Goal: Task Accomplishment & Management: Manage account settings

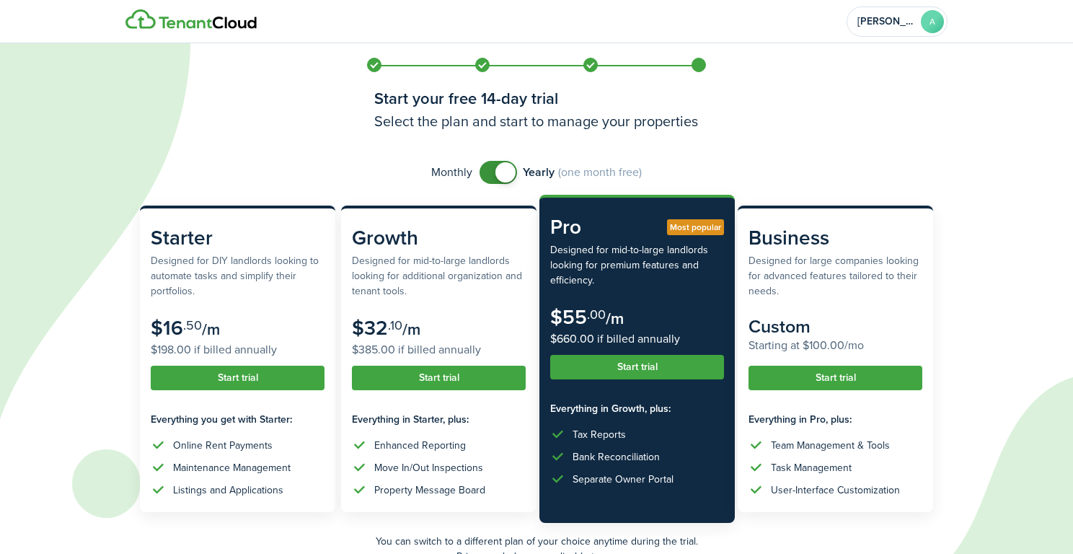
click at [278, 163] on div "Monthly Yearly (one month free)" at bounding box center [536, 172] width 793 height 23
click at [499, 170] on span at bounding box center [505, 172] width 20 height 20
click at [498, 170] on span at bounding box center [492, 172] width 20 height 20
click at [497, 174] on span at bounding box center [505, 172] width 20 height 20
checkbox input "true"
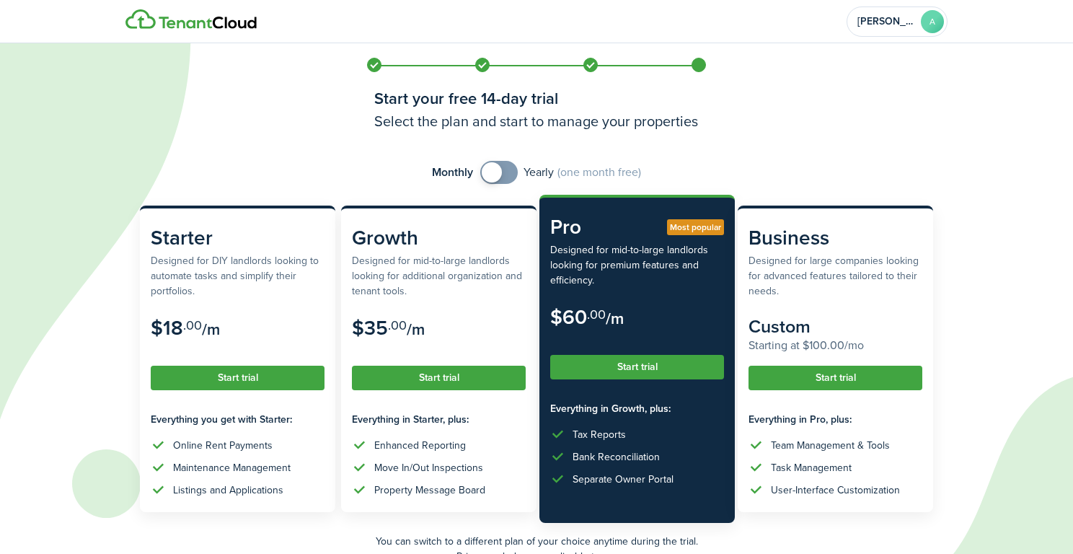
click at [497, 173] on span at bounding box center [492, 172] width 20 height 20
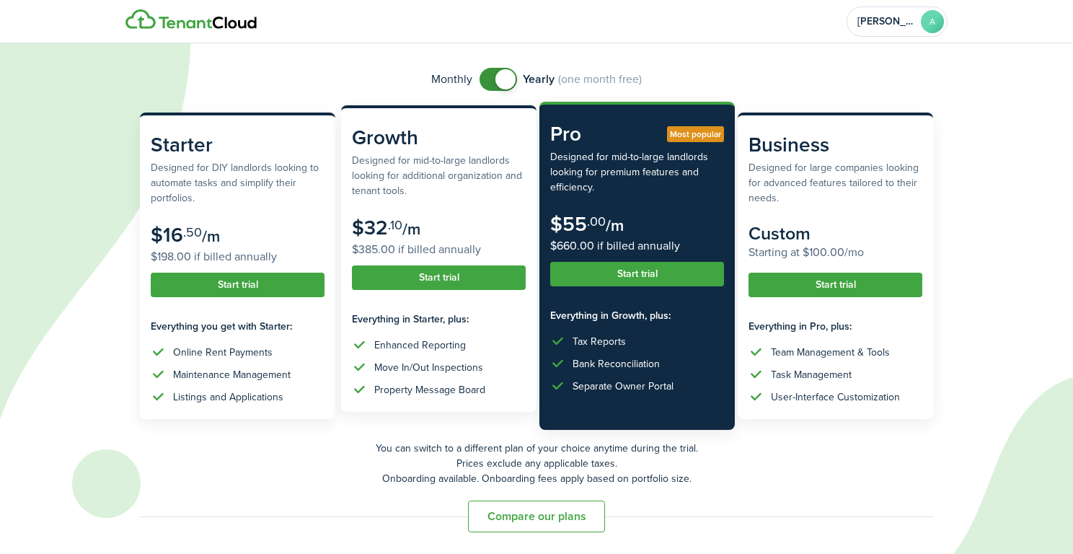
scroll to position [93, 0]
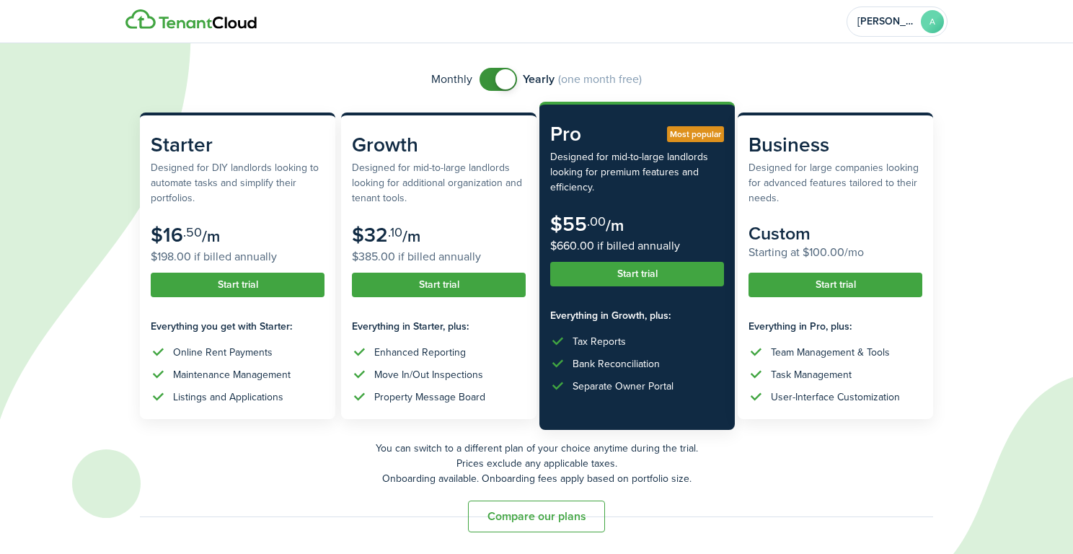
click at [549, 521] on button "Compare our plans" at bounding box center [536, 516] width 137 height 32
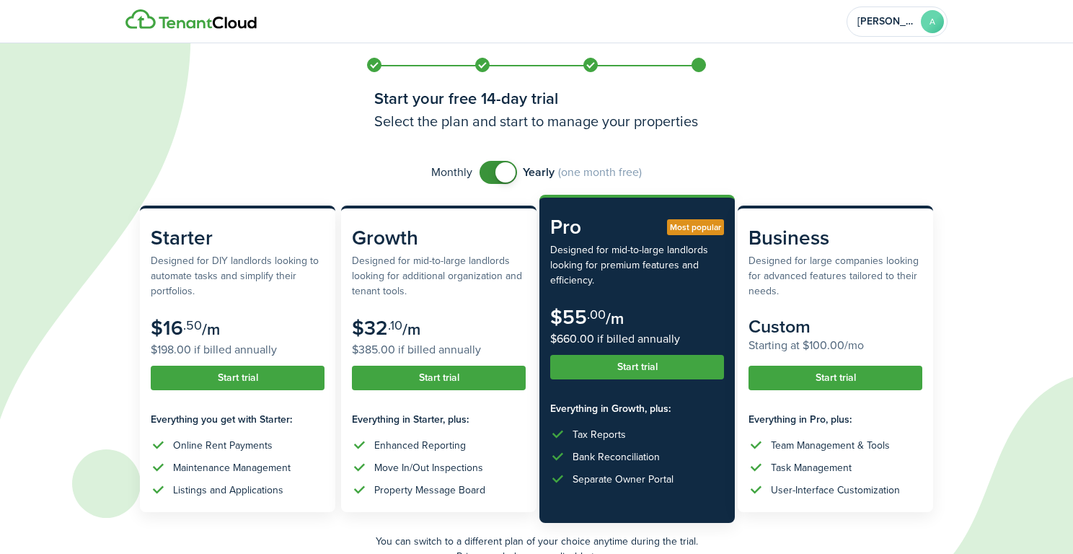
scroll to position [0, 0]
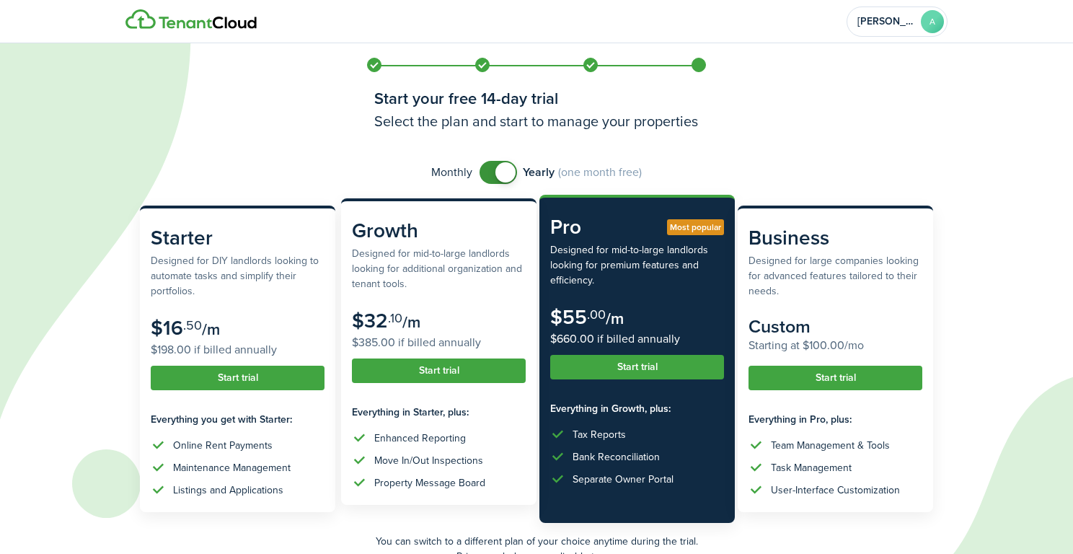
click at [425, 280] on subscription-pricing-card-description "Designed for mid-to-large landlords looking for additional organization and ten…" at bounding box center [439, 268] width 174 height 45
click at [434, 371] on button "Start trial" at bounding box center [439, 370] width 174 height 25
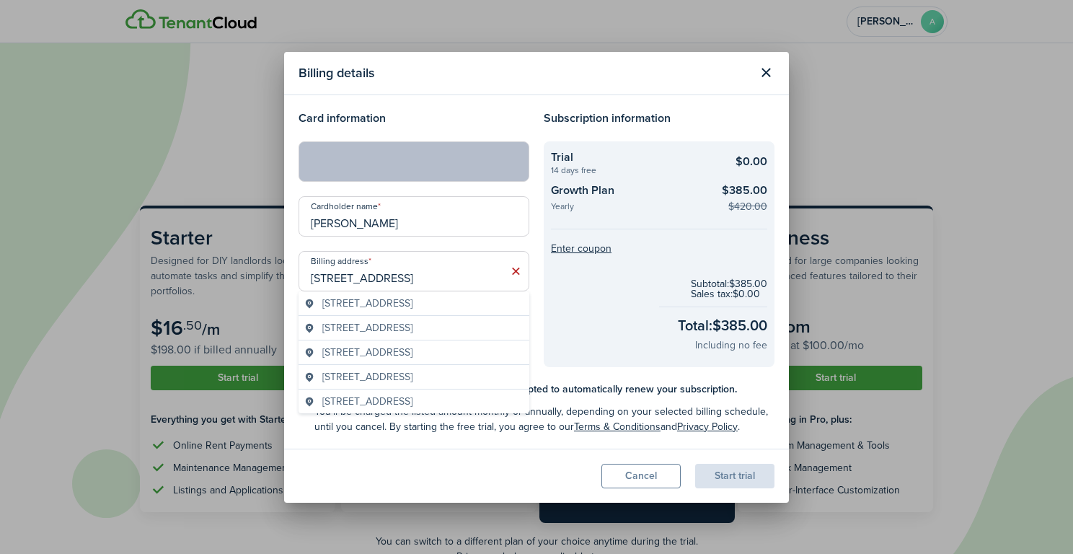
click at [397, 299] on span "[STREET_ADDRESS]" at bounding box center [367, 303] width 90 height 15
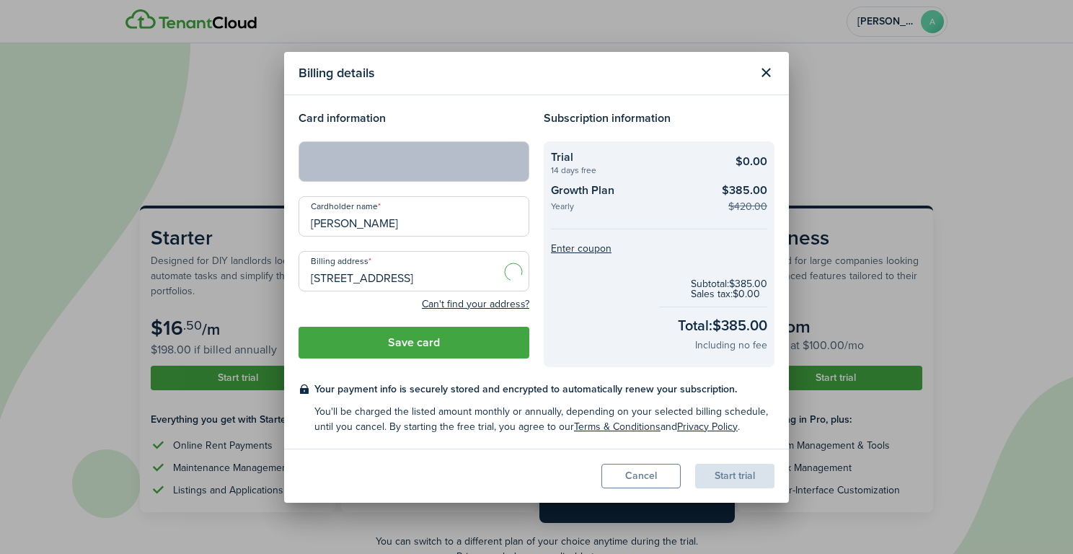
type input "[STREET_ADDRESS]"
click at [431, 342] on button "Save card" at bounding box center [414, 343] width 231 height 32
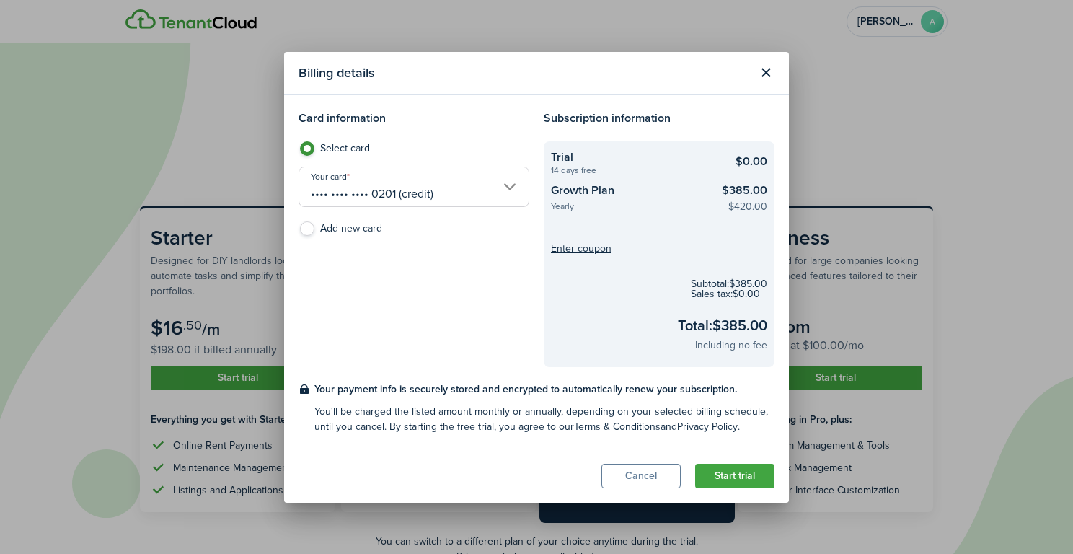
click at [738, 472] on button "Start trial" at bounding box center [734, 476] width 79 height 25
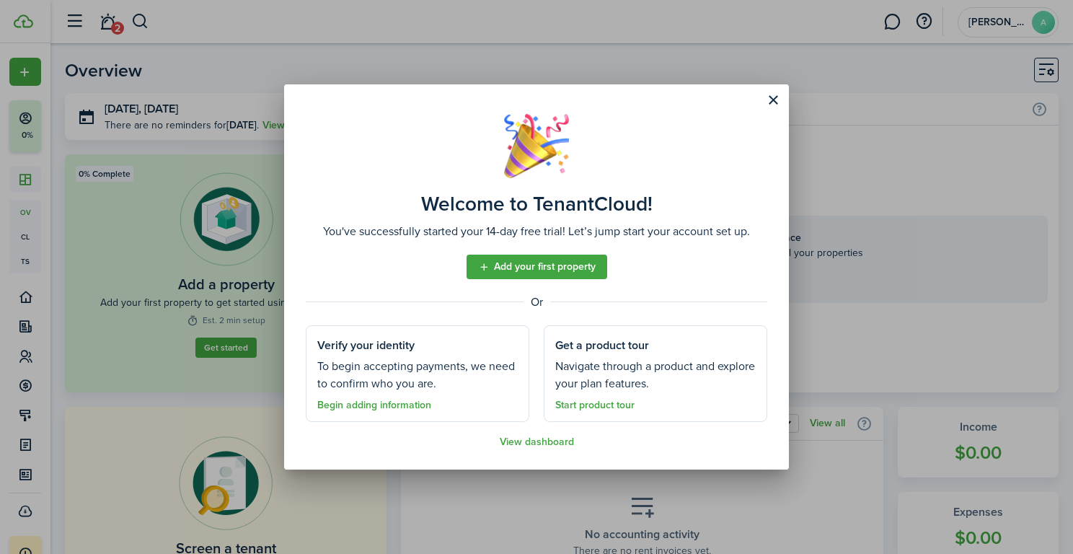
click at [400, 407] on link "Begin adding information" at bounding box center [374, 406] width 114 height 12
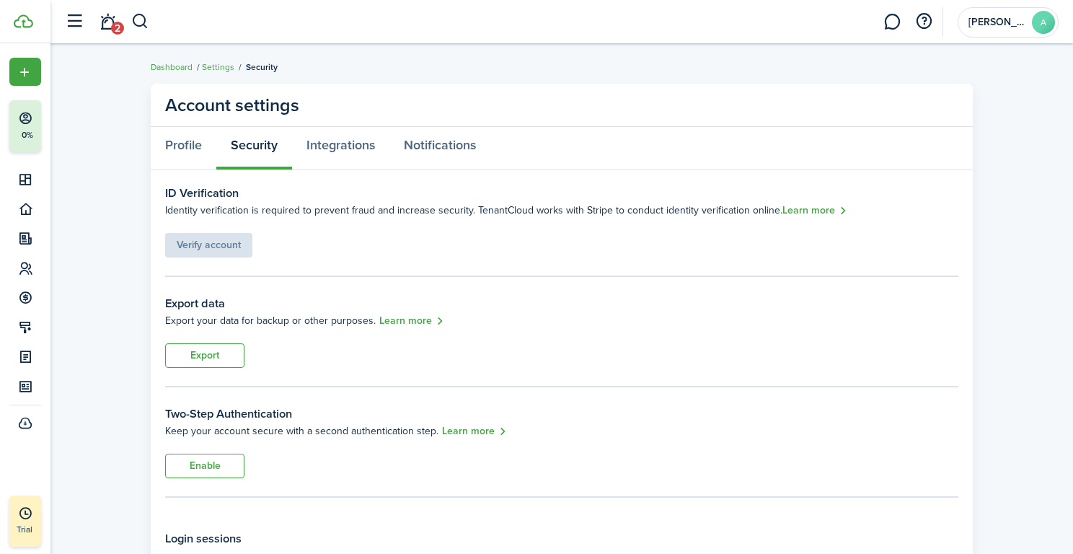
click at [456, 238] on div "ID Verification Identity verification is required to prevent fraud and increase…" at bounding box center [561, 221] width 793 height 73
click at [189, 146] on link "Profile" at bounding box center [184, 148] width 66 height 43
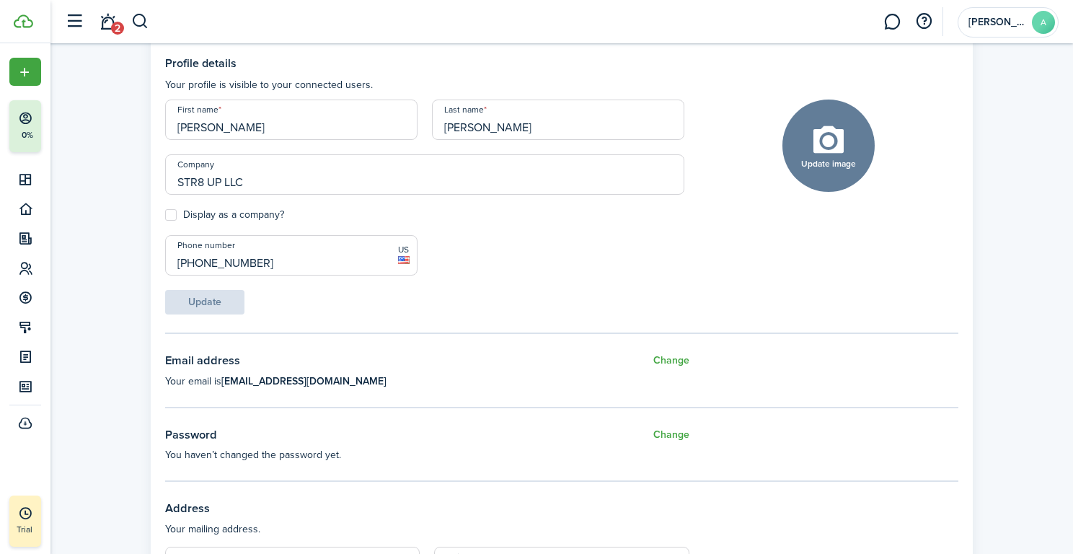
scroll to position [133, 0]
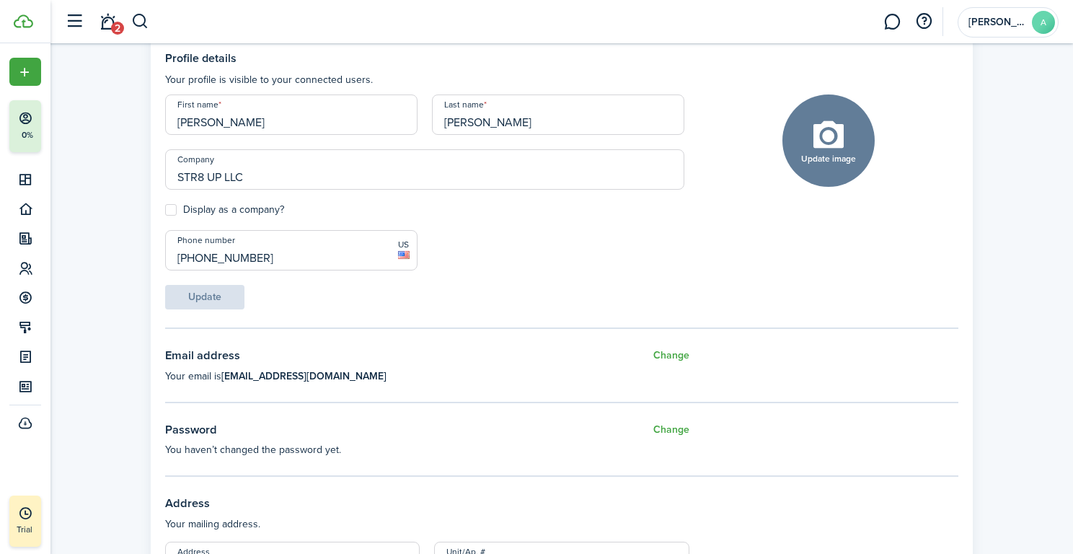
click at [169, 207] on label "Display as a company?" at bounding box center [224, 210] width 119 height 12
click at [165, 210] on input "Display as a company?" at bounding box center [164, 210] width 1 height 1
click at [169, 207] on label "Display as a company?" at bounding box center [224, 210] width 119 height 12
click at [165, 210] on input "Display as a company?" at bounding box center [164, 210] width 1 height 1
click at [172, 208] on label "Display as a company?" at bounding box center [224, 210] width 119 height 12
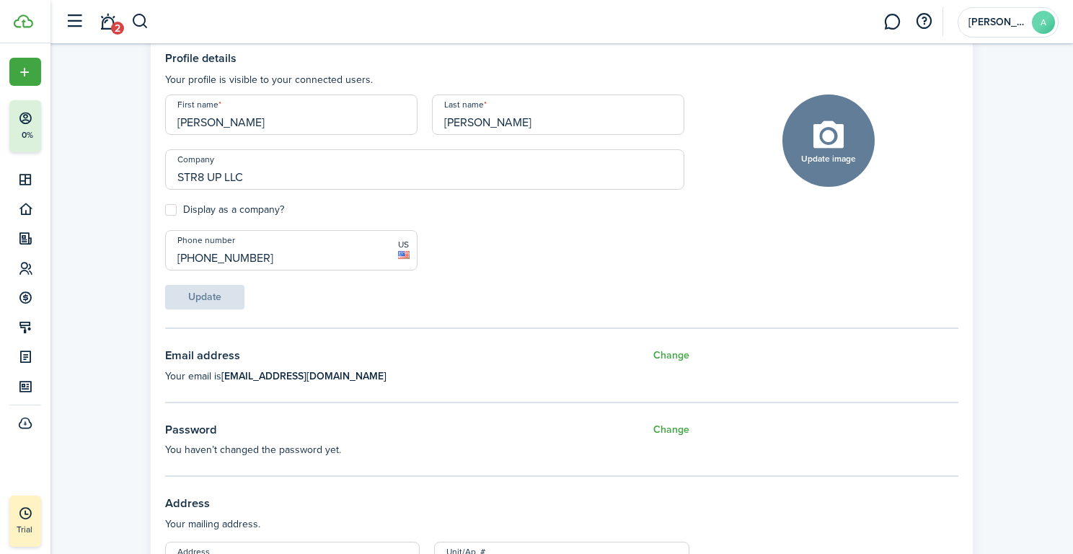
click at [165, 210] on input "Display as a company?" at bounding box center [164, 210] width 1 height 1
checkbox input "true"
click at [219, 299] on button "Update" at bounding box center [204, 297] width 79 height 25
click at [821, 138] on button "Update image" at bounding box center [828, 140] width 92 height 92
click input "Upload file" at bounding box center [0, 0] width 0 height 0
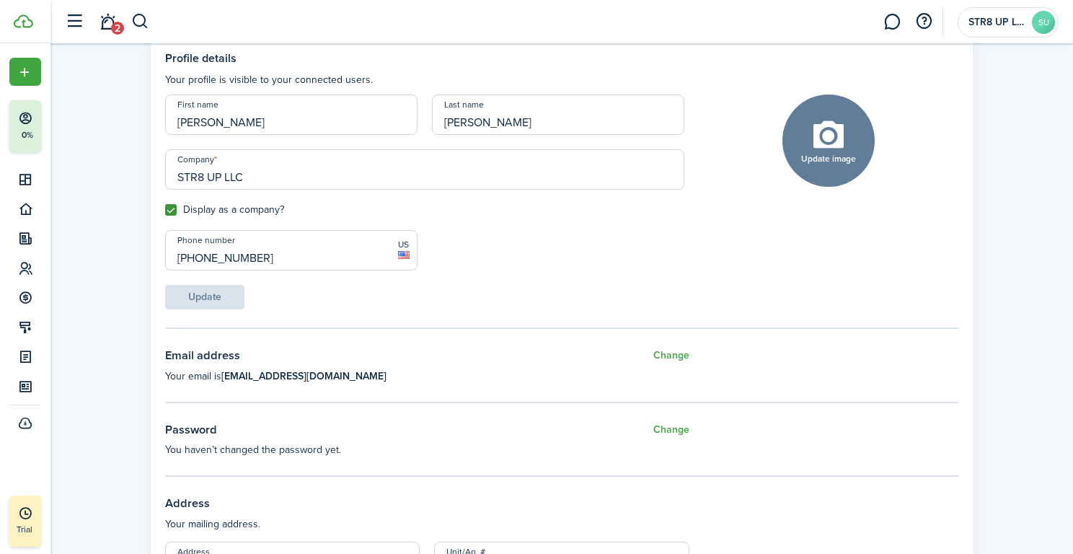
click at [830, 145] on button "Update image" at bounding box center [828, 140] width 92 height 92
click input "Upload file" at bounding box center [0, 0] width 0 height 0
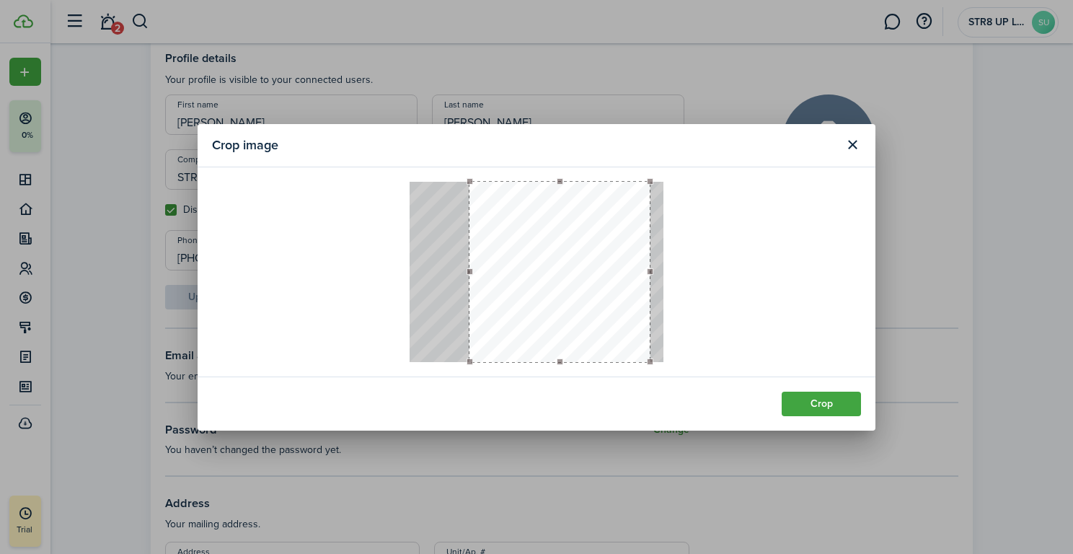
drag, startPoint x: 550, startPoint y: 289, endPoint x: 609, endPoint y: 289, distance: 59.1
click at [609, 290] on button "button" at bounding box center [559, 272] width 180 height 180
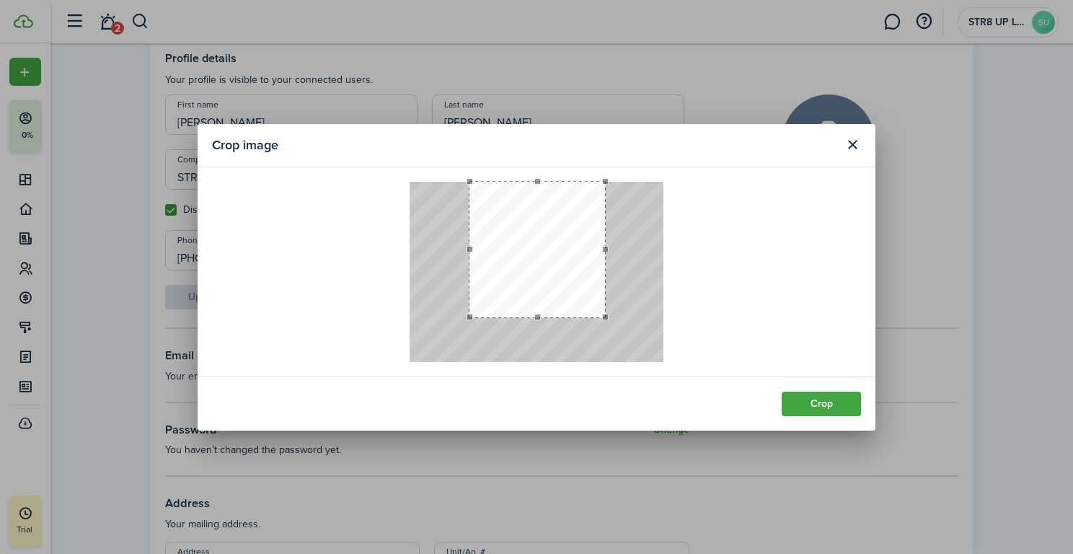
drag, startPoint x: 560, startPoint y: 361, endPoint x: 575, endPoint y: 316, distance: 47.4
click at [576, 316] on div at bounding box center [537, 250] width 136 height 136
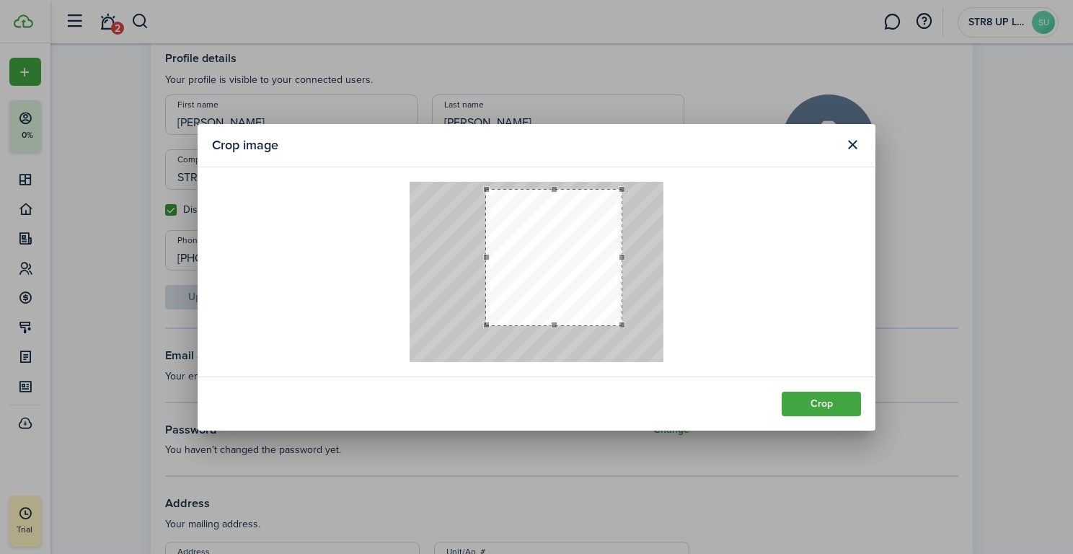
drag, startPoint x: 573, startPoint y: 251, endPoint x: 589, endPoint y: 259, distance: 18.4
click at [589, 259] on button "button" at bounding box center [554, 258] width 136 height 136
click at [832, 409] on button "Crop" at bounding box center [821, 404] width 79 height 25
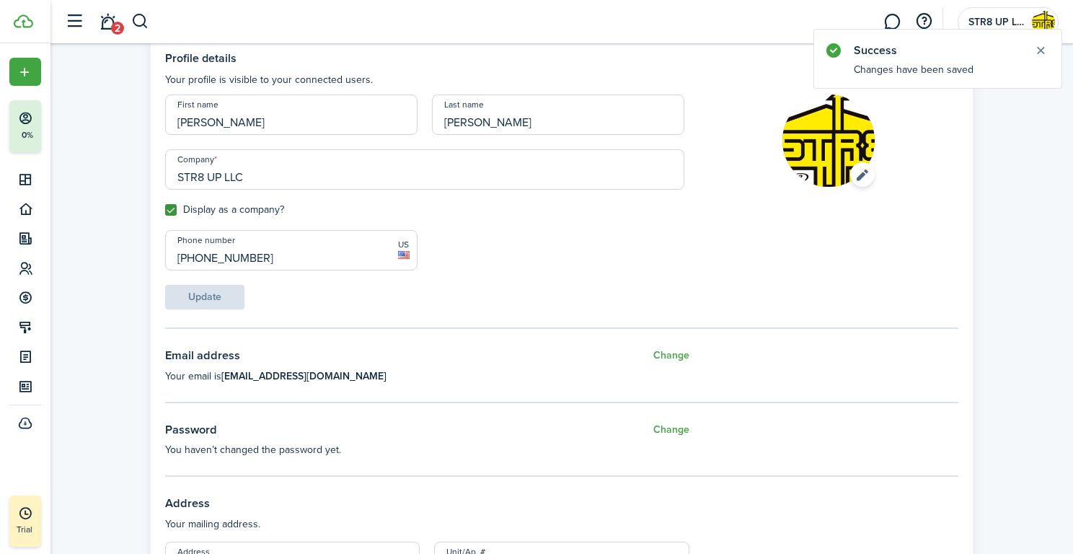
click at [1010, 176] on account-settings-layout "Account settings Profile Security Integrations Notifications Profile details Yo…" at bounding box center [561, 484] width 1023 height 1080
click at [1041, 51] on button "Close notify" at bounding box center [1041, 50] width 20 height 20
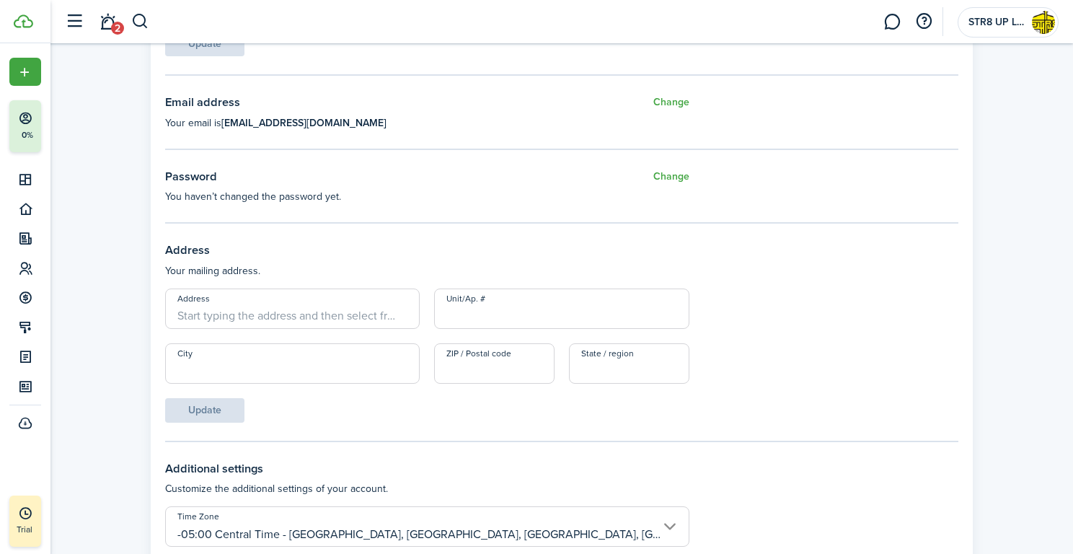
scroll to position [388, 0]
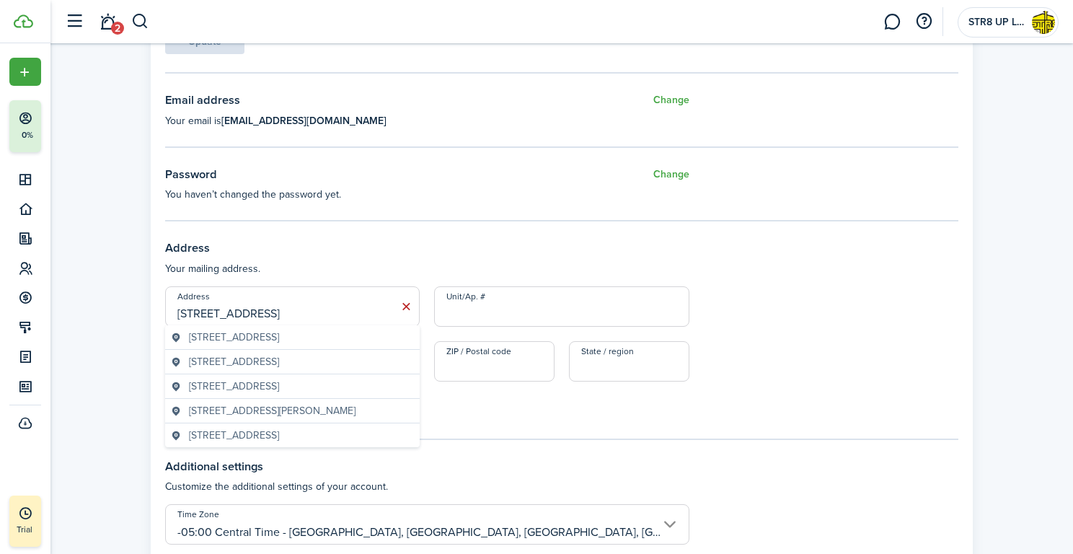
type input "[STREET_ADDRESS]"
type input "new"
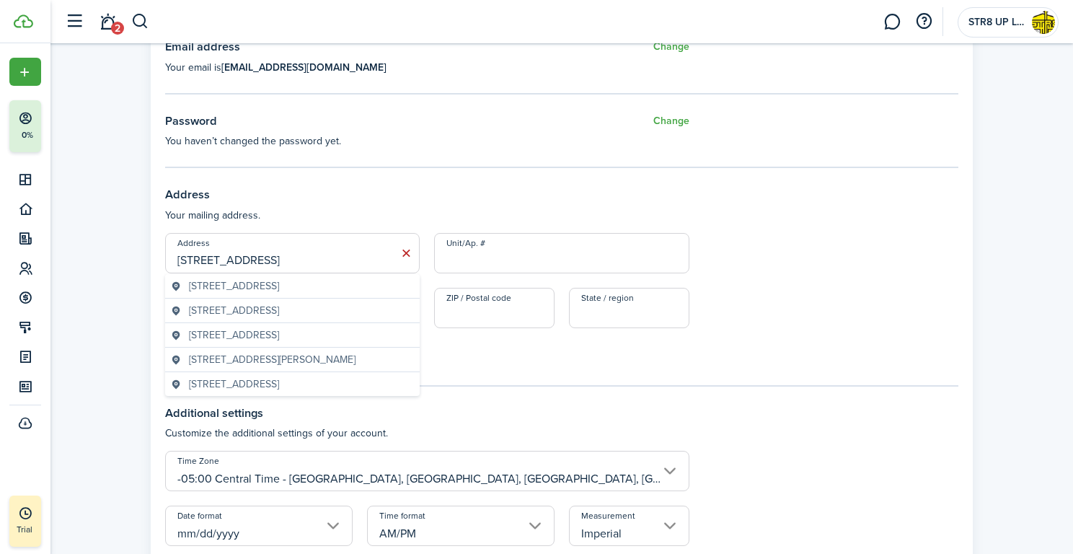
scroll to position [439, 0]
click at [407, 255] on icon at bounding box center [406, 255] width 15 height 14
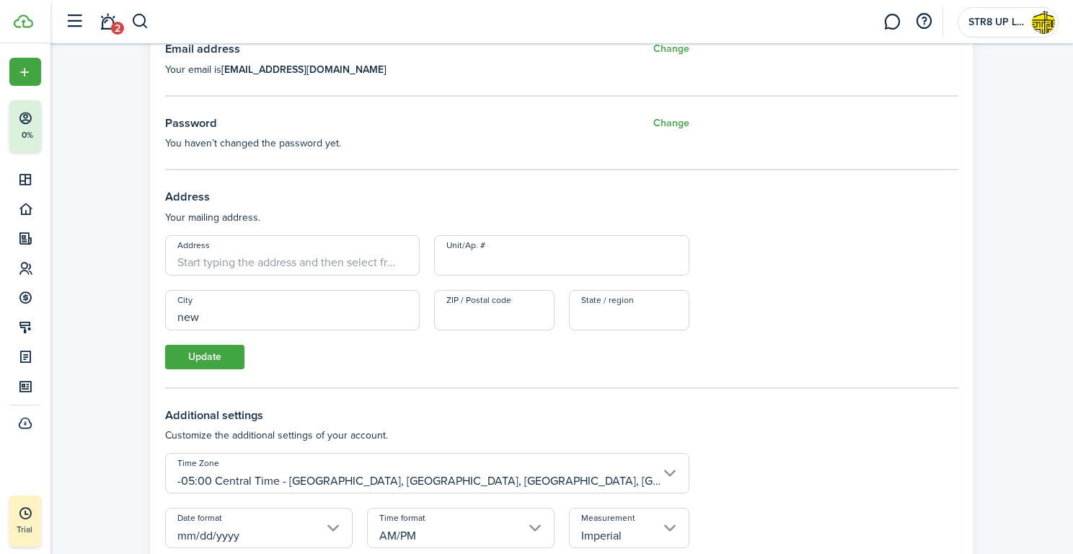
click at [467, 309] on input "ZIP / Postal code" at bounding box center [494, 310] width 120 height 40
type input "73065"
click at [328, 257] on input "Address" at bounding box center [292, 255] width 255 height 40
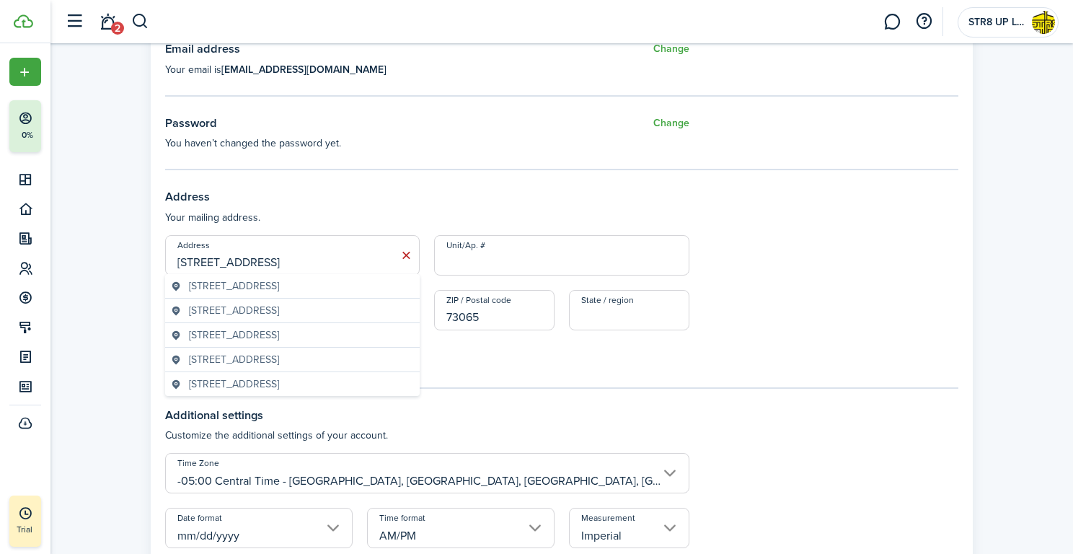
click at [279, 289] on span "[STREET_ADDRESS]" at bounding box center [234, 285] width 90 height 15
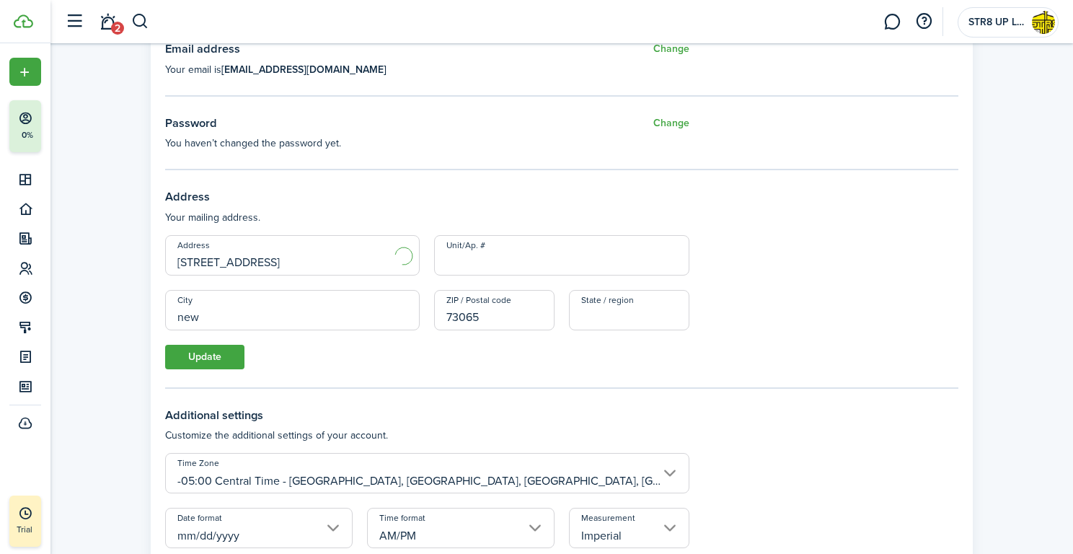
type input "[STREET_ADDRESS]"
type input "[GEOGRAPHIC_DATA]"
type input "OK"
click at [221, 360] on button "Update" at bounding box center [204, 357] width 79 height 25
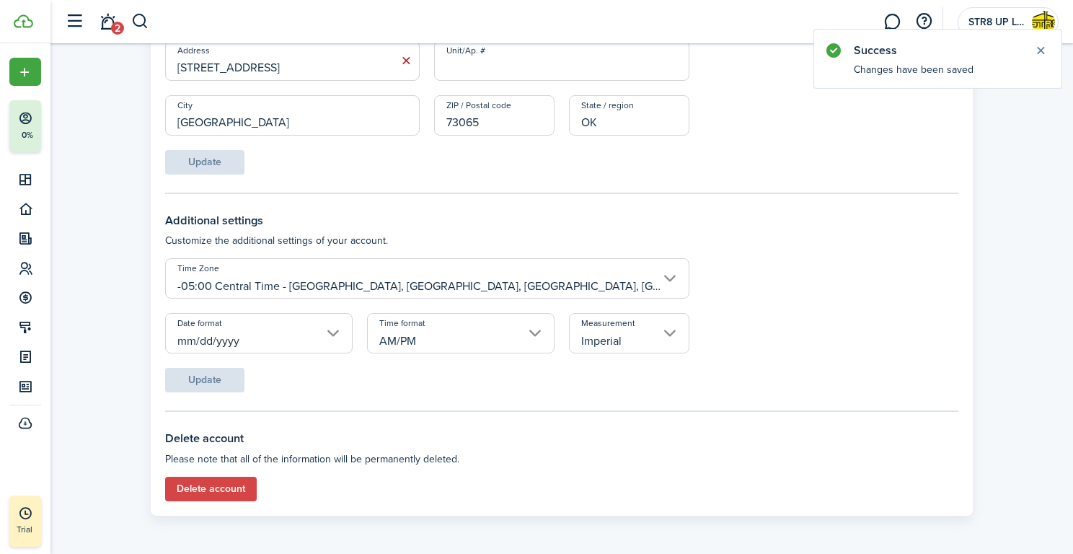
scroll to position [633, 0]
click at [340, 339] on input "mm/dd/yyyy" at bounding box center [258, 334] width 187 height 40
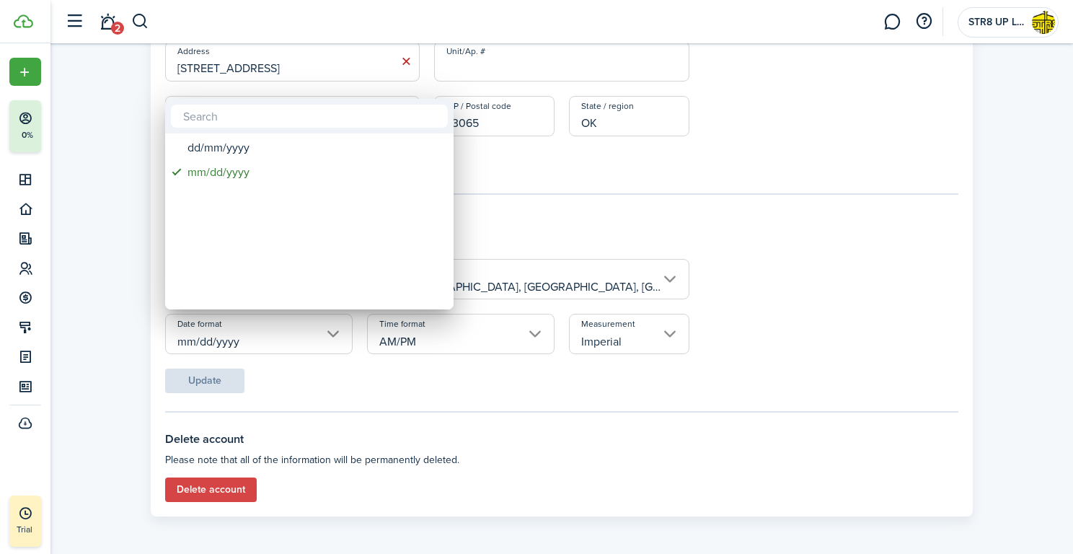
click at [447, 431] on div at bounding box center [537, 277] width 1304 height 785
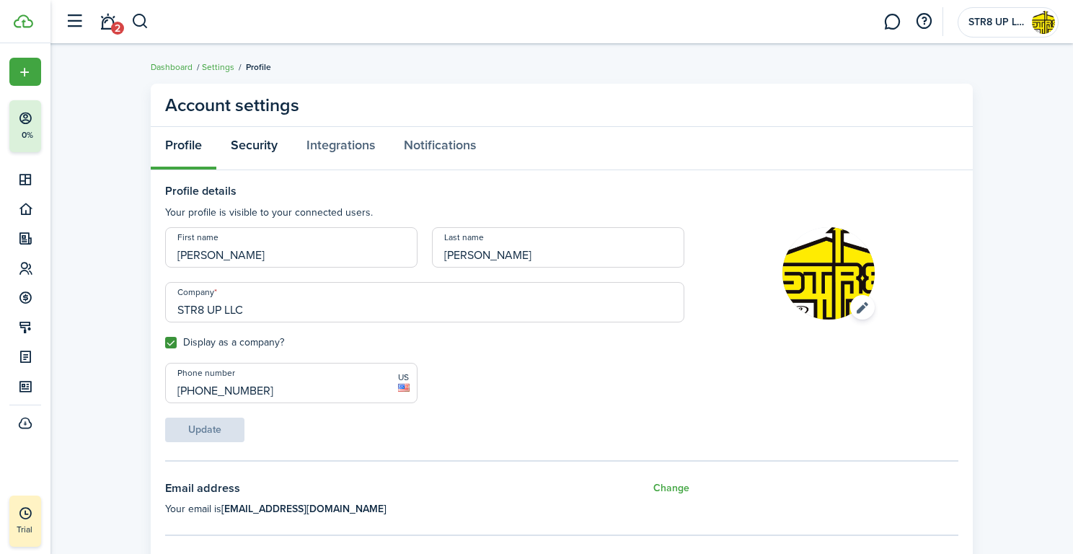
scroll to position [0, 0]
click at [268, 146] on link "Security" at bounding box center [254, 148] width 76 height 43
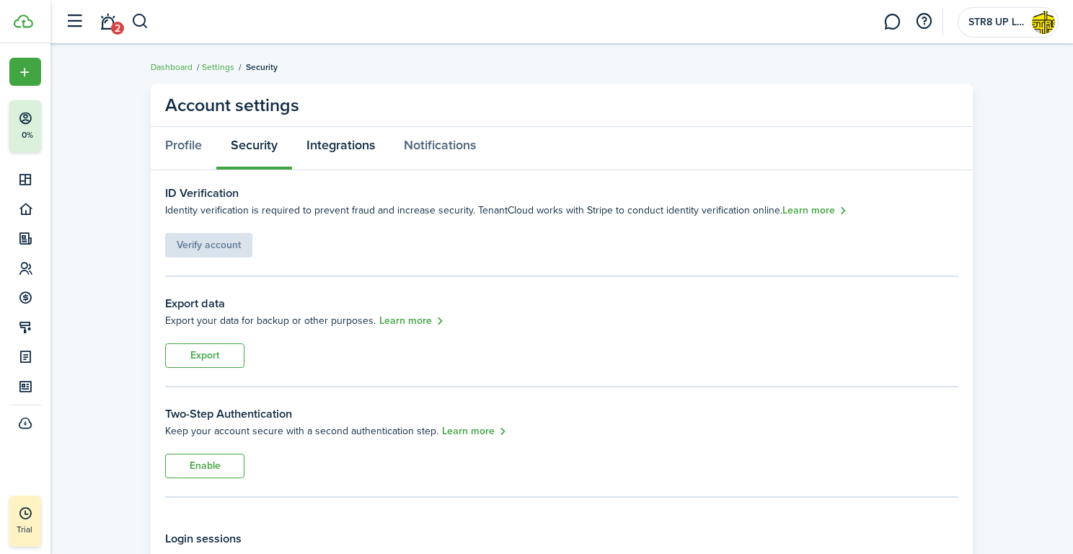
click at [345, 146] on link "Integrations" at bounding box center [340, 148] width 97 height 43
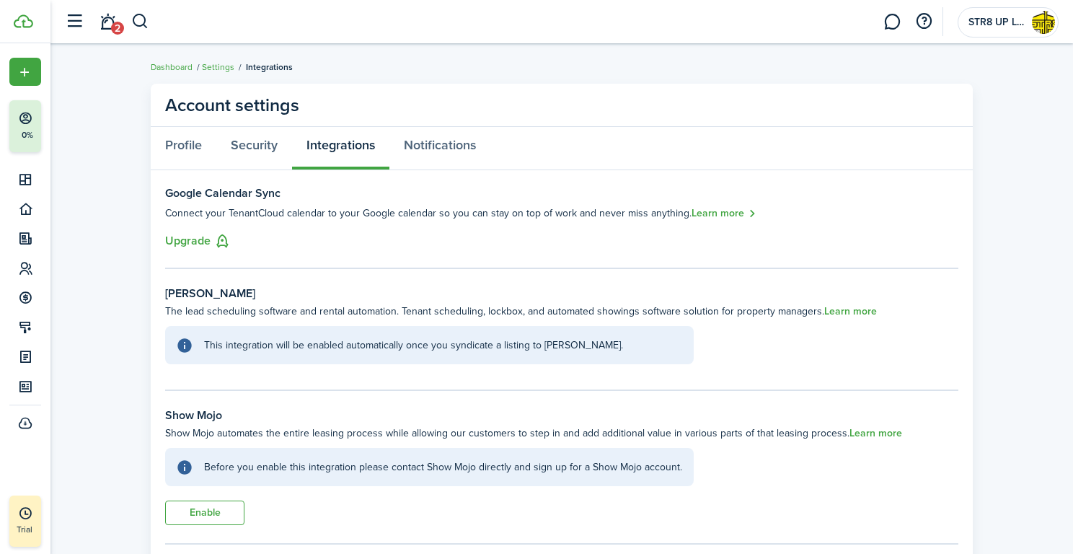
click at [196, 239] on button "Upgrade" at bounding box center [198, 241] width 66 height 18
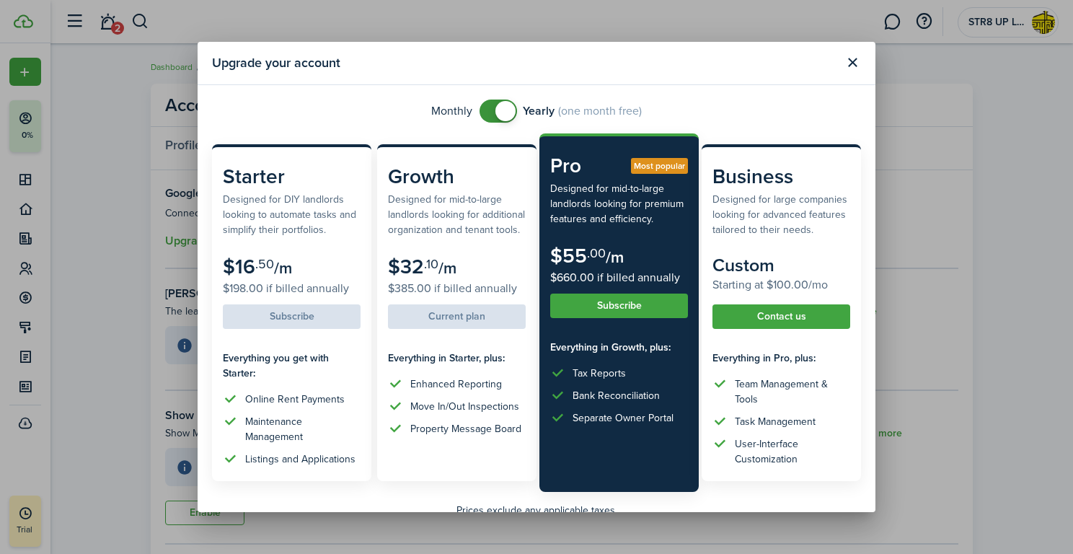
click at [851, 62] on button "Close modal" at bounding box center [852, 62] width 25 height 25
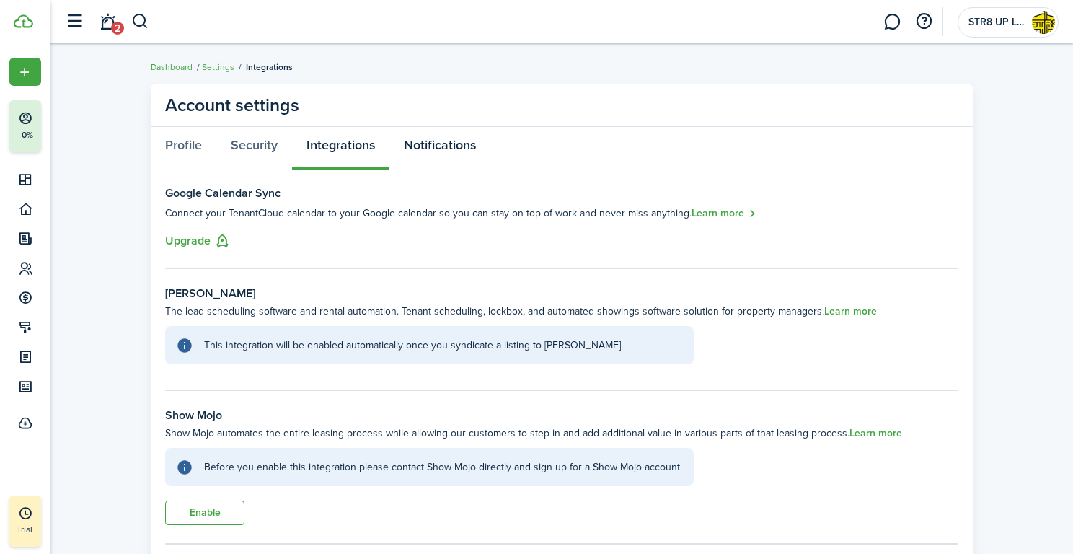
click at [449, 142] on link "Notifications" at bounding box center [439, 148] width 101 height 43
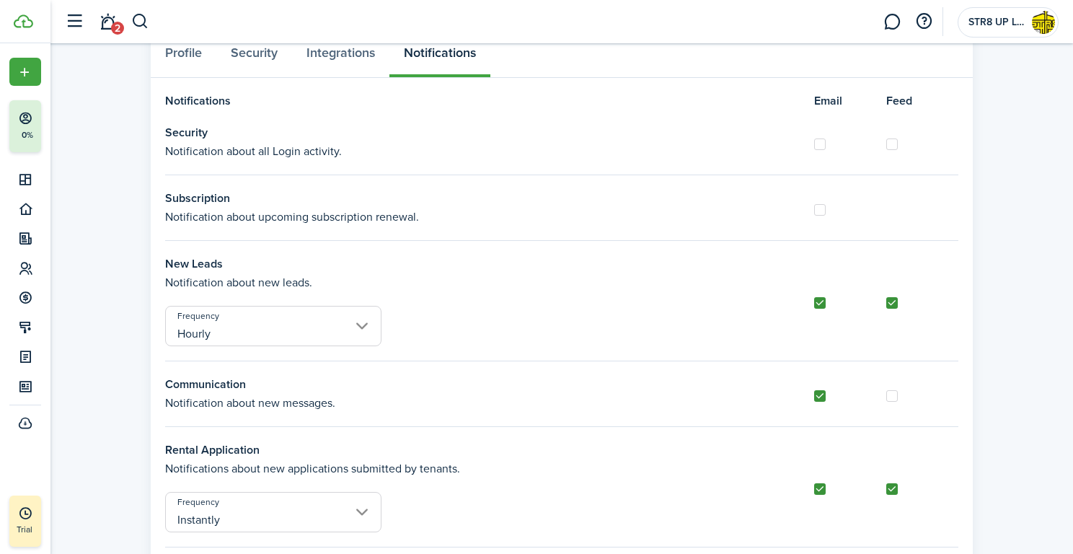
scroll to position [100, 0]
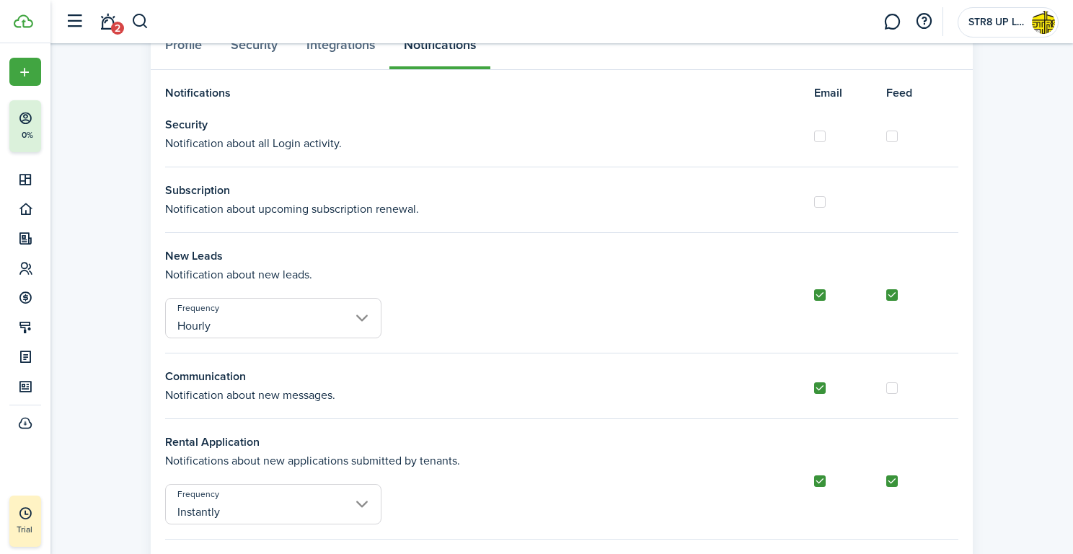
click at [827, 198] on control-checkbox at bounding box center [850, 202] width 72 height 12
click at [824, 198] on label at bounding box center [820, 202] width 12 height 12
click at [814, 201] on input "checkbox" at bounding box center [813, 201] width 1 height 1
checkbox input "true"
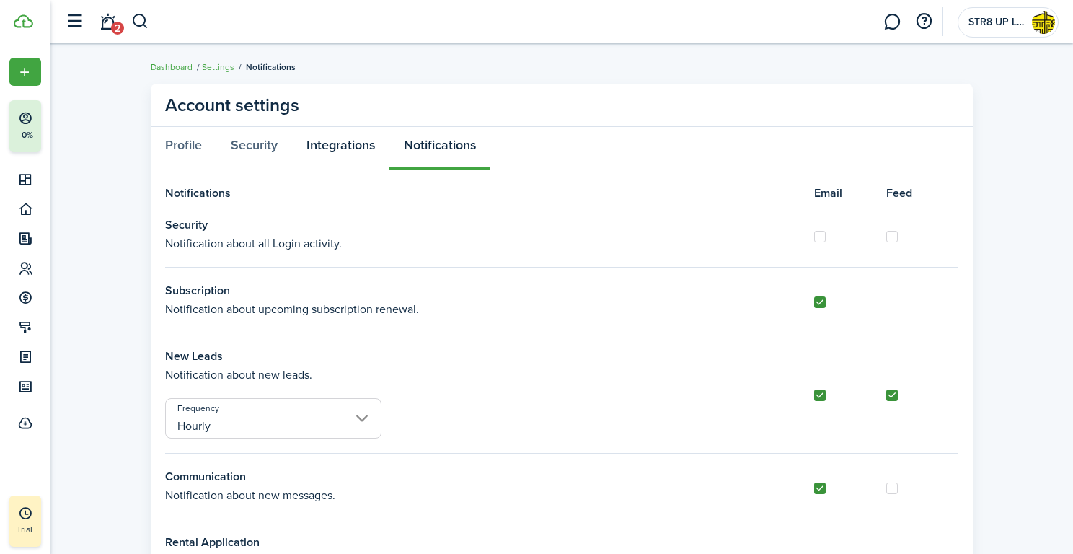
scroll to position [0, 0]
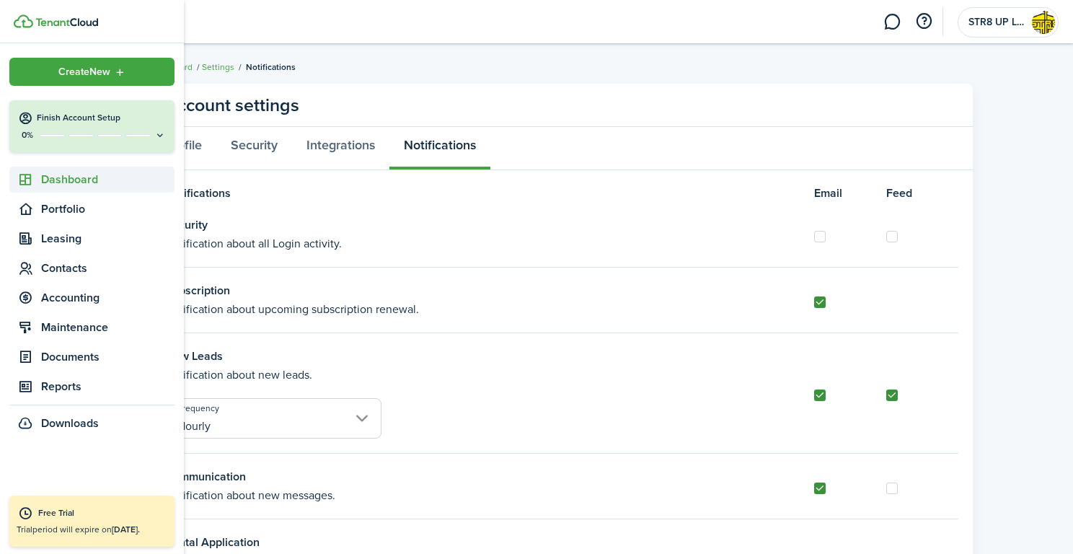
click at [63, 180] on span "Dashboard" at bounding box center [107, 179] width 133 height 17
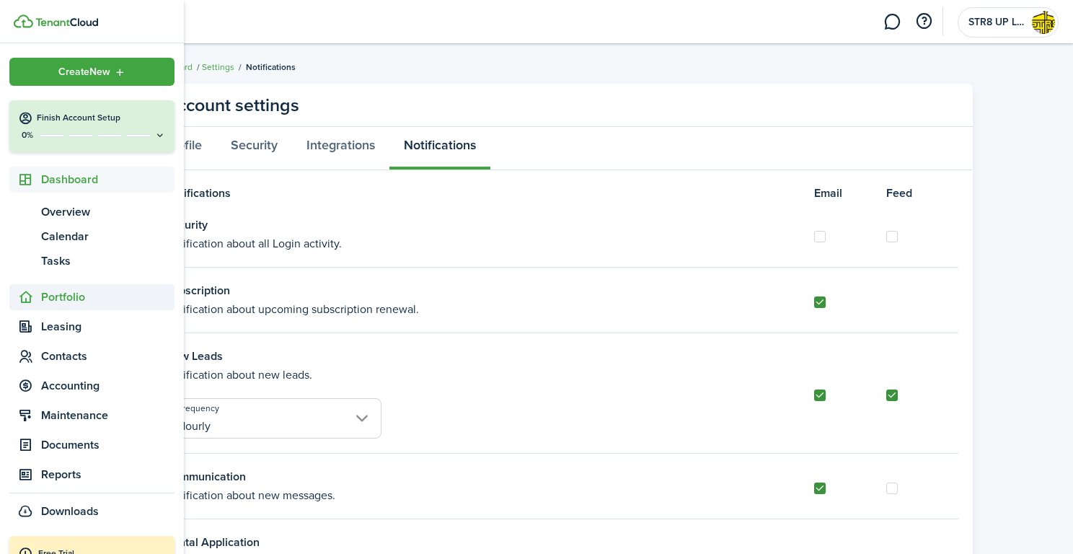
click at [68, 299] on span "Portfolio" at bounding box center [107, 296] width 133 height 17
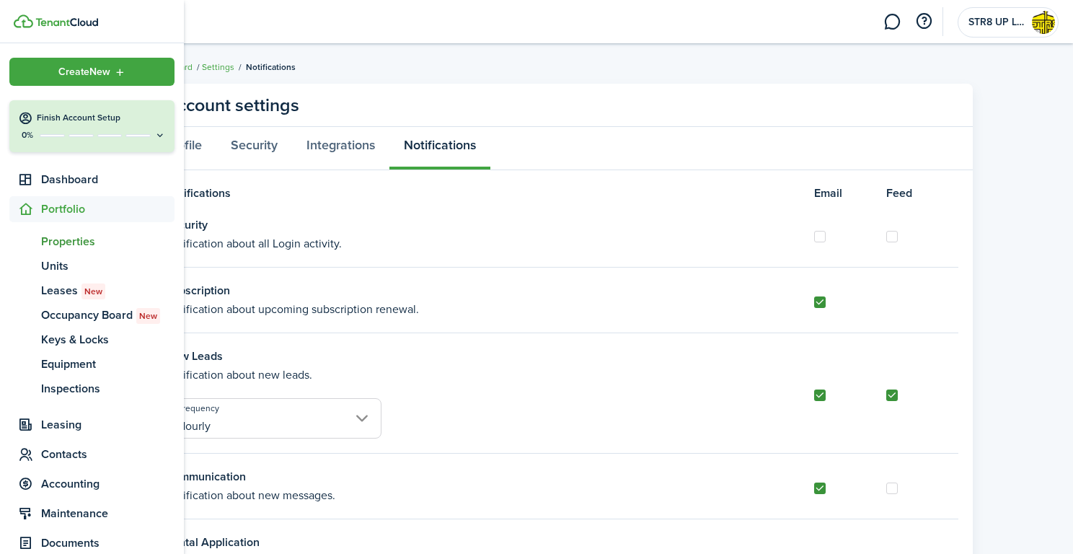
click at [84, 242] on span "Properties" at bounding box center [107, 241] width 133 height 17
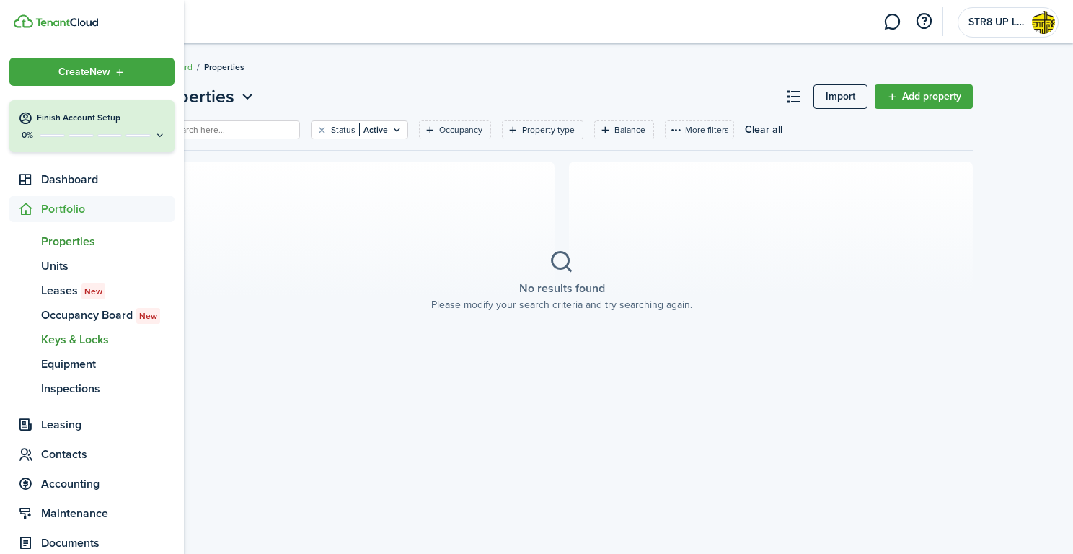
click at [92, 342] on span "Keys & Locks" at bounding box center [107, 339] width 133 height 17
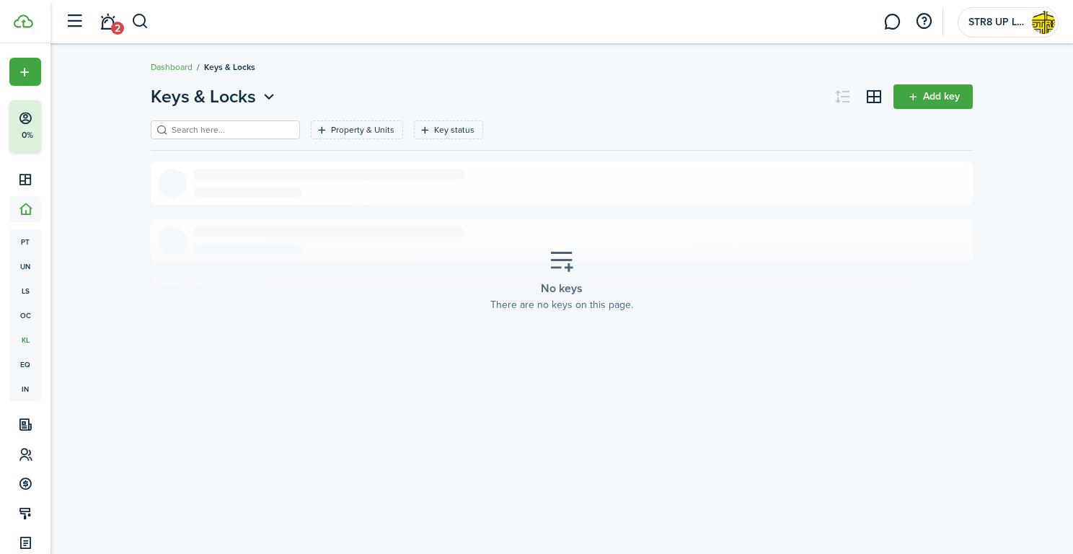
click at [937, 99] on link "Add key" at bounding box center [933, 96] width 79 height 25
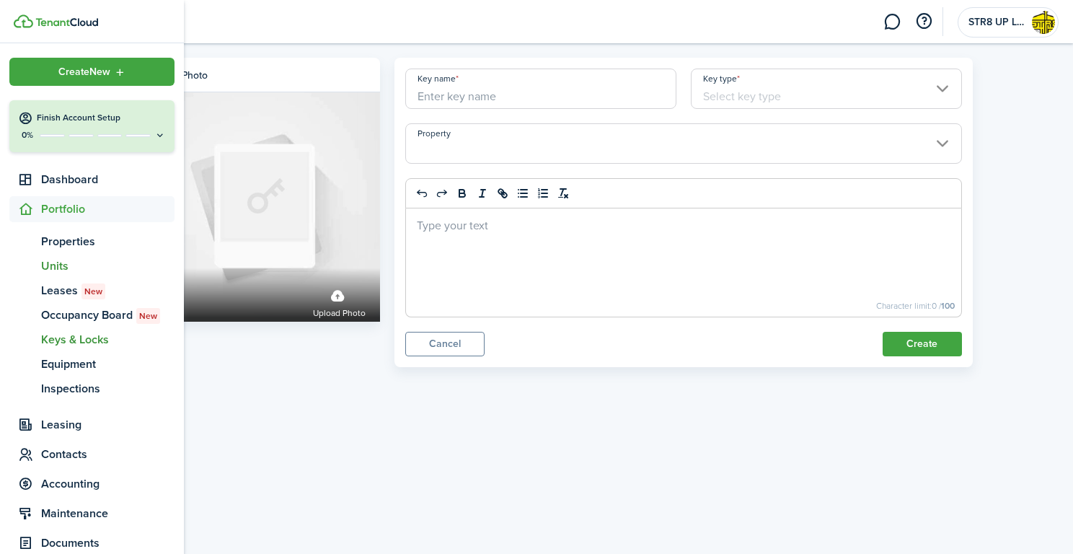
click at [61, 262] on span "Units" at bounding box center [107, 265] width 133 height 17
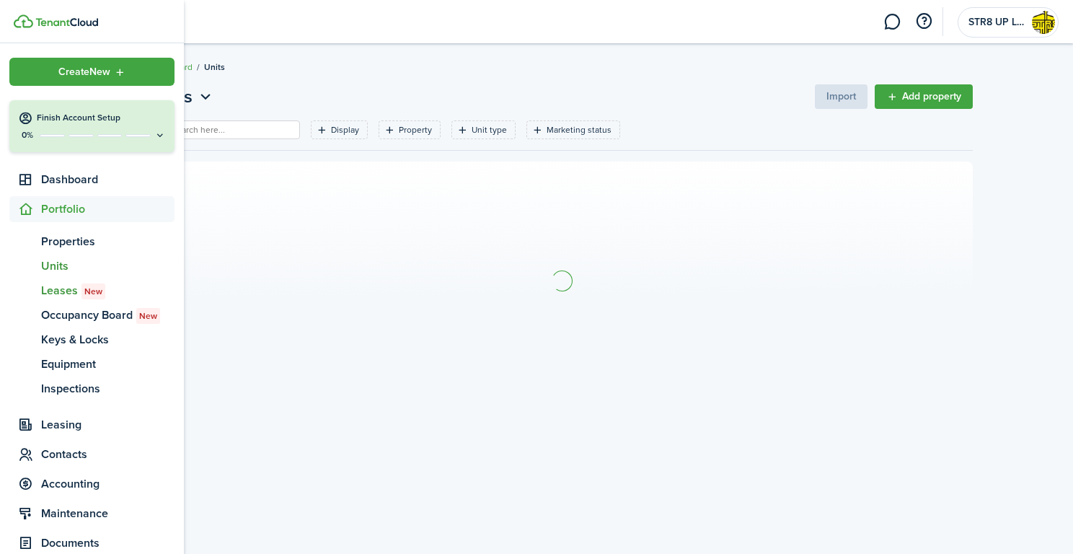
click at [67, 293] on span "Leases New" at bounding box center [107, 290] width 133 height 17
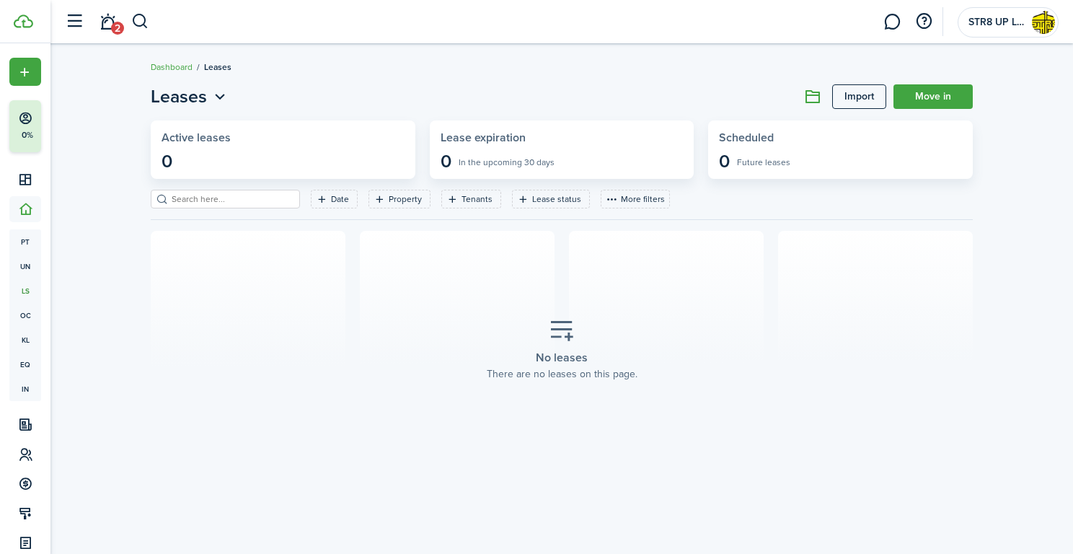
click at [865, 100] on link "Import" at bounding box center [859, 96] width 54 height 25
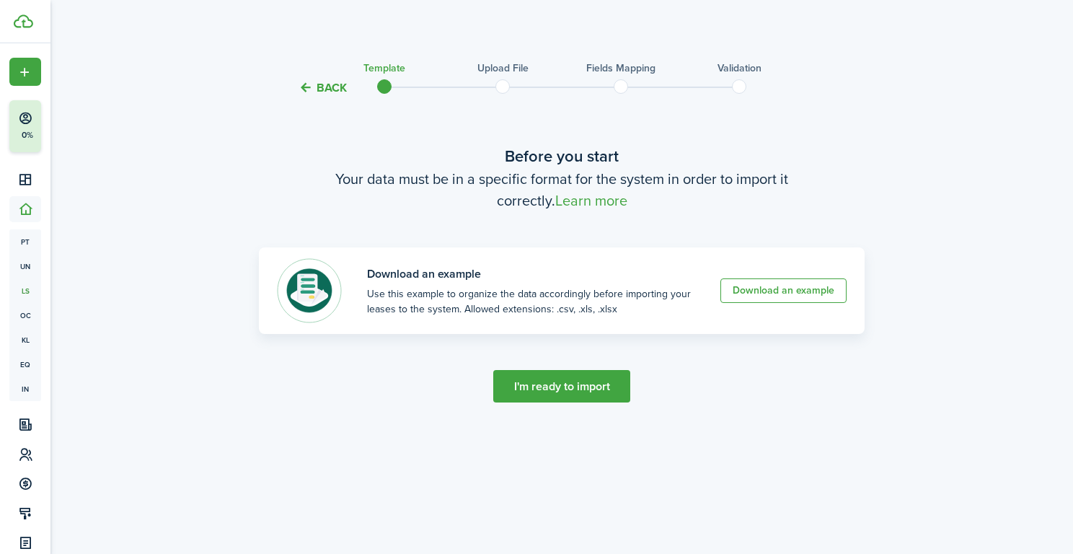
click at [582, 389] on button "I'm ready to import" at bounding box center [561, 386] width 137 height 32
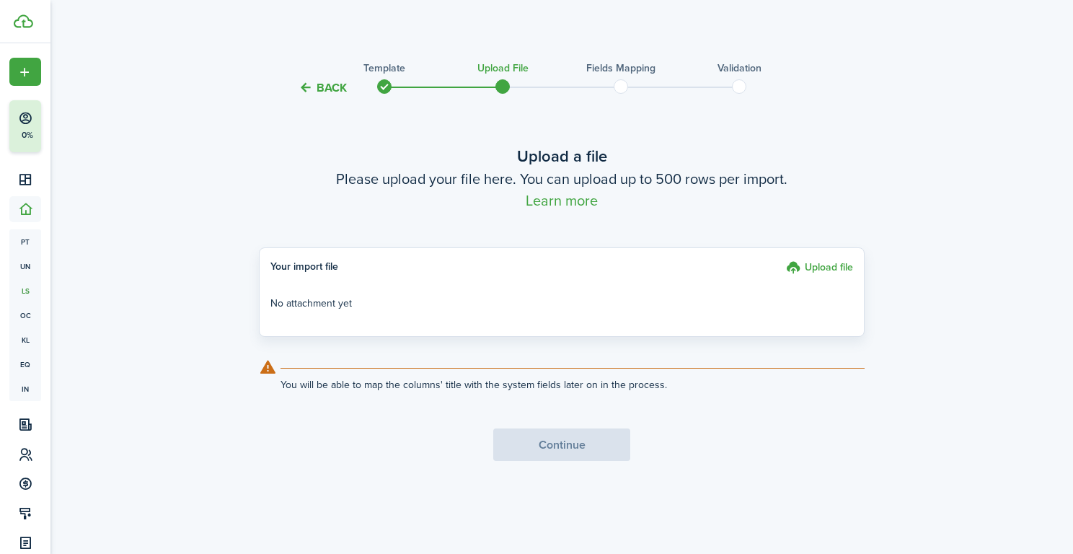
click at [837, 268] on label "Upload file" at bounding box center [819, 269] width 67 height 19
click at [781, 260] on input "Upload file" at bounding box center [781, 260] width 0 height 0
click at [826, 266] on label "Upload file" at bounding box center [819, 269] width 67 height 19
click at [781, 260] on input "Upload file" at bounding box center [781, 260] width 0 height 0
click at [826, 264] on label "Upload file" at bounding box center [819, 269] width 67 height 19
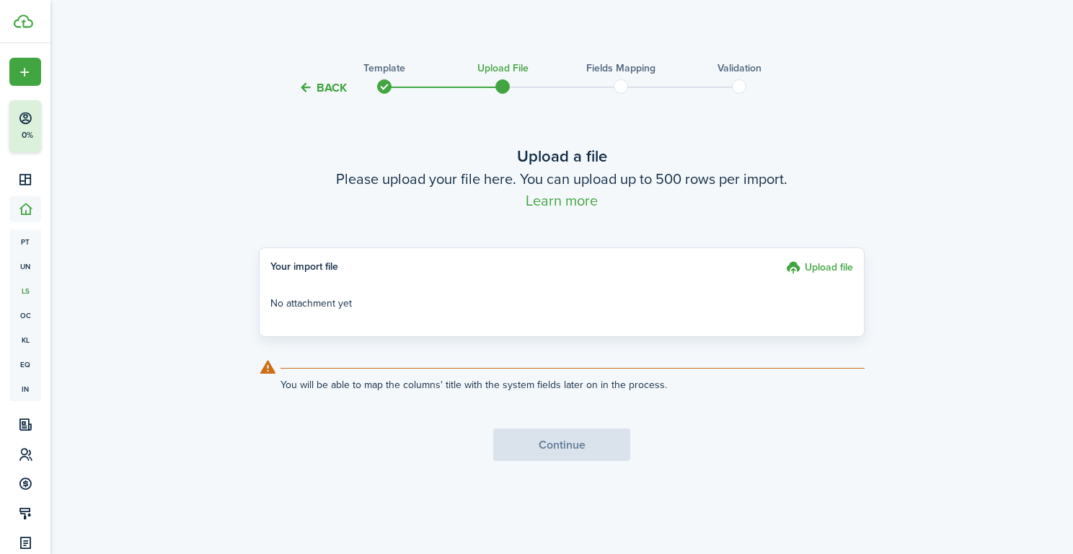
click at [781, 260] on input "Upload file" at bounding box center [781, 260] width 0 height 0
click at [967, 138] on div "Back Template Upload file Fields mapping Validation Upload a file Please upload…" at bounding box center [562, 282] width 837 height 464
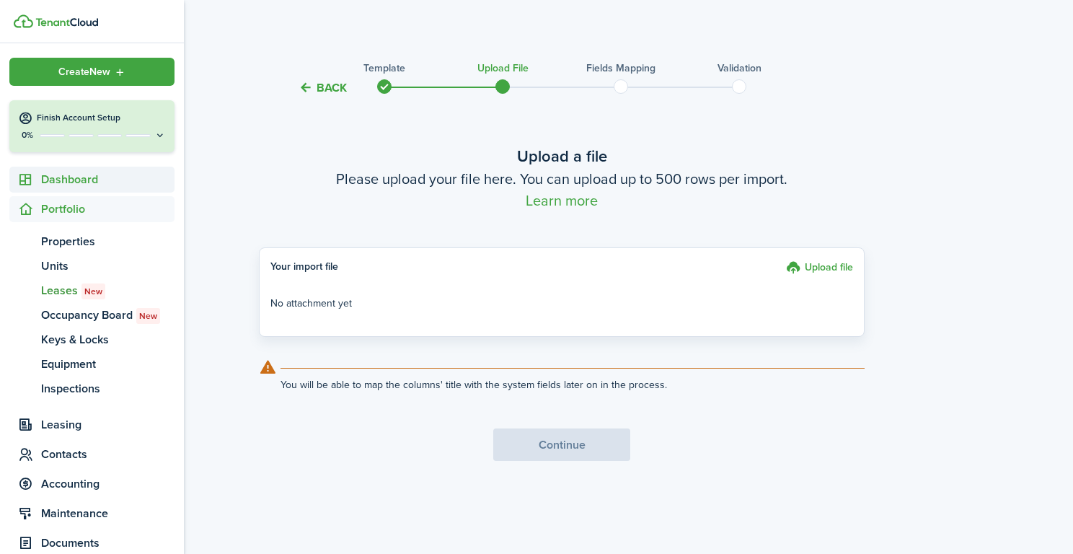
click at [61, 180] on span "Dashboard" at bounding box center [107, 179] width 133 height 17
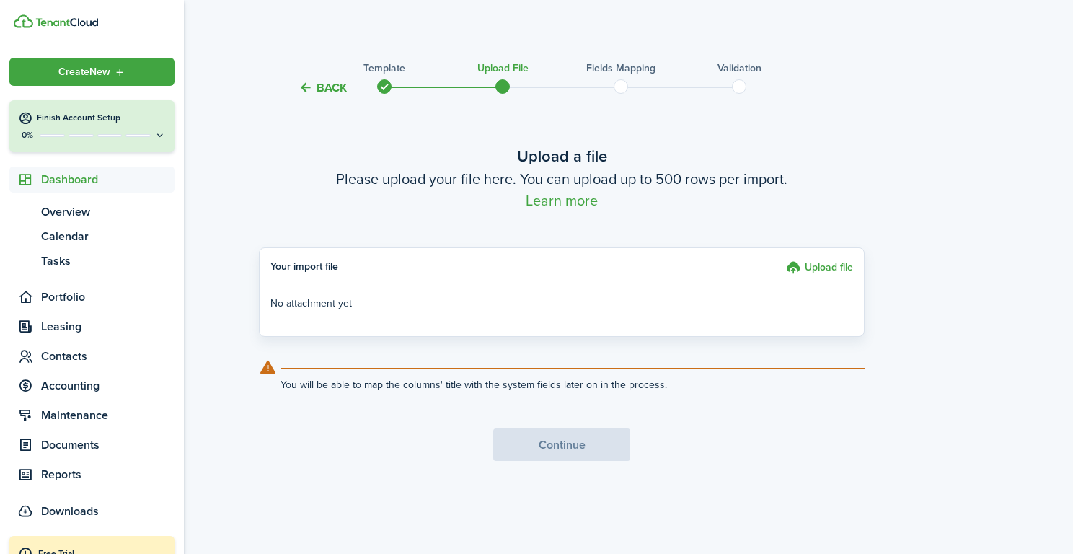
click at [107, 71] on span "Create New" at bounding box center [84, 72] width 52 height 10
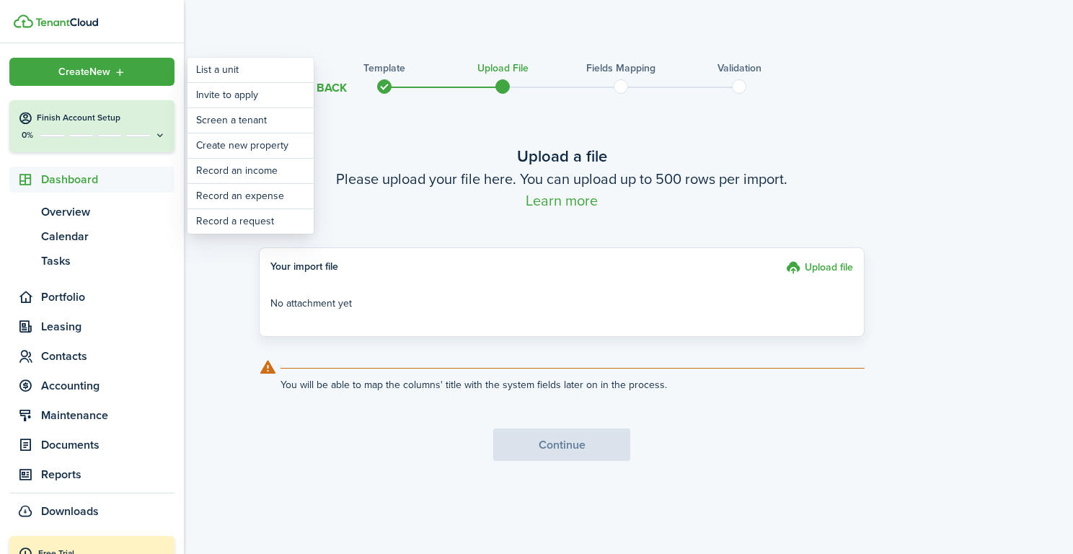
click at [207, 337] on div "Back Template Upload file Fields mapping Validation Upload a file Please upload…" at bounding box center [562, 282] width 837 height 464
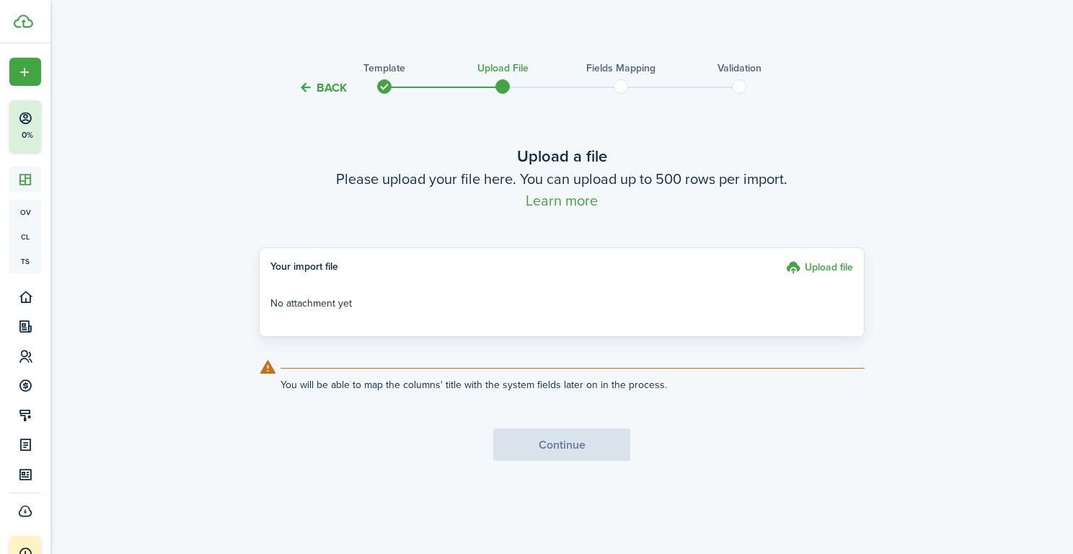
click at [107, 288] on div "Back Template Upload file Fields mapping Validation Upload a file Please upload…" at bounding box center [561, 282] width 1023 height 478
click at [52, 276] on div "Back Template Upload file Fields mapping Validation Upload a file Please upload…" at bounding box center [561, 282] width 1023 height 478
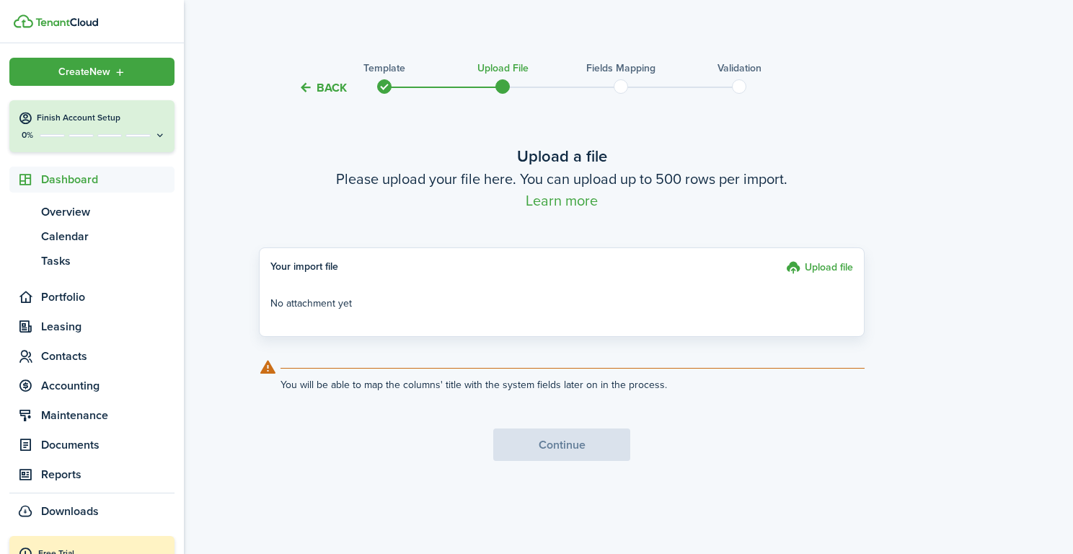
click at [41, 273] on ul "ov Overview cl Calendar ts Tasks" at bounding box center [91, 237] width 165 height 88
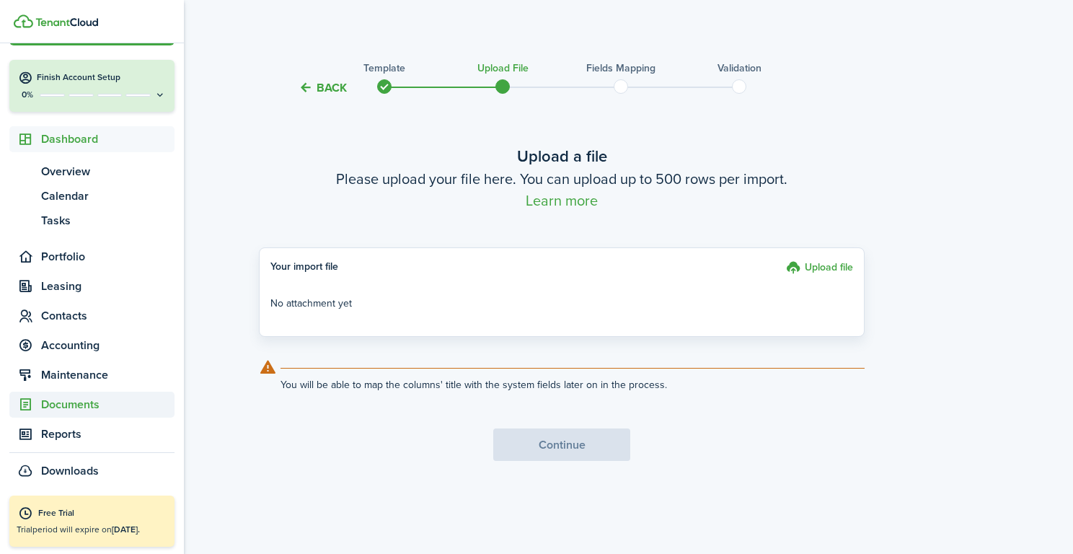
scroll to position [40, 0]
click at [99, 345] on span "Accounting" at bounding box center [107, 345] width 133 height 17
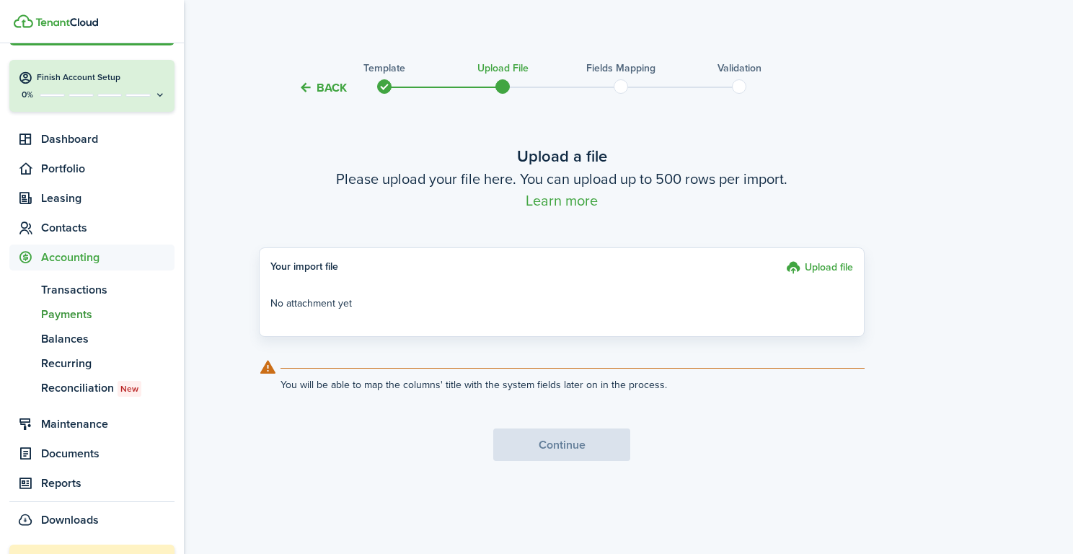
click at [75, 313] on span "Payments" at bounding box center [107, 314] width 133 height 17
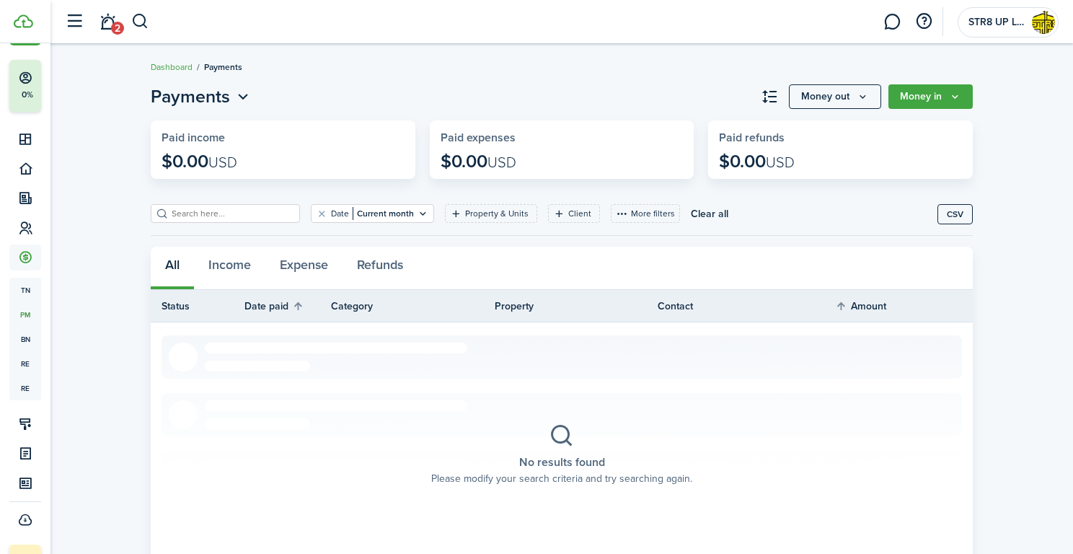
click at [243, 94] on icon "Open menu" at bounding box center [243, 97] width 19 height 18
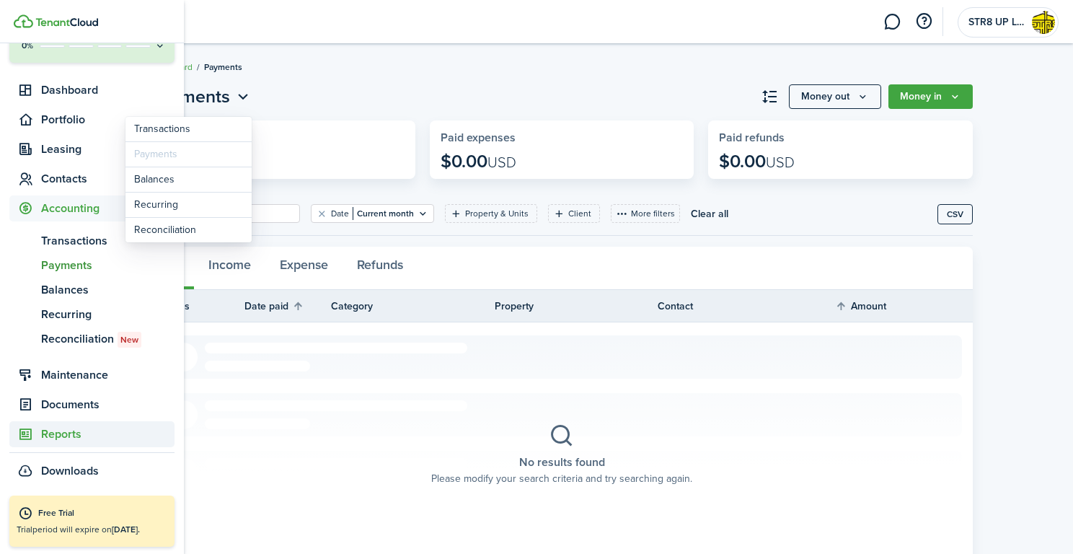
scroll to position [89, 0]
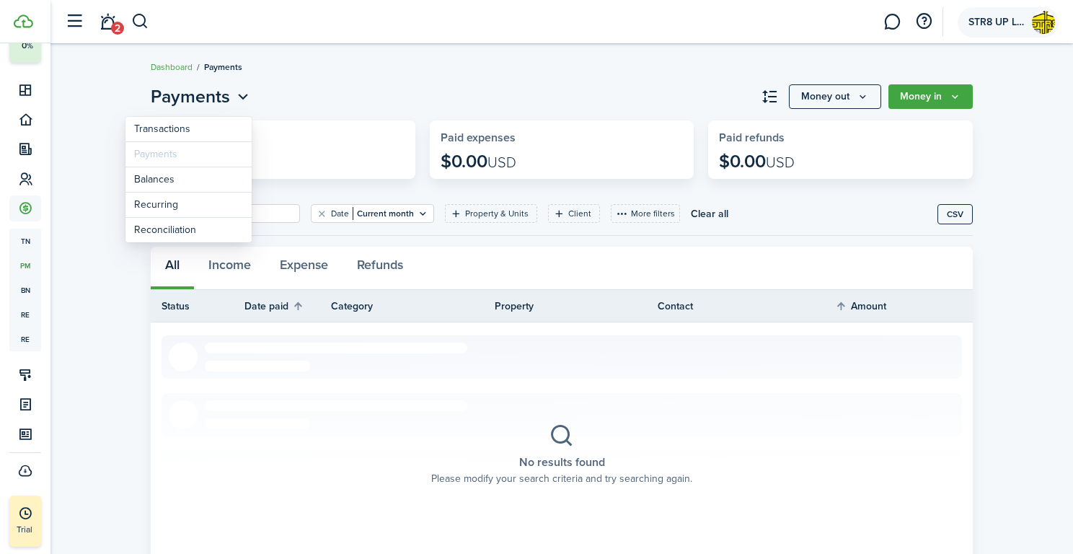
click at [1038, 21] on img at bounding box center [1043, 22] width 23 height 23
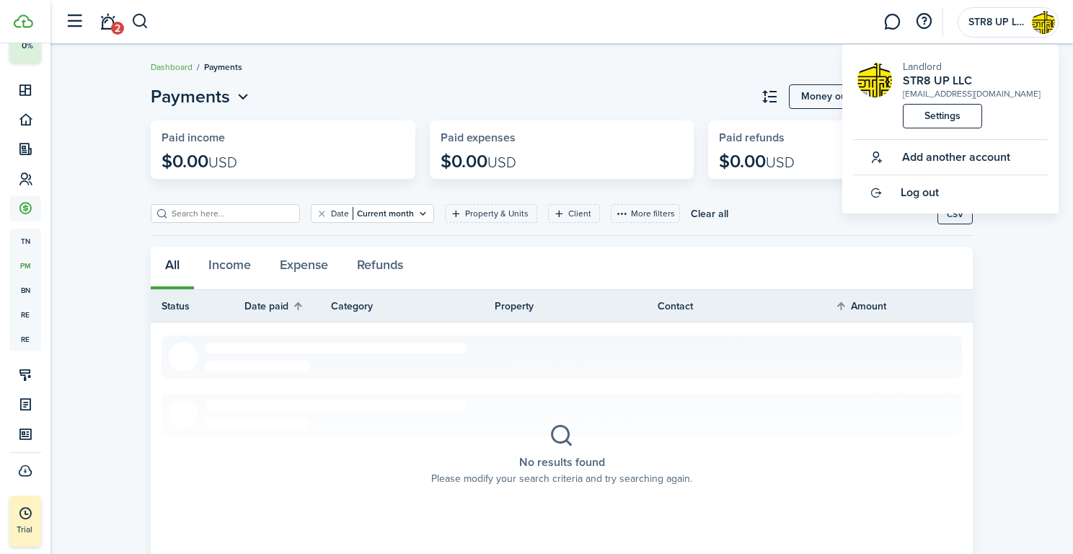
click at [930, 118] on link "Settings" at bounding box center [942, 116] width 79 height 25
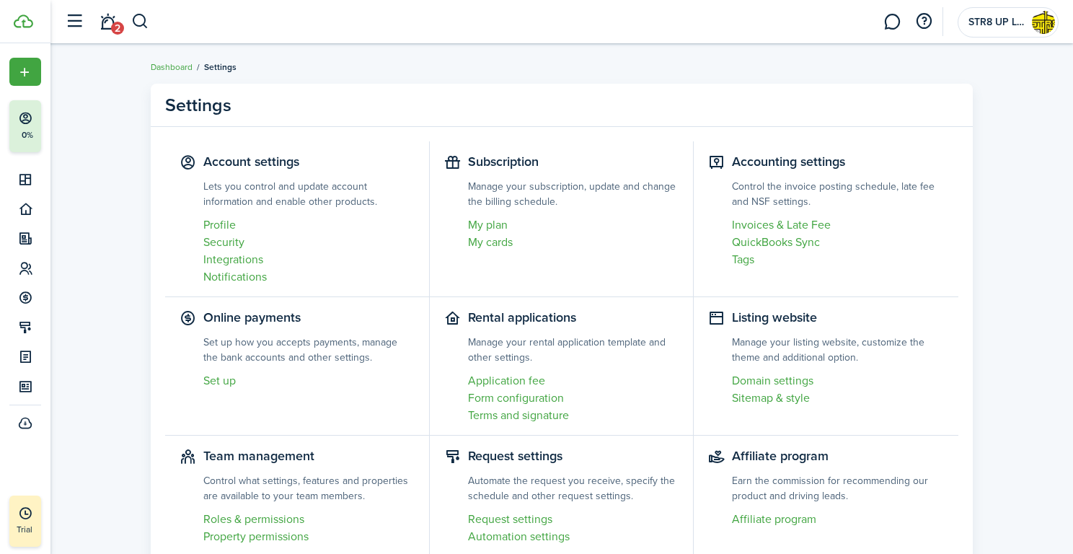
click at [226, 381] on link "Set up" at bounding box center [308, 380] width 211 height 17
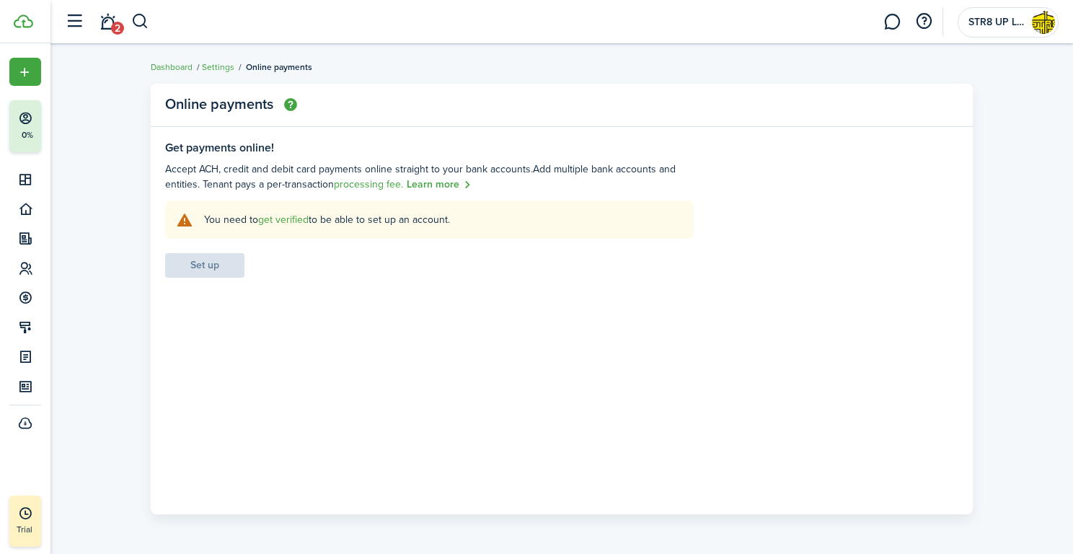
click at [287, 220] on link "get verified" at bounding box center [283, 219] width 50 height 15
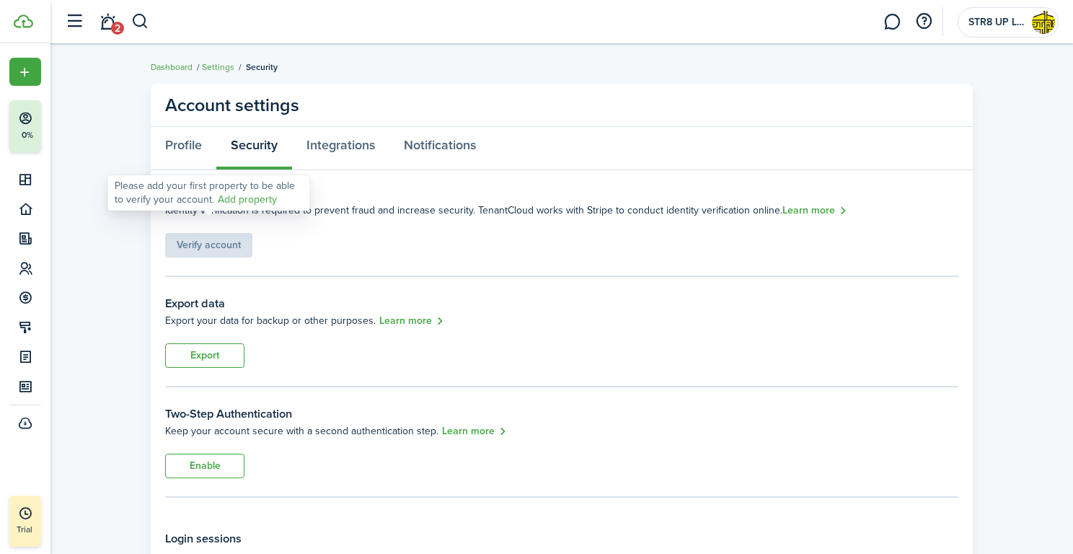
click at [229, 239] on div "Verify account" at bounding box center [208, 238] width 87 height 39
click at [456, 182] on panel-main-body "ID Verification Identity verification is required to prevent fraud and increase…" at bounding box center [562, 435] width 822 height 531
click at [819, 208] on link "Learn more" at bounding box center [814, 211] width 65 height 17
click at [1042, 22] on img at bounding box center [1043, 22] width 23 height 23
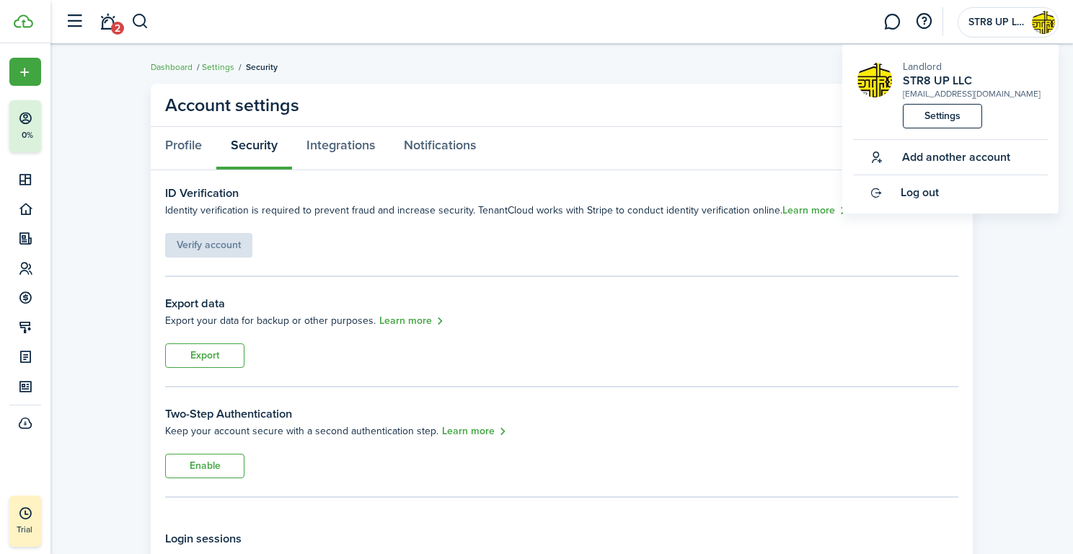
click at [947, 113] on link "Settings" at bounding box center [942, 116] width 79 height 25
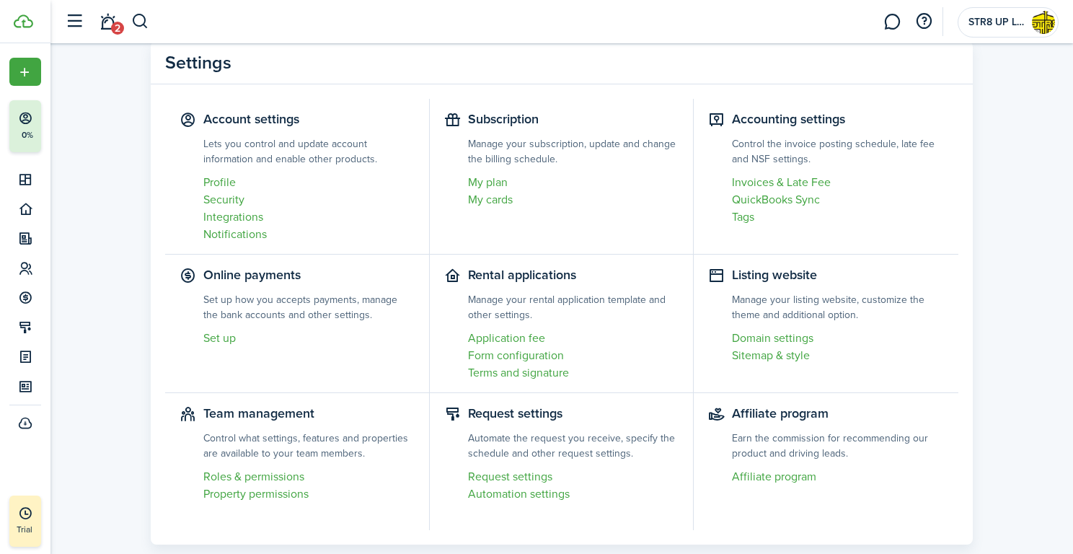
scroll to position [43, 0]
click at [815, 181] on link "Invoices & Late Fee" at bounding box center [838, 182] width 212 height 17
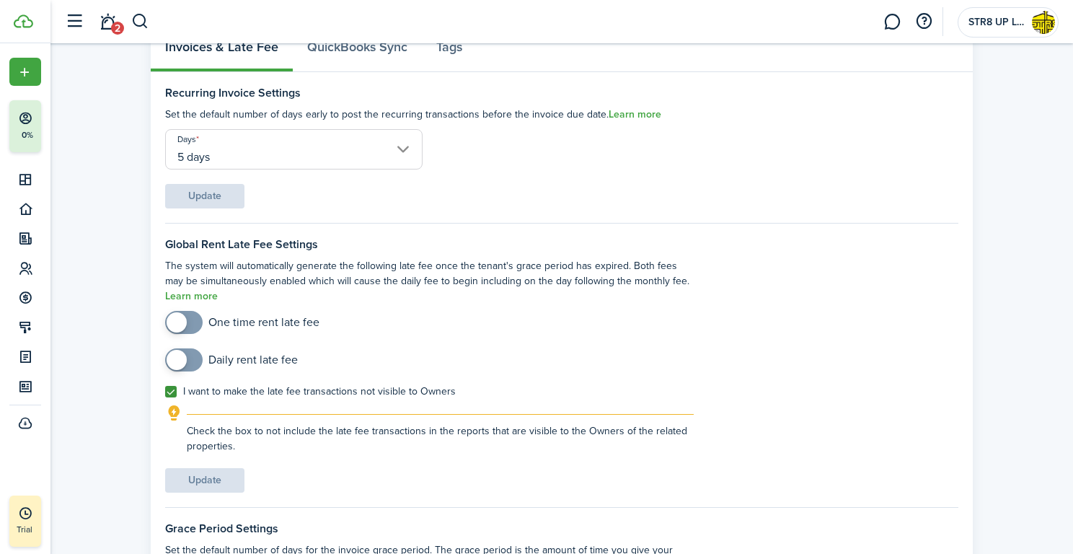
scroll to position [111, 0]
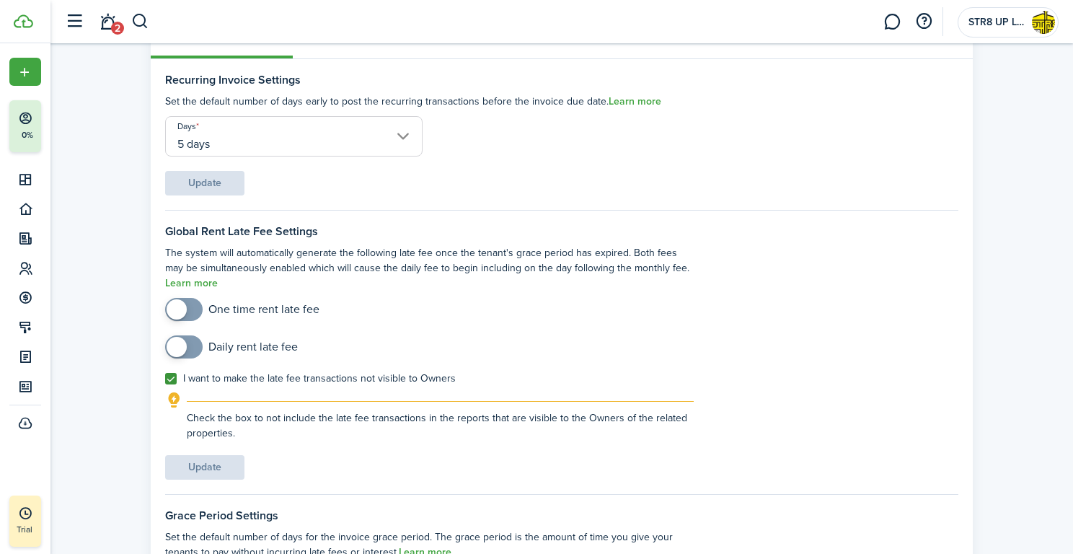
checkbox input "true"
click at [182, 307] on span at bounding box center [177, 309] width 20 height 20
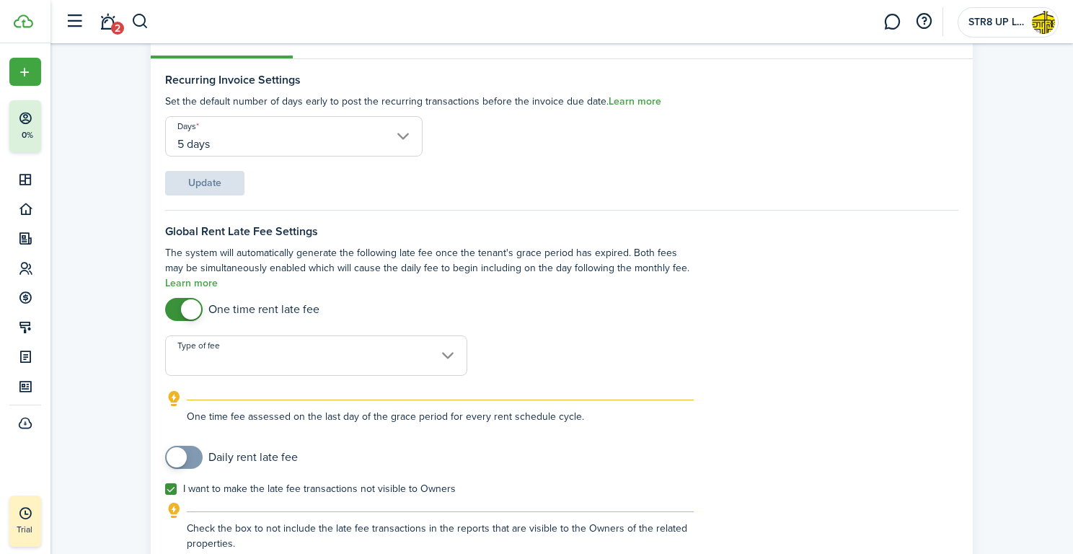
click at [437, 358] on input "Type of fee" at bounding box center [316, 355] width 302 height 40
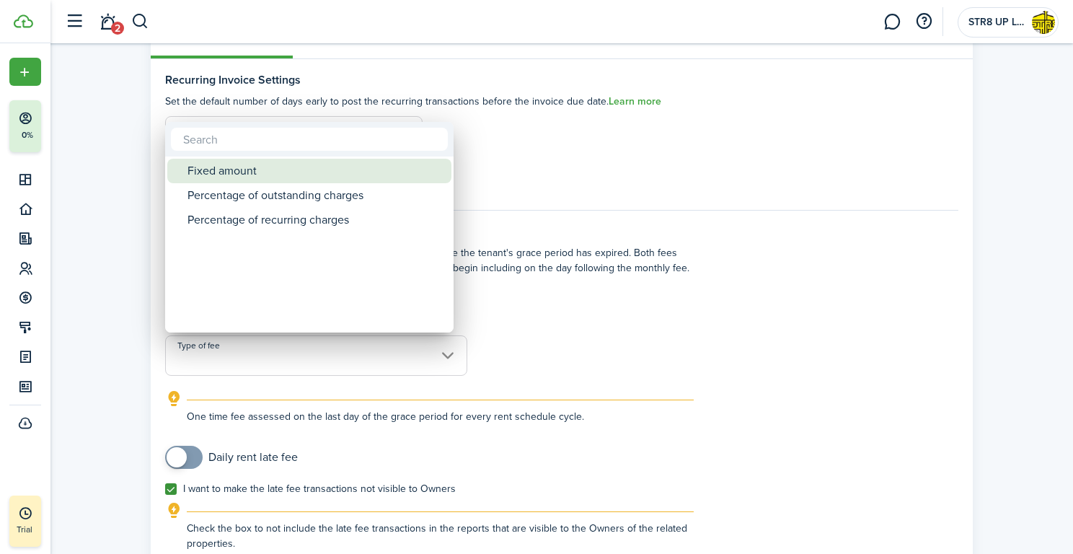
click at [303, 172] on div "Fixed amount" at bounding box center [314, 171] width 255 height 25
type input "Fixed amount"
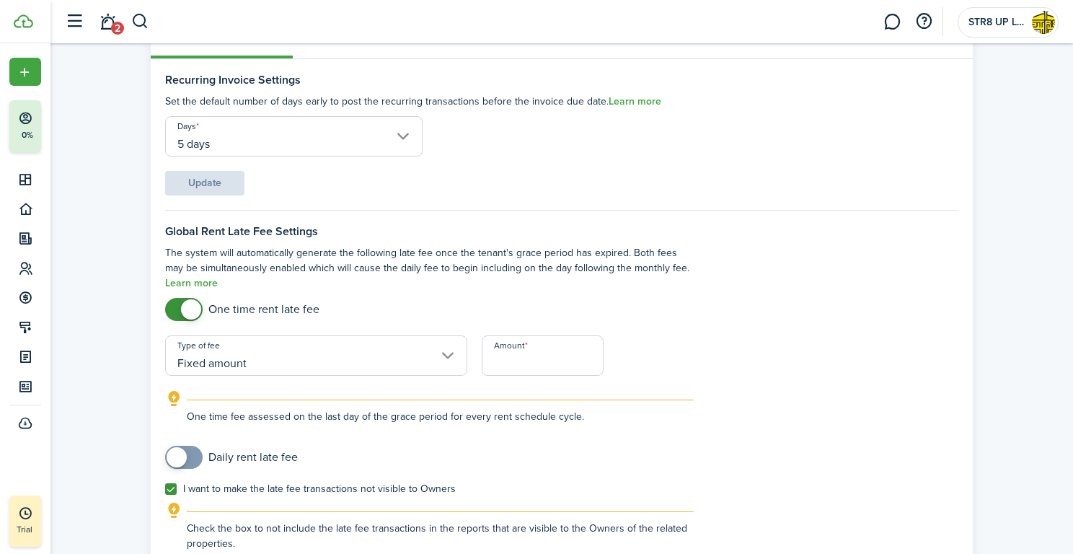
click at [532, 367] on input "Amount" at bounding box center [542, 355] width 121 height 40
type input "$150.00"
click at [849, 301] on form "Global Rent Late Fee Settings The system will automatically generate the follow…" at bounding box center [561, 407] width 793 height 365
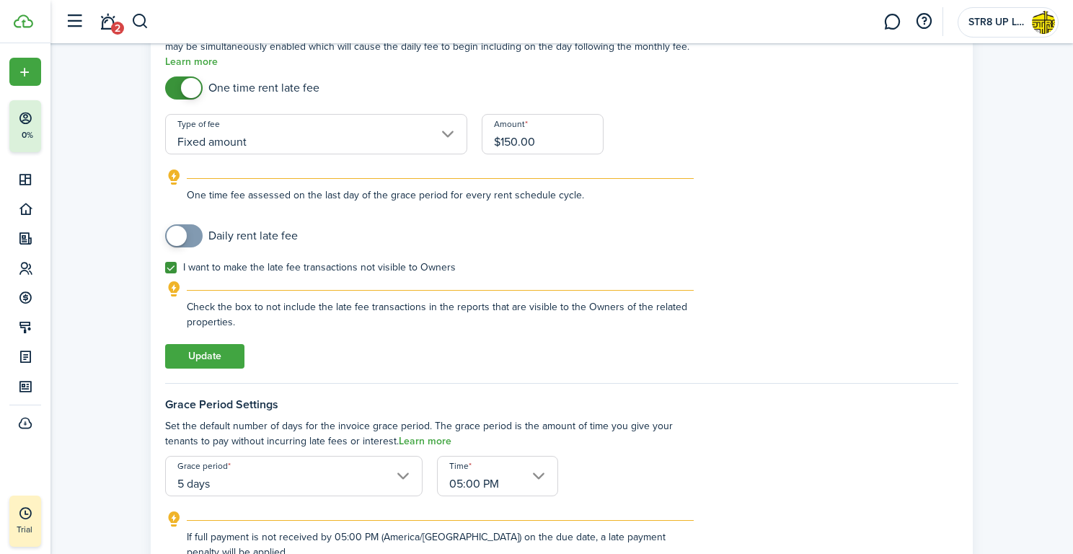
scroll to position [335, 0]
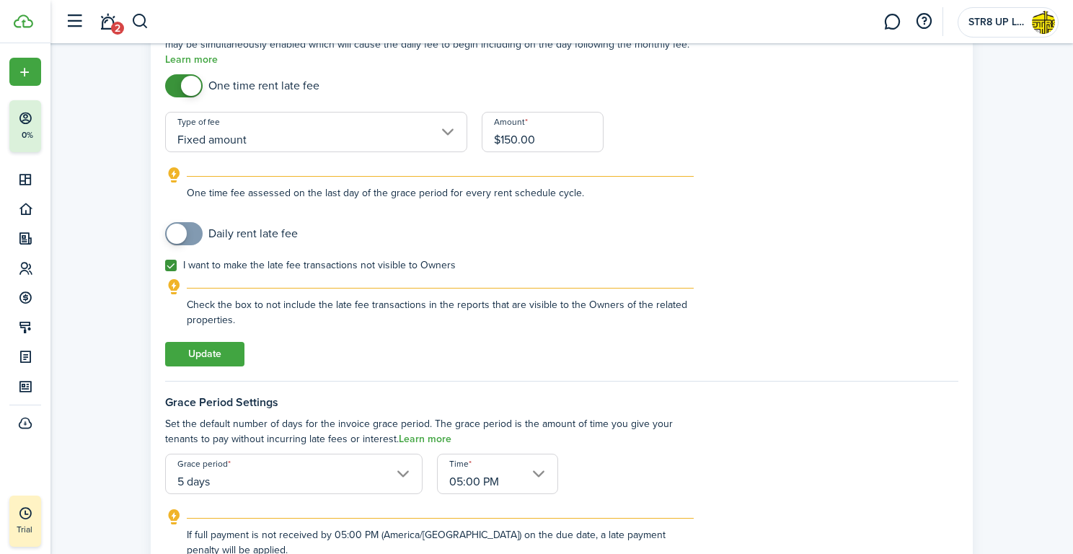
click at [216, 356] on button "Update" at bounding box center [204, 354] width 79 height 25
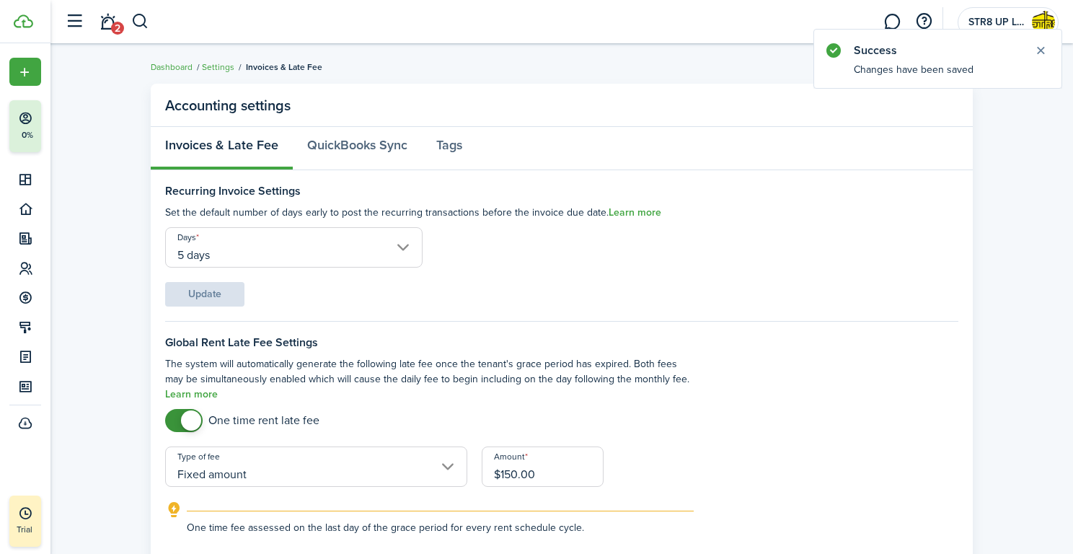
scroll to position [0, 0]
click at [361, 144] on link "QuickBooks Sync" at bounding box center [357, 148] width 129 height 43
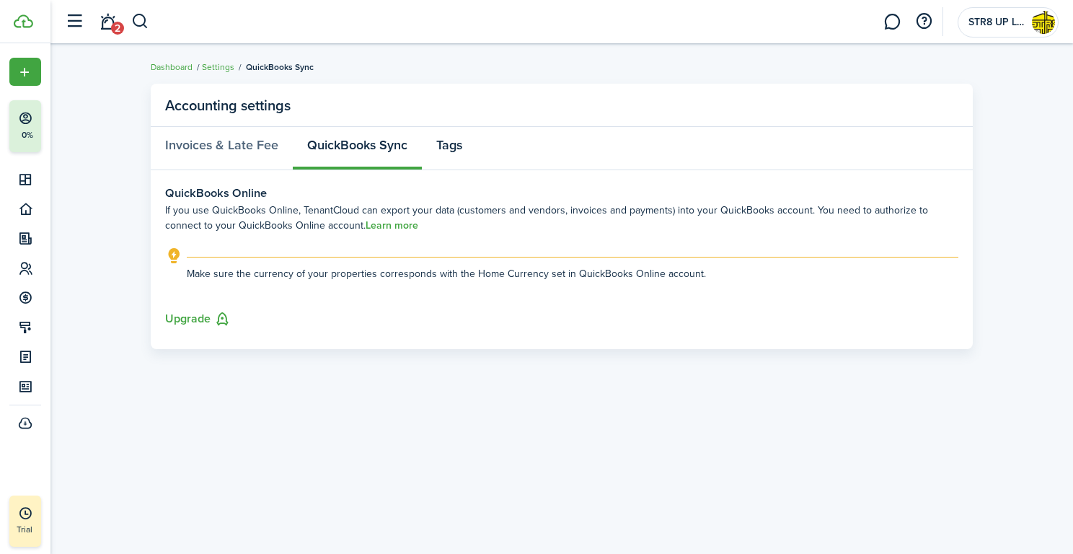
click at [451, 139] on link "Tags" at bounding box center [449, 148] width 55 height 43
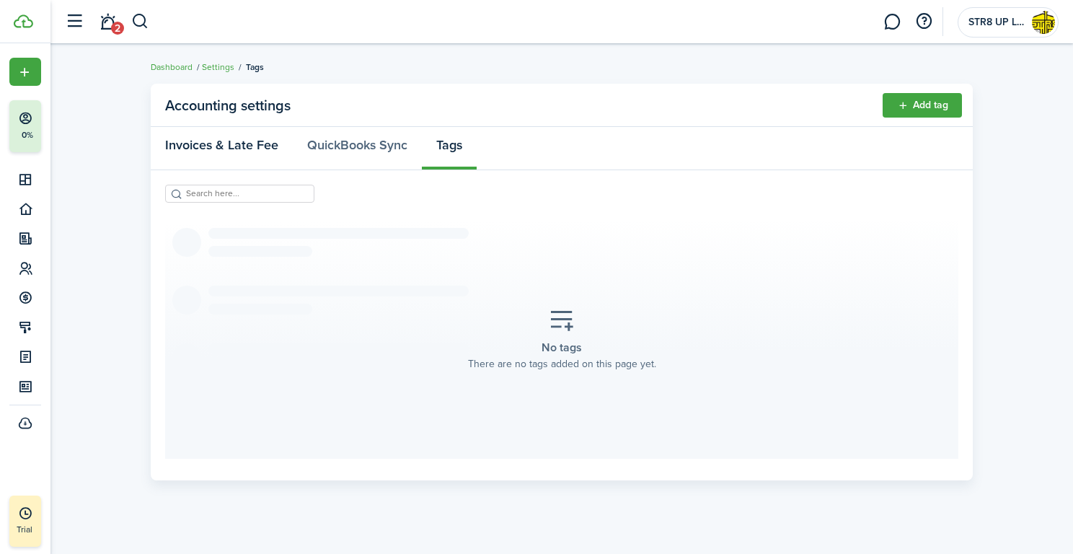
click at [229, 144] on link "Invoices & Late Fee" at bounding box center [222, 148] width 142 height 43
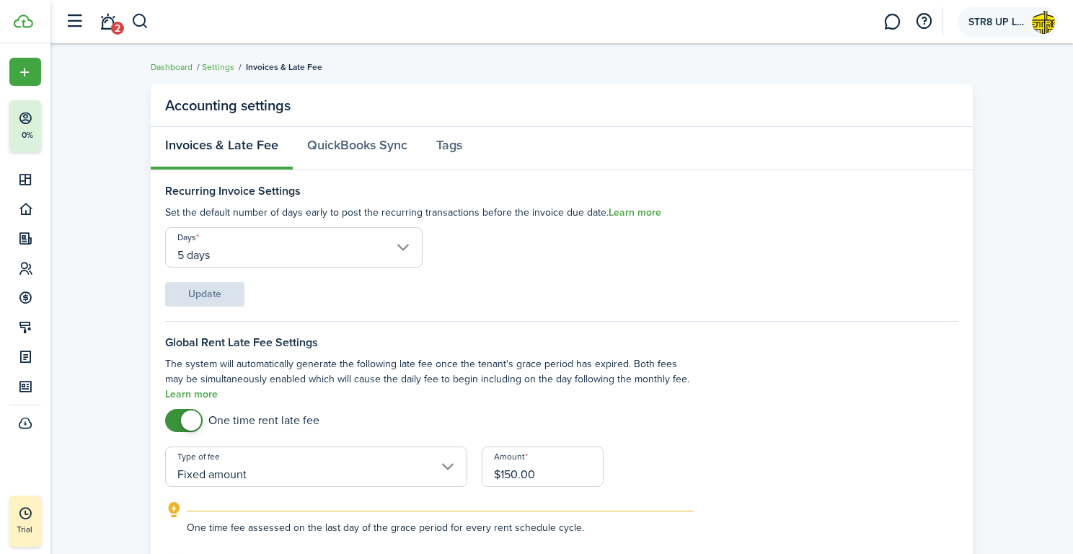
click at [1047, 23] on img at bounding box center [1043, 22] width 23 height 23
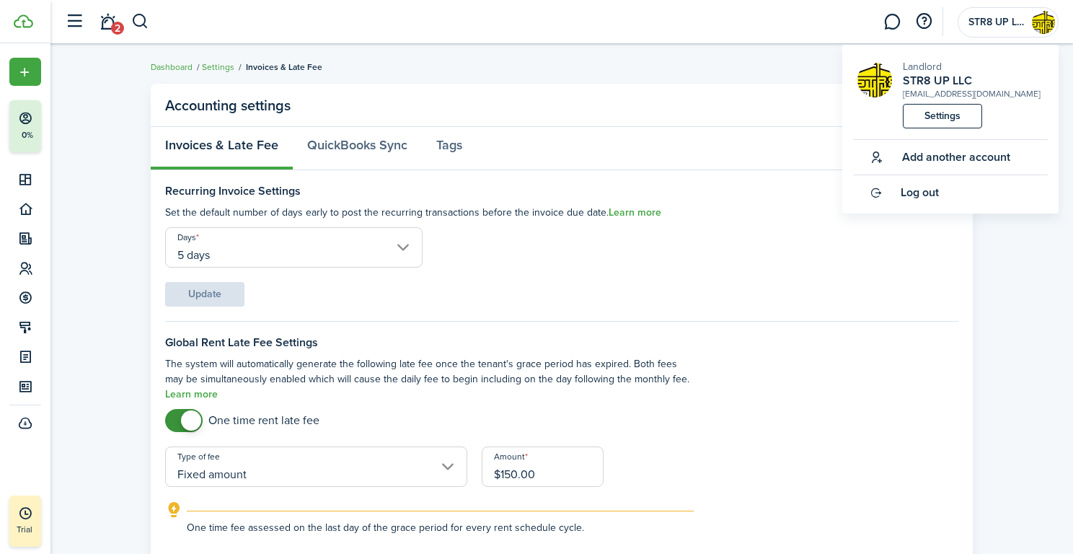
click at [952, 117] on link "Settings" at bounding box center [942, 116] width 79 height 25
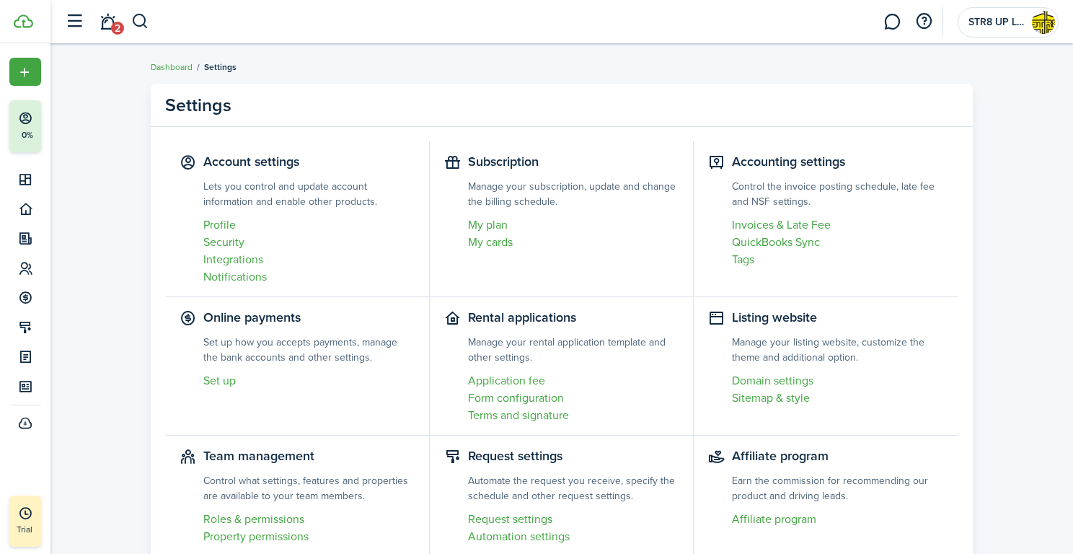
click at [232, 240] on link "Security" at bounding box center [308, 242] width 211 height 17
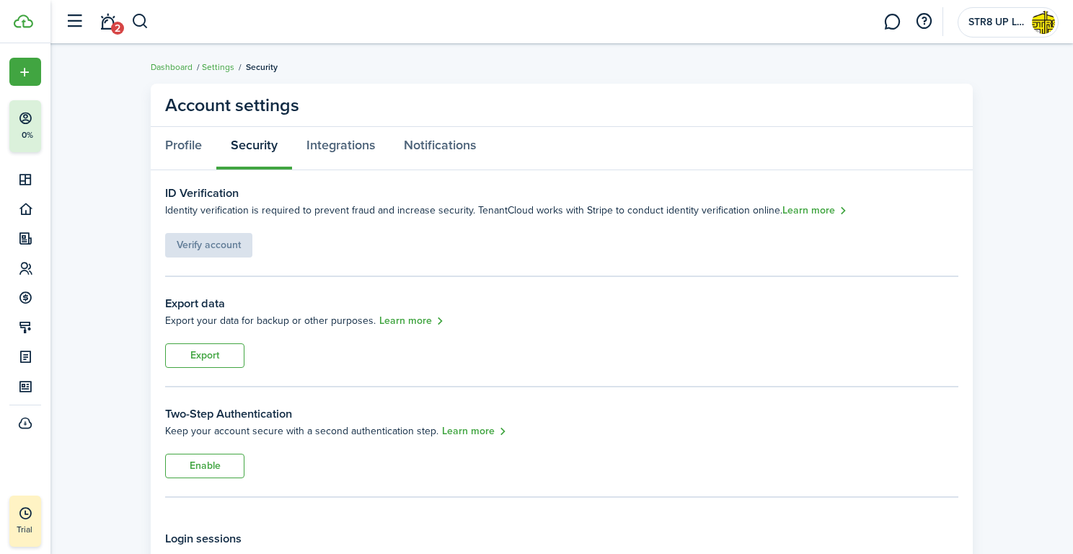
click at [342, 249] on div "ID Verification Identity verification is required to prevent fraud and increase…" at bounding box center [561, 221] width 793 height 73
click at [233, 246] on div "Verify account" at bounding box center [208, 238] width 87 height 39
click at [239, 198] on link "Add property" at bounding box center [247, 199] width 59 height 15
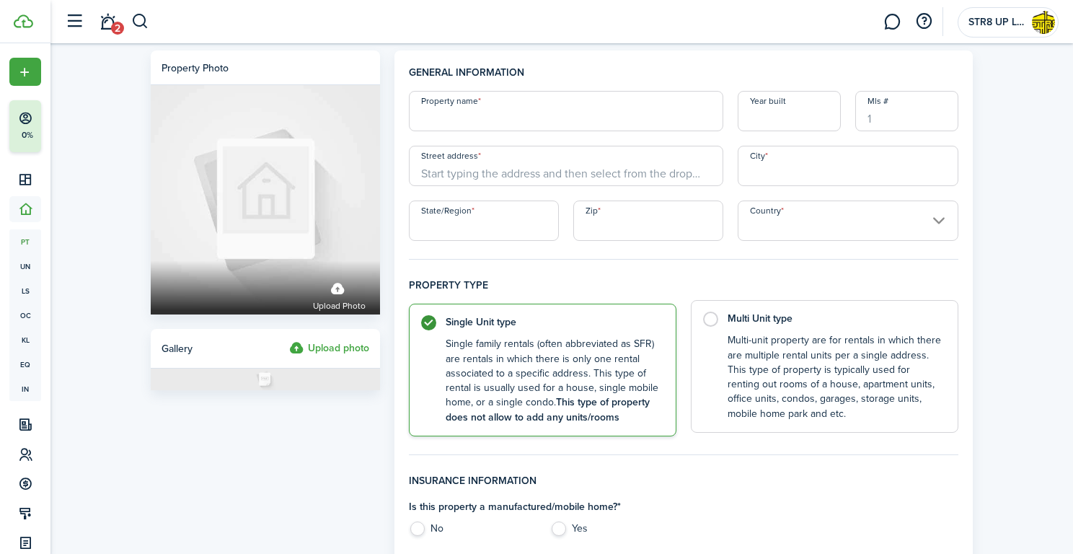
click at [714, 319] on label "Multi Unit type Multi-unit property are for rentals in which there are multiple…" at bounding box center [825, 366] width 268 height 133
radio input "false"
radio input "true"
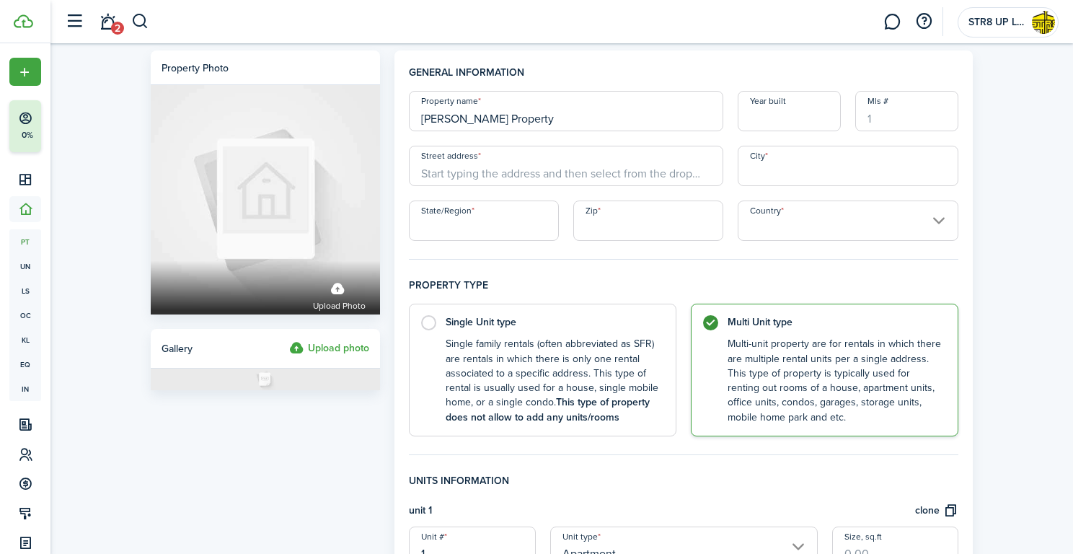
type input "[PERSON_NAME] Property"
click at [798, 119] on input "Year built" at bounding box center [789, 111] width 103 height 40
type input "[STREET_ADDRESS][PERSON_NAME]"
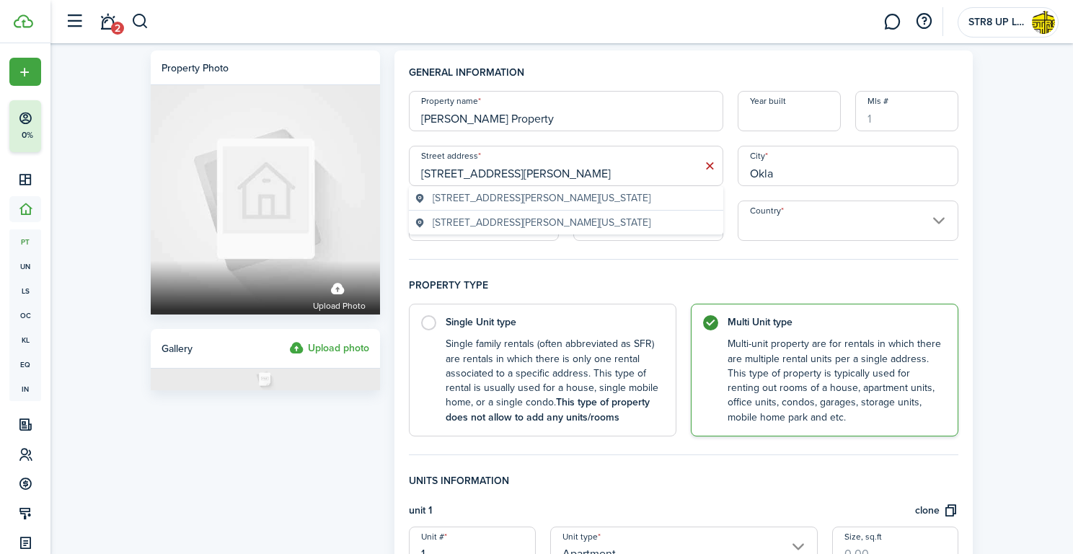
type input "Okla"
click at [466, 198] on span "[STREET_ADDRESS][PERSON_NAME][US_STATE]" at bounding box center [542, 197] width 218 height 15
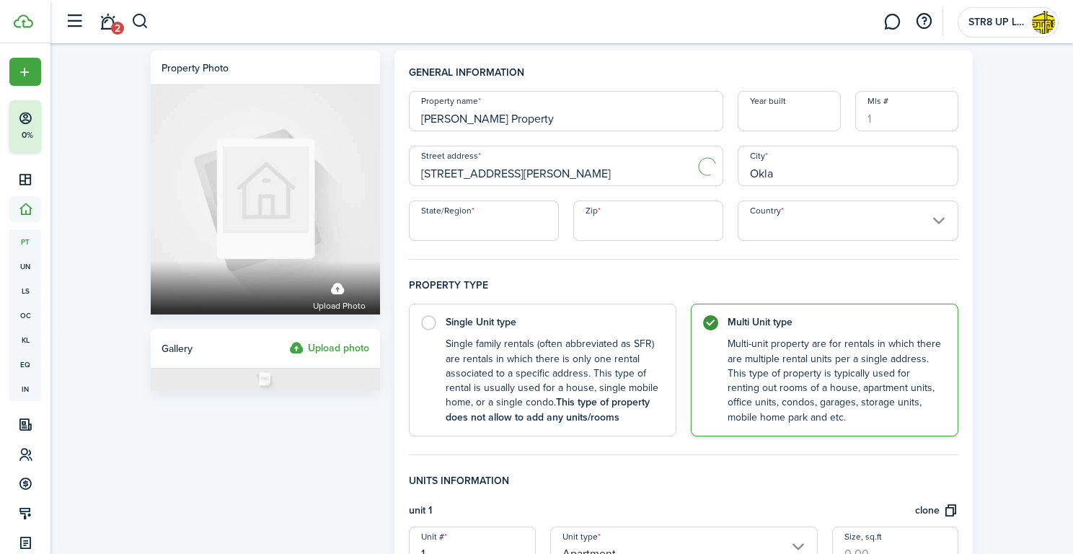
type input "[STREET_ADDRESS][PERSON_NAME]"
type input "[US_STATE][GEOGRAPHIC_DATA]"
type input "OK"
type input "73118"
type input "[GEOGRAPHIC_DATA]"
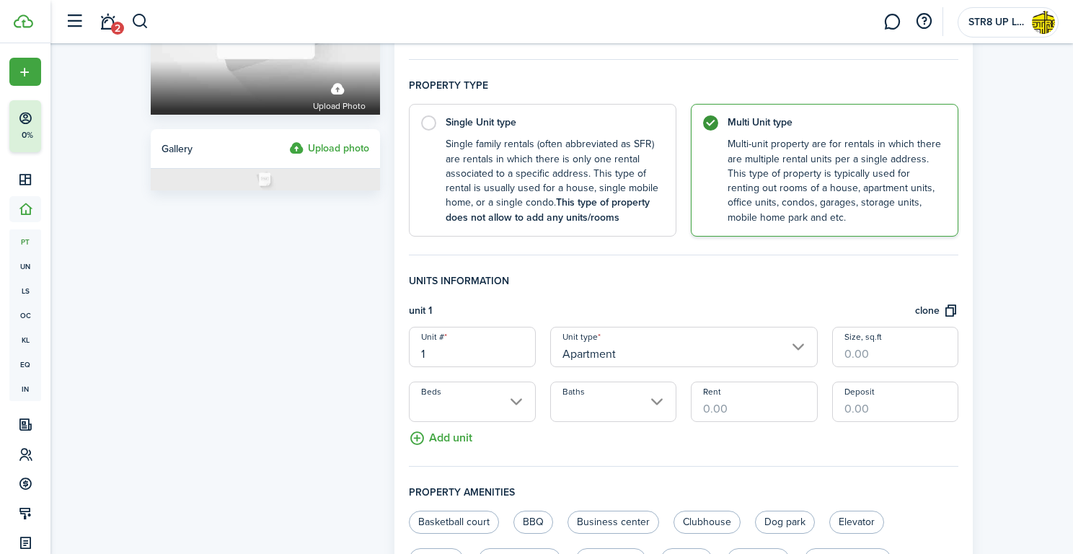
scroll to position [209, 0]
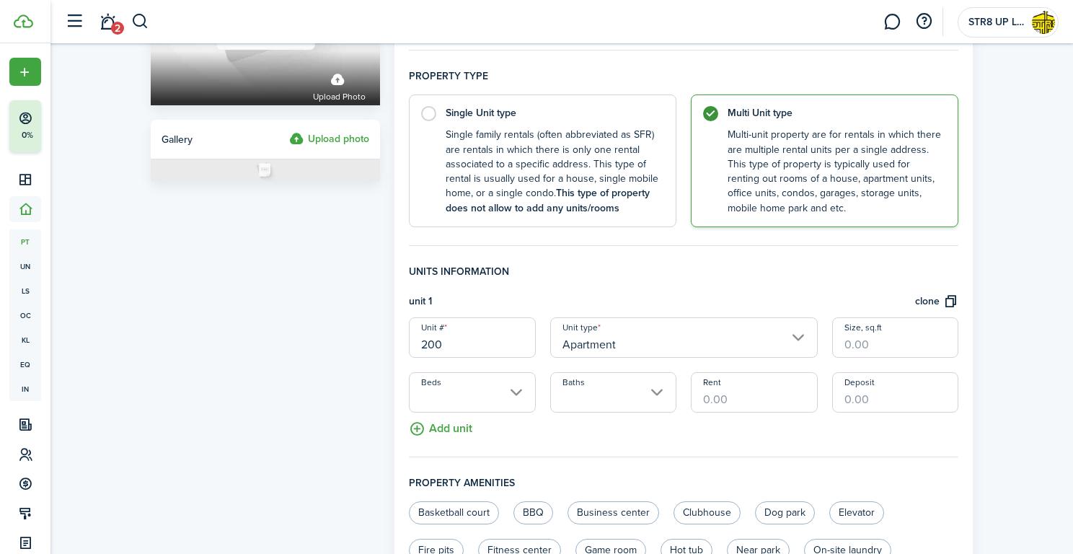
click at [763, 338] on input "Apartment" at bounding box center [684, 337] width 268 height 40
type input "200"
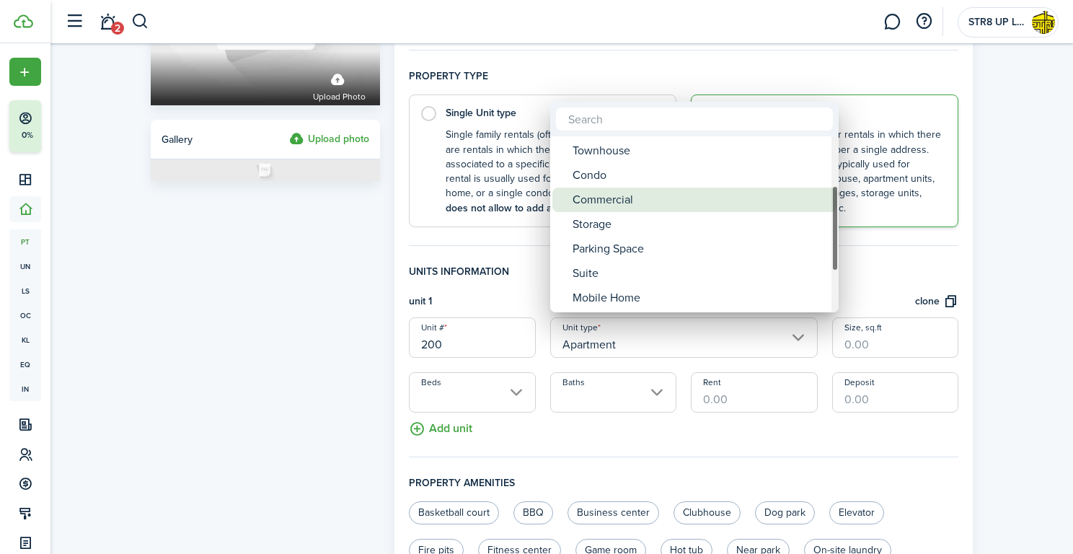
click at [665, 206] on div "Commercial" at bounding box center [700, 199] width 255 height 25
type input "Commercial"
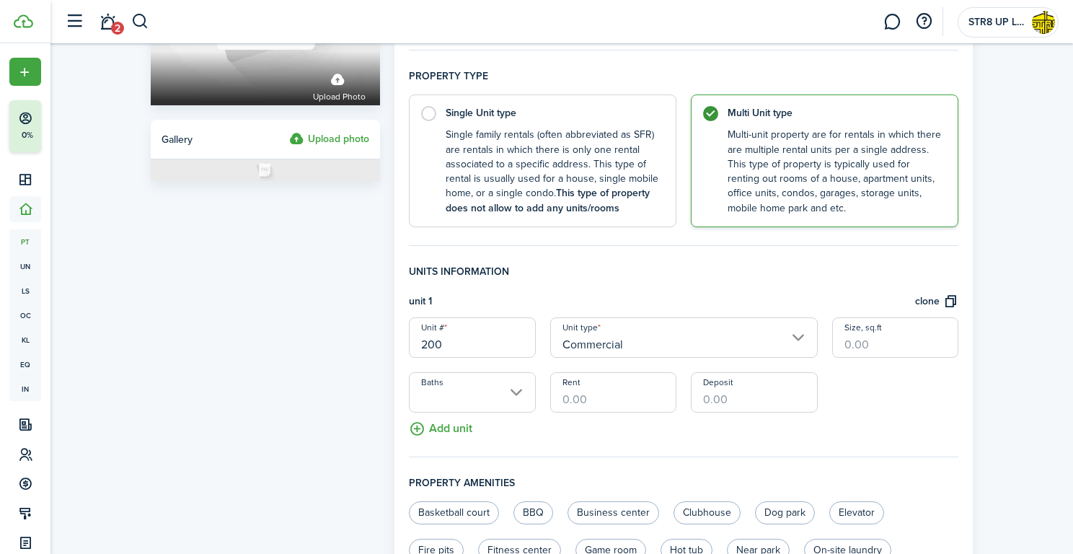
click at [883, 340] on input "Size, sq.ft" at bounding box center [895, 337] width 126 height 40
type input "1,300"
click at [521, 392] on input "Baths" at bounding box center [472, 392] width 126 height 40
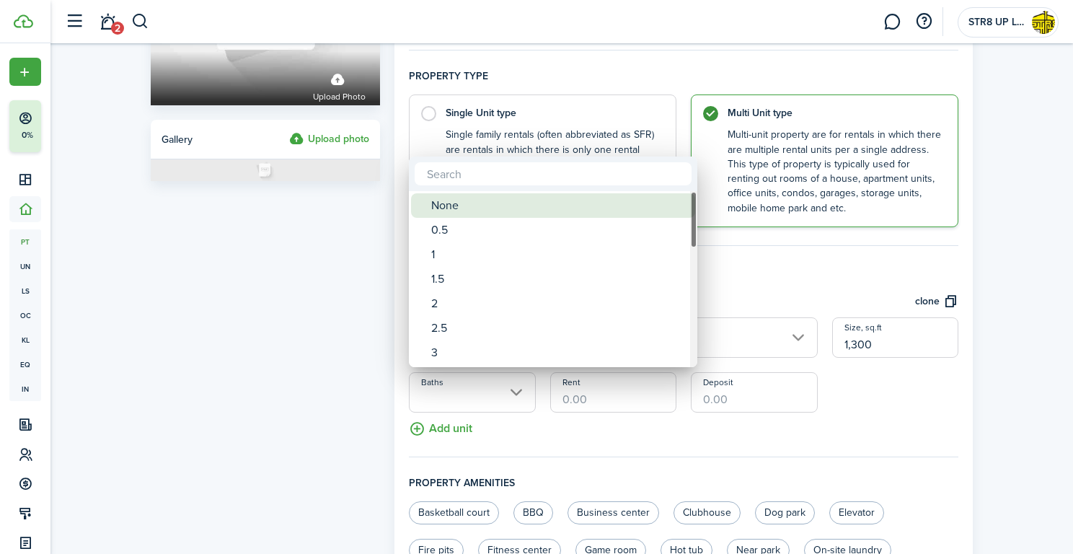
click at [534, 203] on div "None" at bounding box center [558, 205] width 255 height 25
type input "None"
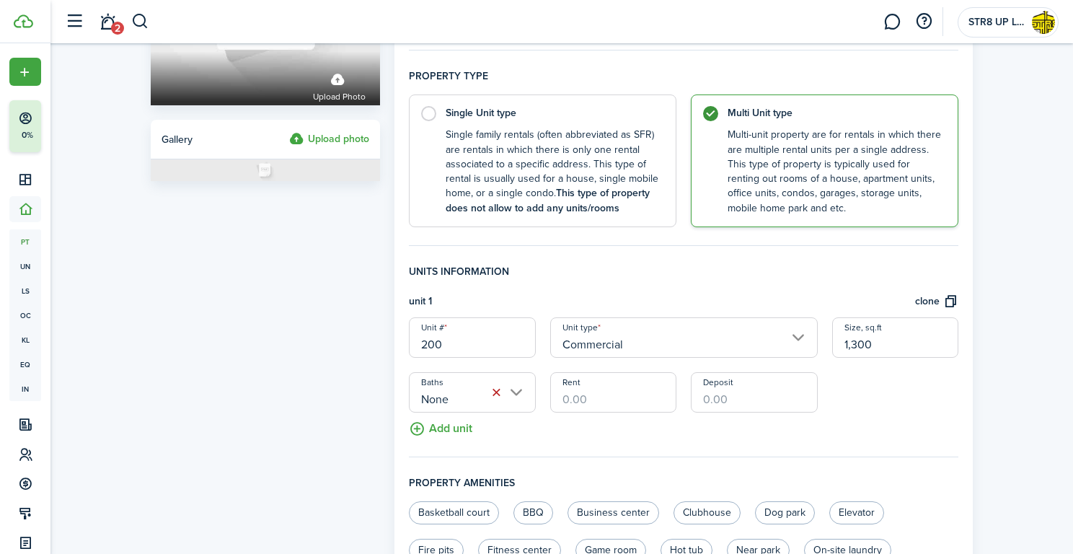
click at [605, 393] on input "Rent" at bounding box center [613, 392] width 126 height 40
type input "$1,800.00"
click at [769, 392] on input "Deposit" at bounding box center [754, 392] width 126 height 40
type input "$1,800.00"
click at [932, 394] on div "Unit # 200 Unit type Commercial Size, sq.ft 1,300 Baths None Rent $1,800.00 Dep…" at bounding box center [684, 364] width 564 height 95
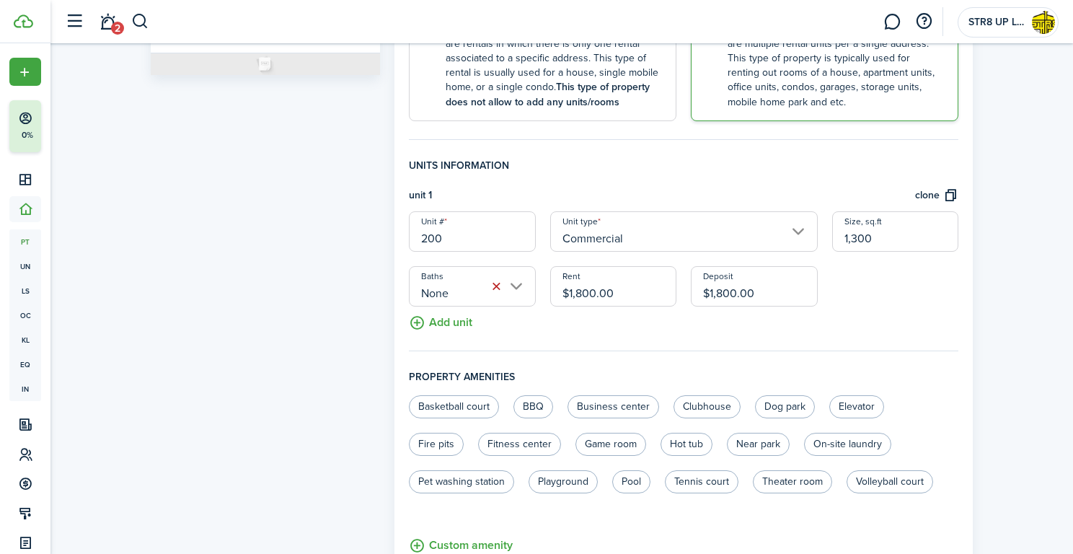
scroll to position [353, 0]
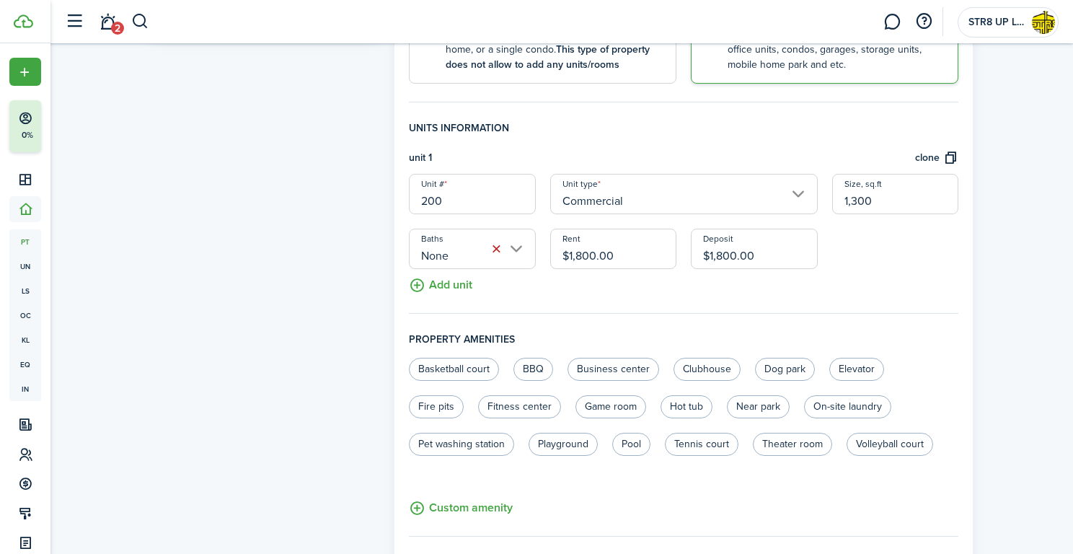
click at [454, 283] on button "Add unit" at bounding box center [440, 281] width 63 height 25
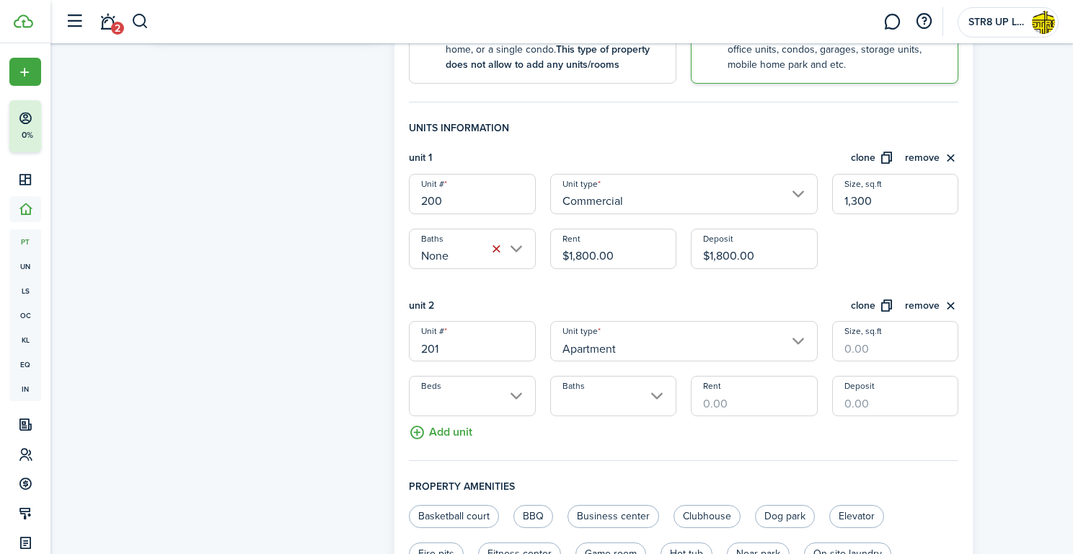
click at [735, 337] on input "Apartment" at bounding box center [684, 341] width 268 height 40
type input "201"
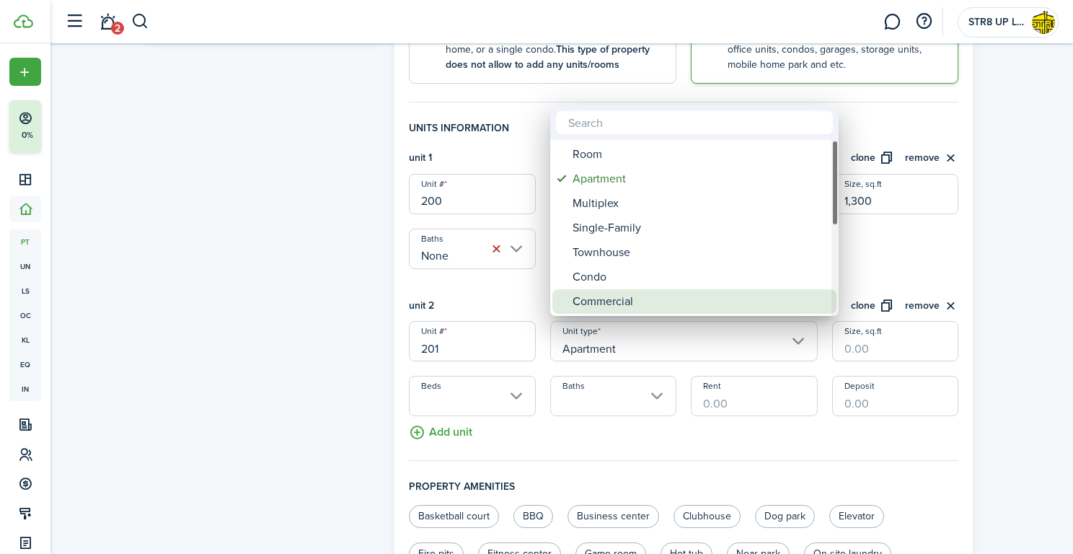
click at [694, 301] on div "Commercial" at bounding box center [700, 301] width 255 height 25
type input "Commercial"
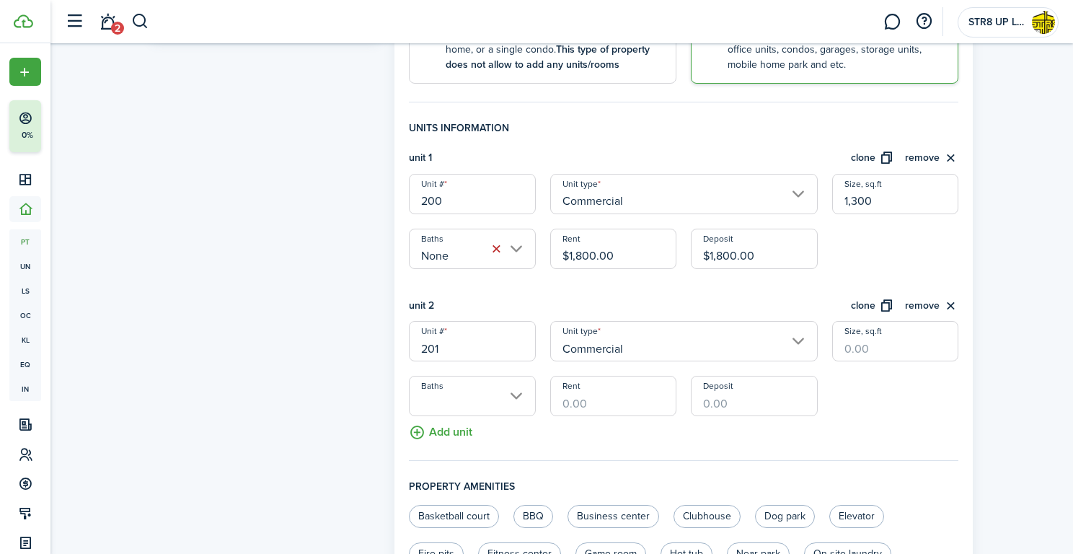
click at [870, 343] on input "Size, sq.ft" at bounding box center [895, 341] width 126 height 40
click at [524, 395] on input "Baths" at bounding box center [472, 396] width 126 height 40
type input "900"
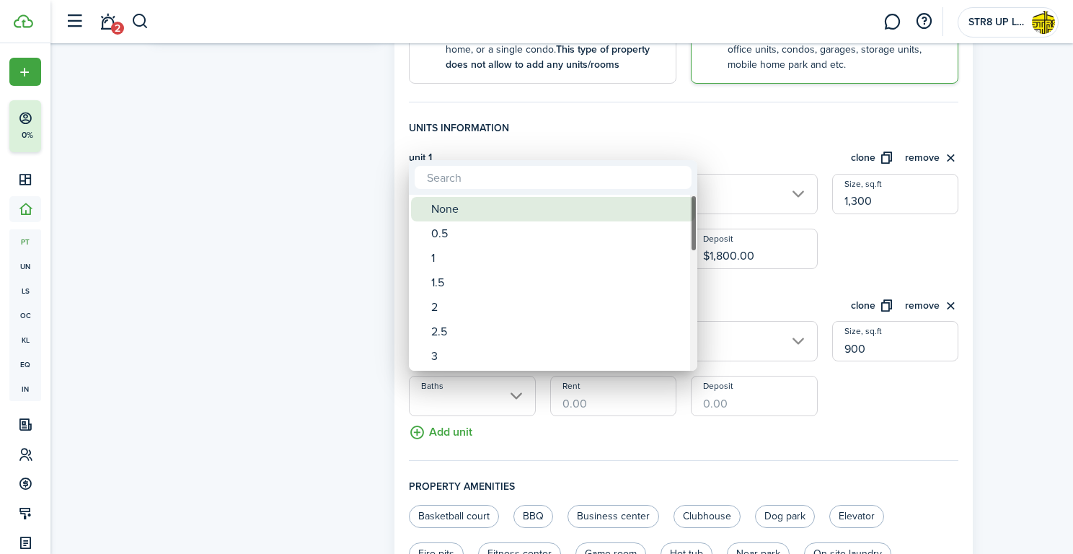
click at [489, 208] on div "None" at bounding box center [558, 209] width 255 height 25
type input "None"
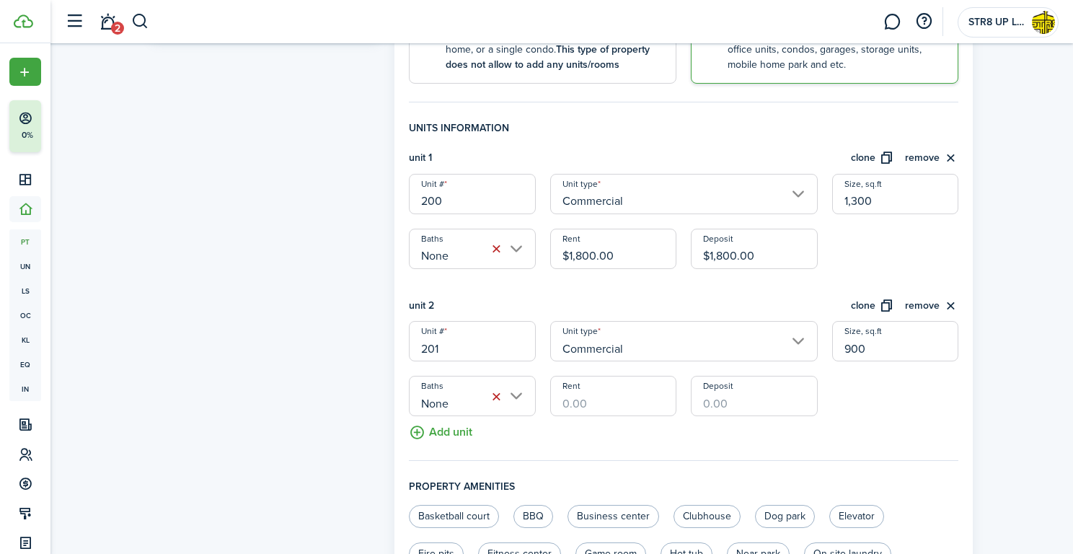
click at [581, 400] on input "Rent" at bounding box center [613, 396] width 126 height 40
type input "$1,378.00"
click at [738, 400] on input "Deposit" at bounding box center [754, 396] width 126 height 40
type input "$1,378.00"
click at [967, 416] on panel-main "General information Property name [PERSON_NAME] Property Year built [GEOGRAPHIC…" at bounding box center [683, 285] width 578 height 1174
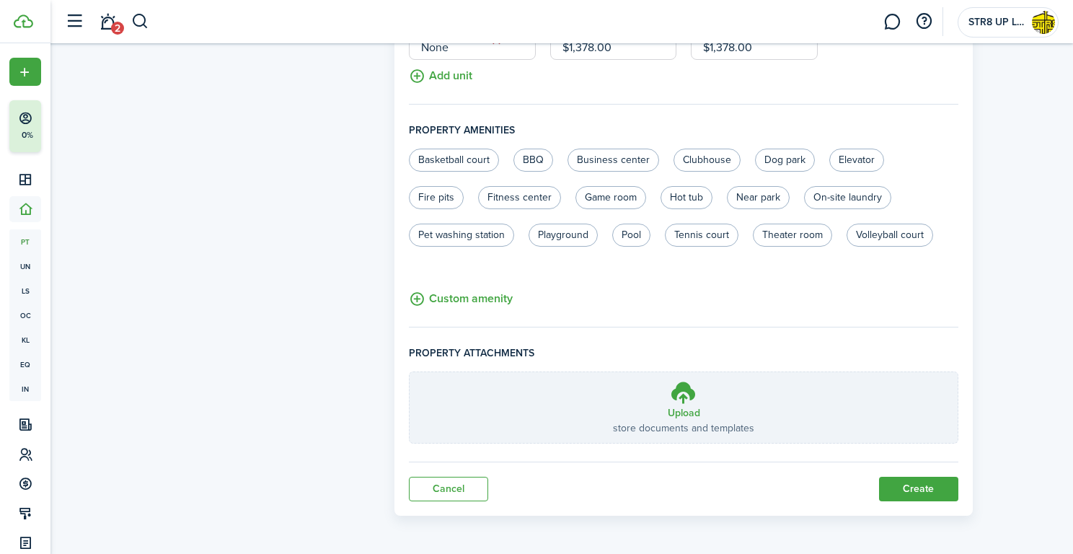
scroll to position [708, 0]
click at [470, 294] on button "Custom amenity" at bounding box center [461, 300] width 104 height 18
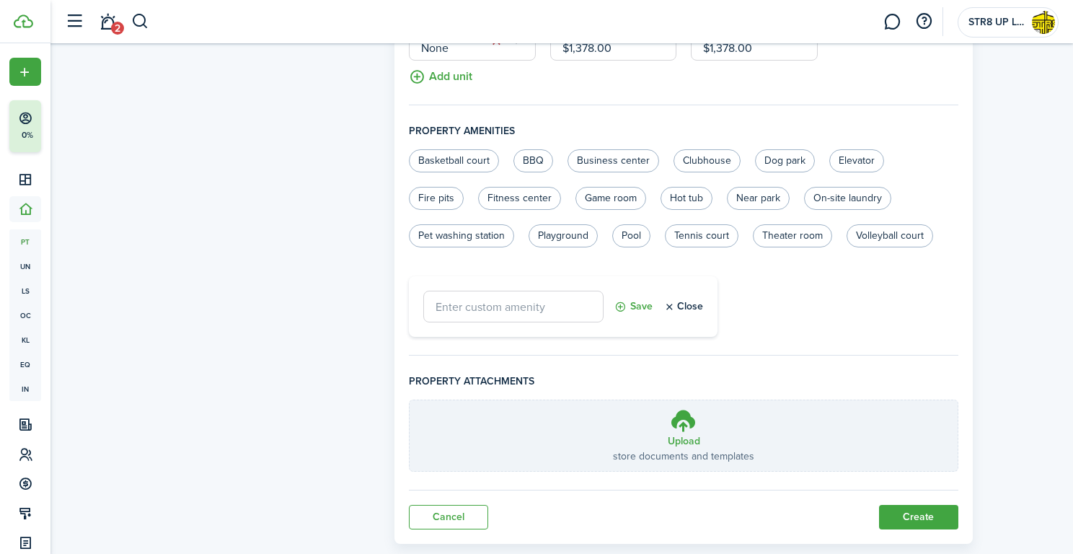
click at [678, 306] on button "Close" at bounding box center [683, 307] width 40 height 32
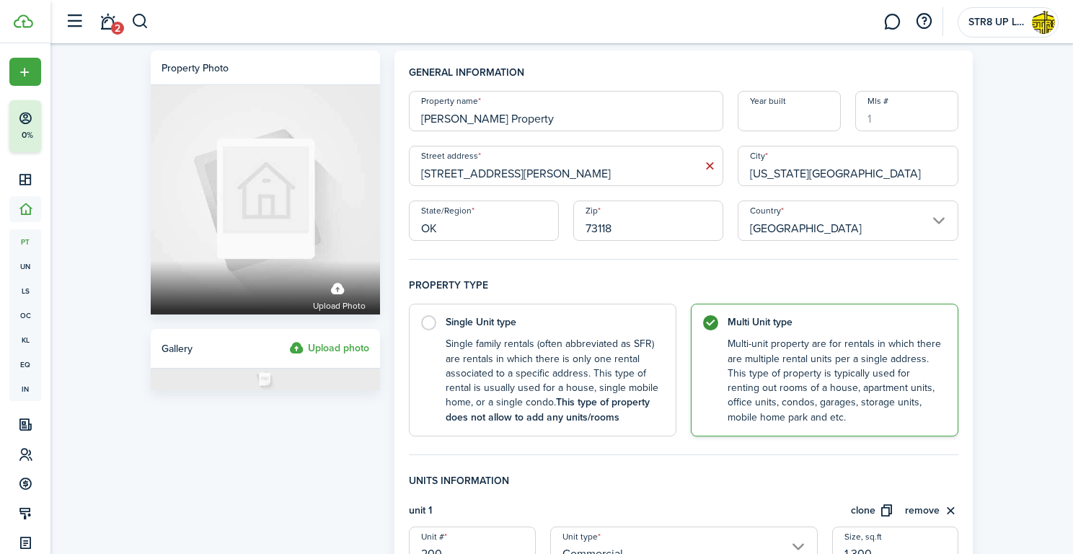
scroll to position [0, 0]
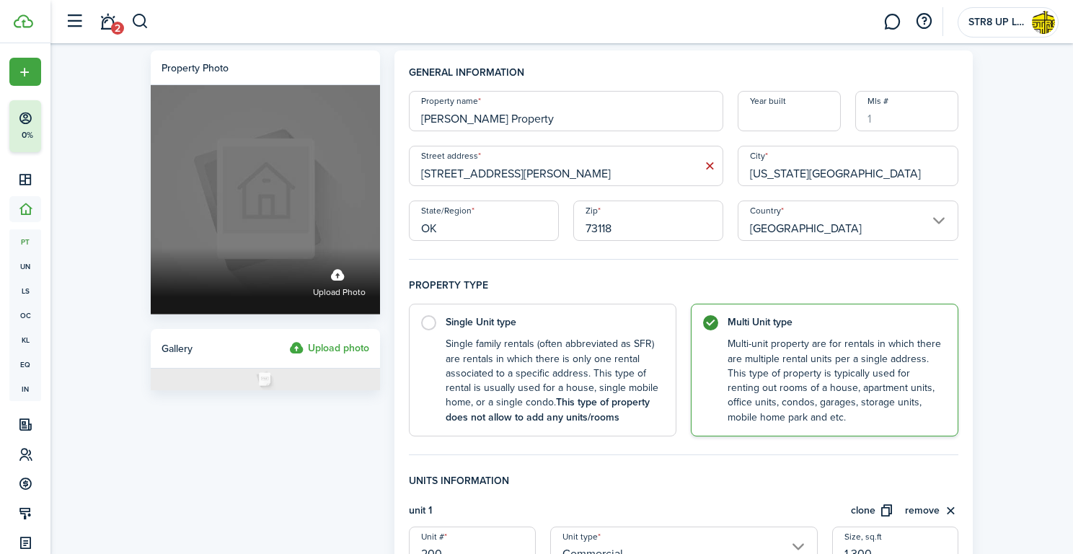
click at [330, 280] on label "Upload photo" at bounding box center [339, 281] width 53 height 38
click at [151, 247] on input "Upload photo" at bounding box center [151, 247] width 0 height 0
click at [334, 289] on span "Upload photo" at bounding box center [339, 293] width 53 height 14
click at [151, 247] on input "Upload photo" at bounding box center [151, 247] width 0 height 0
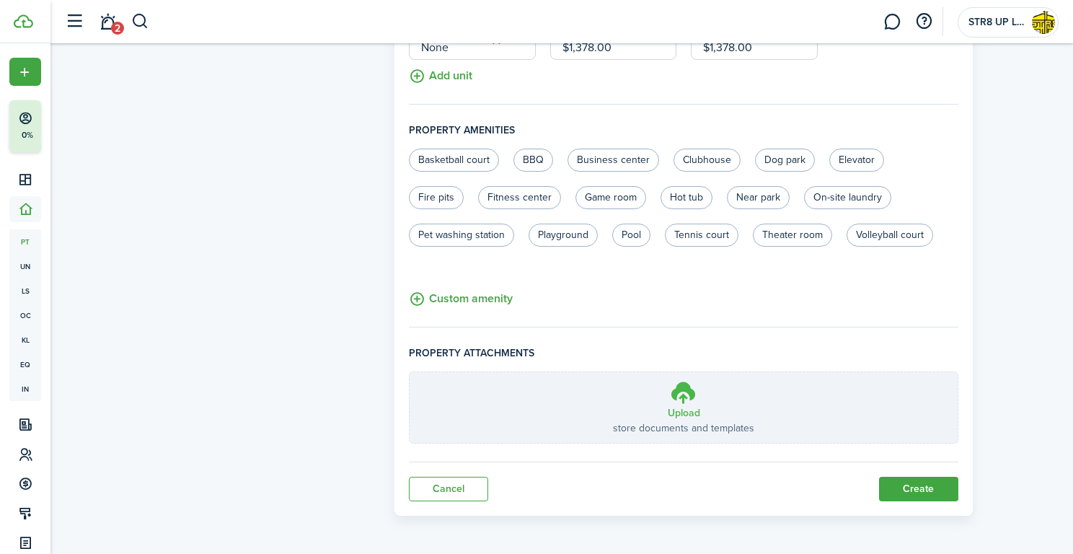
scroll to position [708, 0]
click at [914, 495] on button "Create" at bounding box center [918, 489] width 79 height 25
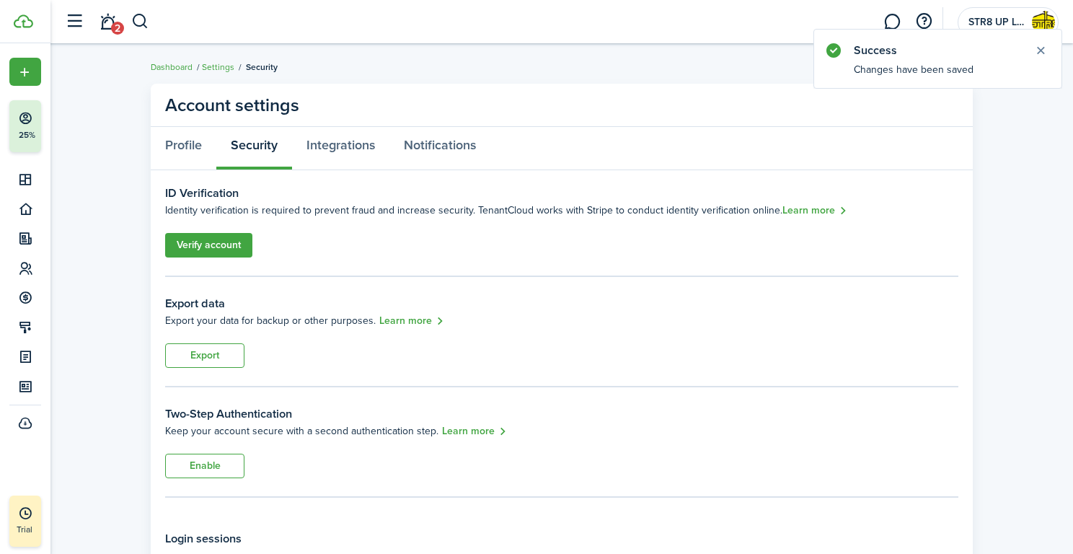
click at [238, 241] on link "Verify account" at bounding box center [208, 245] width 87 height 25
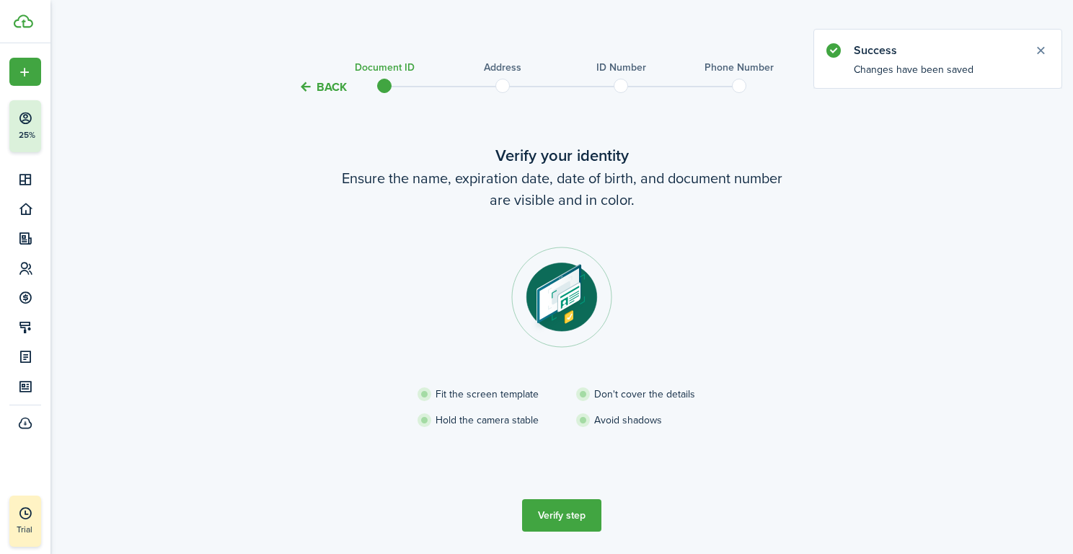
scroll to position [4, 0]
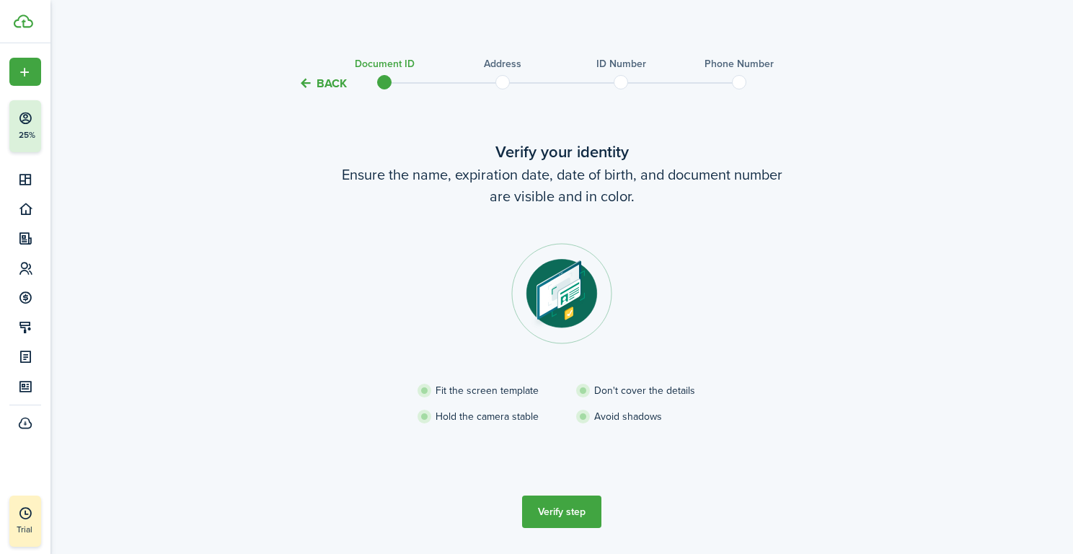
click at [568, 511] on button "Verify step" at bounding box center [561, 511] width 79 height 32
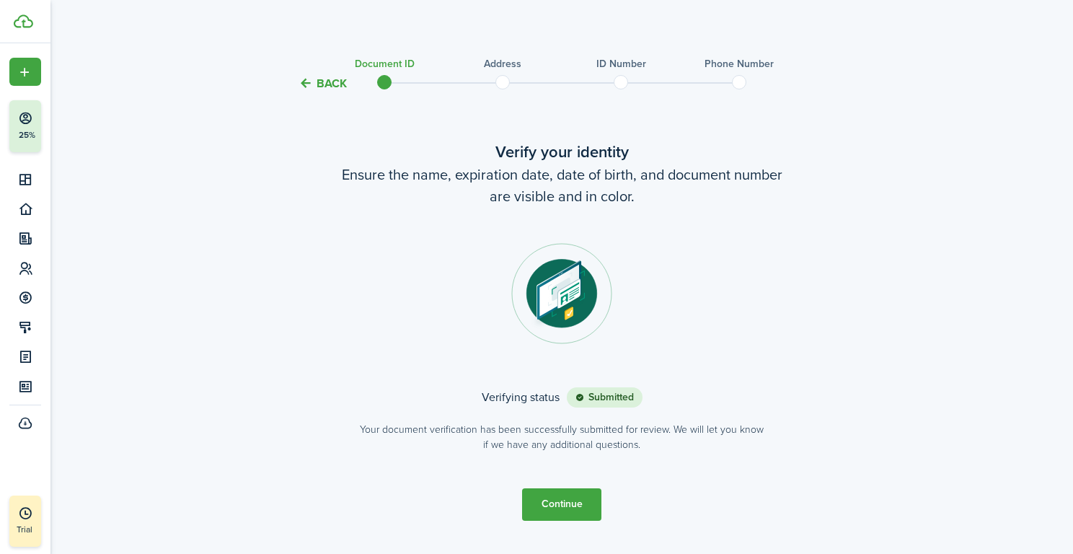
click at [564, 506] on button "Continue" at bounding box center [561, 504] width 79 height 32
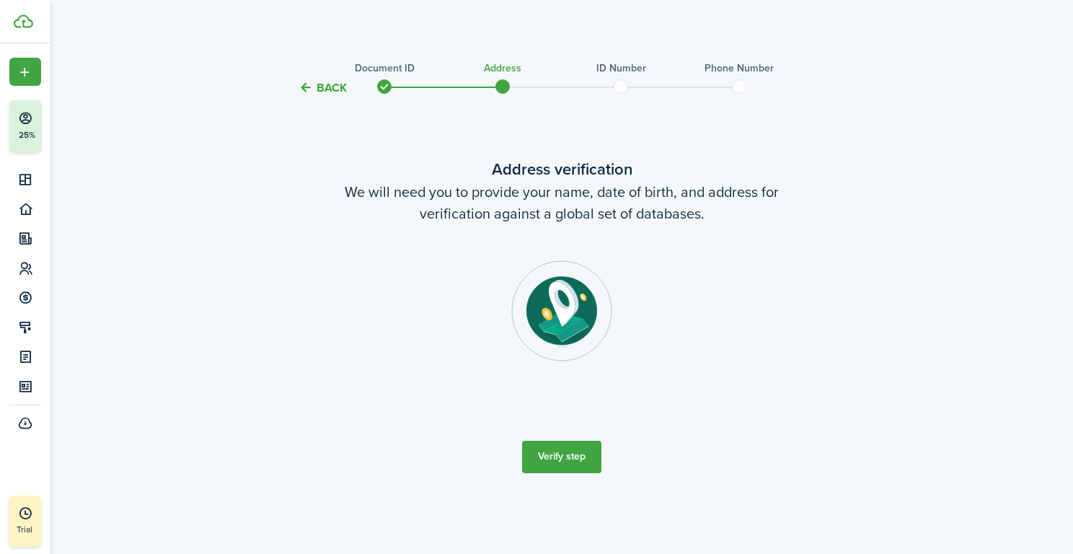
scroll to position [0, 0]
click at [569, 455] on button "Verify step" at bounding box center [561, 457] width 79 height 32
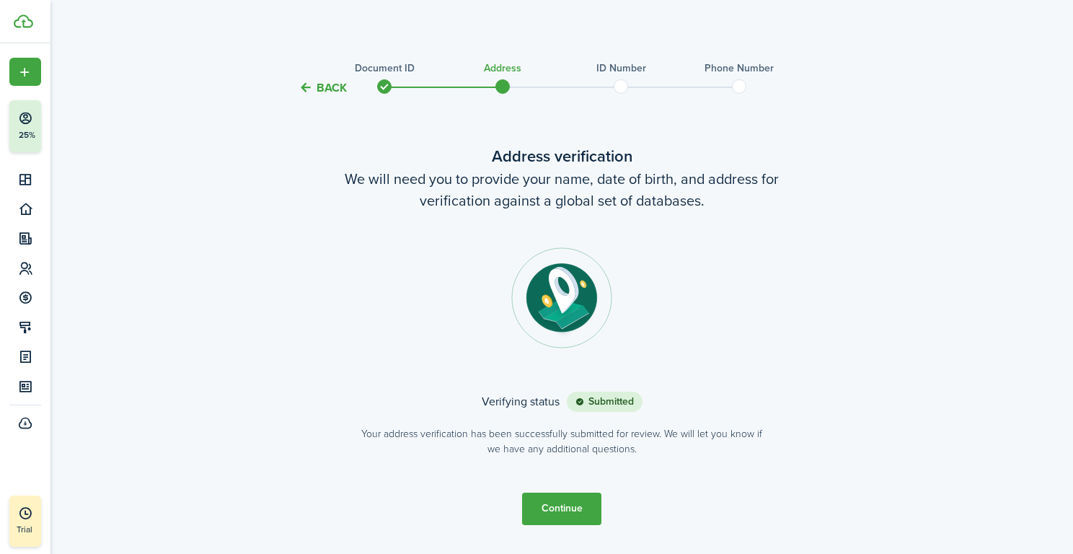
click at [557, 516] on button "Continue" at bounding box center [561, 509] width 79 height 32
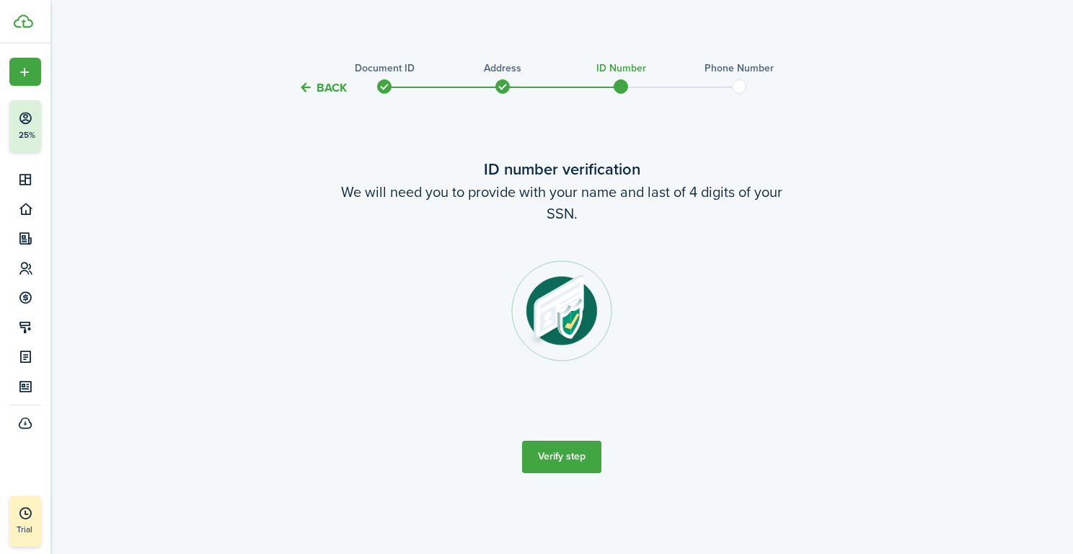
click at [559, 457] on button "Verify step" at bounding box center [561, 457] width 79 height 32
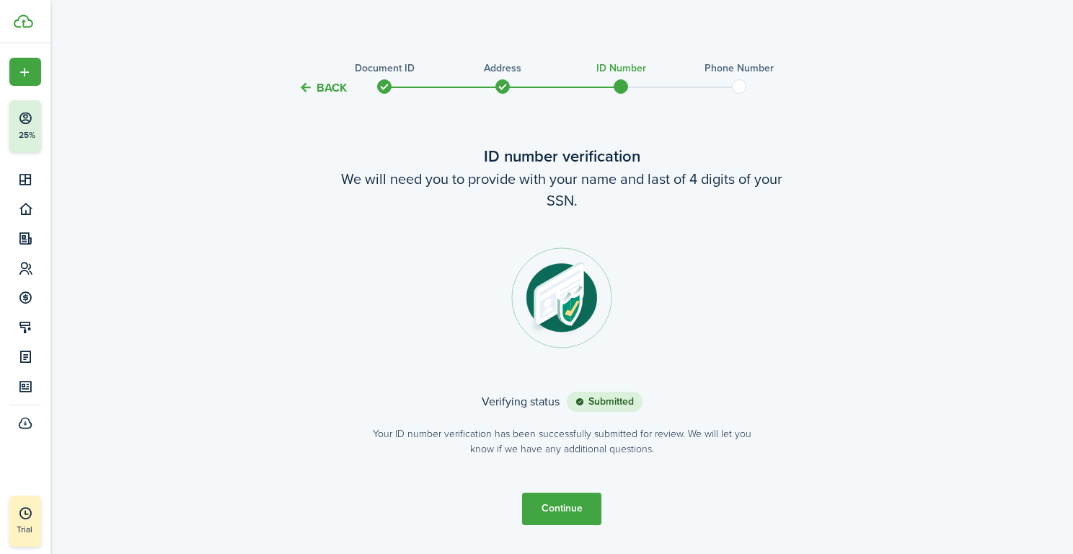
click at [547, 499] on button "Continue" at bounding box center [561, 509] width 79 height 32
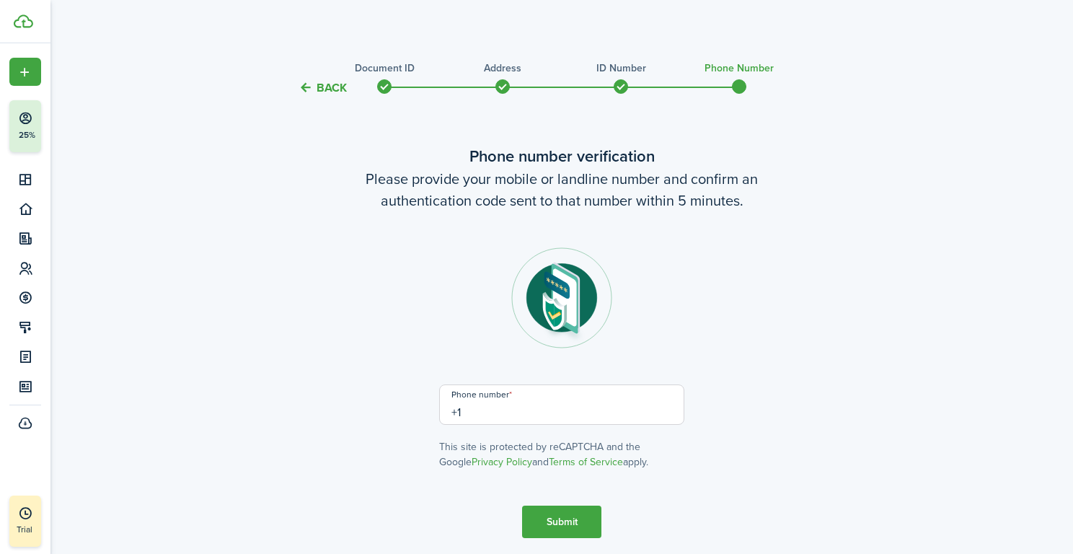
click at [527, 403] on input "+1" at bounding box center [561, 404] width 245 height 40
click at [522, 409] on input "+1" at bounding box center [561, 404] width 245 height 40
type input "[PHONE_NUMBER]"
click at [565, 516] on button "Submit" at bounding box center [561, 522] width 79 height 32
click at [561, 520] on body "Create New Finish Account Setup 25% Dashboard Portfolio Leasing Contacts Accoun…" at bounding box center [536, 277] width 1073 height 554
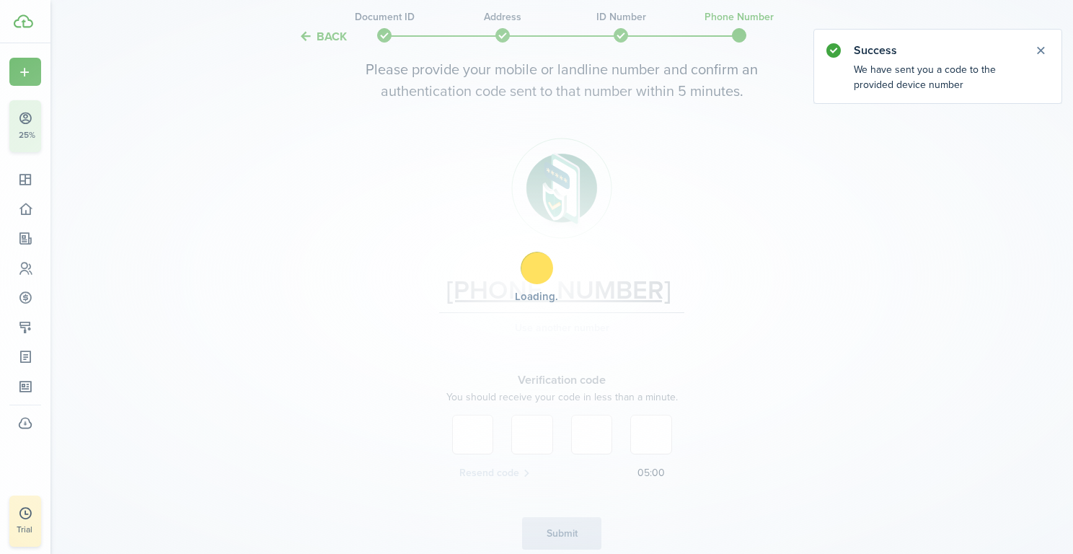
scroll to position [173, 0]
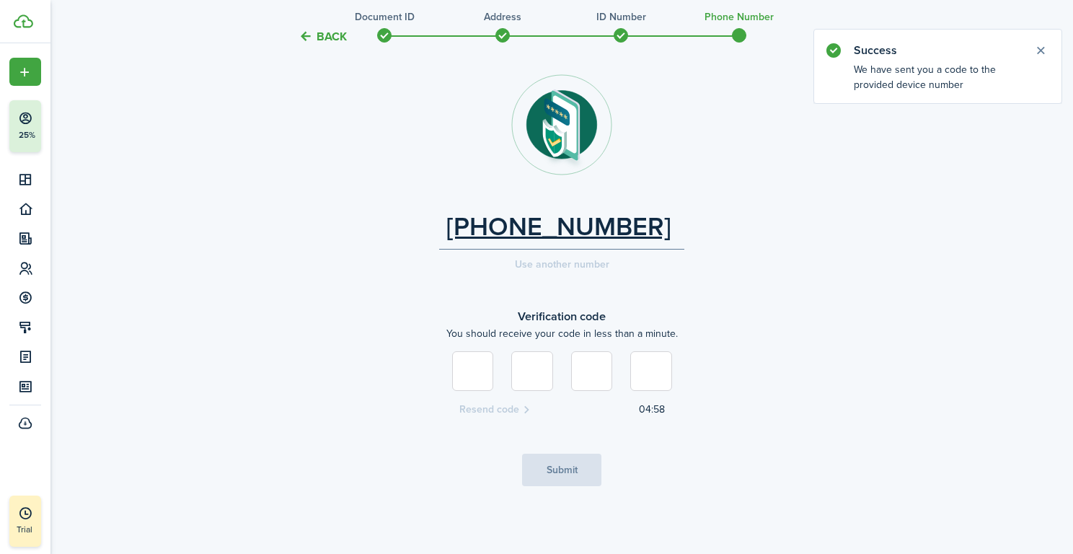
click at [476, 366] on input at bounding box center [473, 371] width 42 height 40
type input "5"
type input "9"
type input "5"
type input "2"
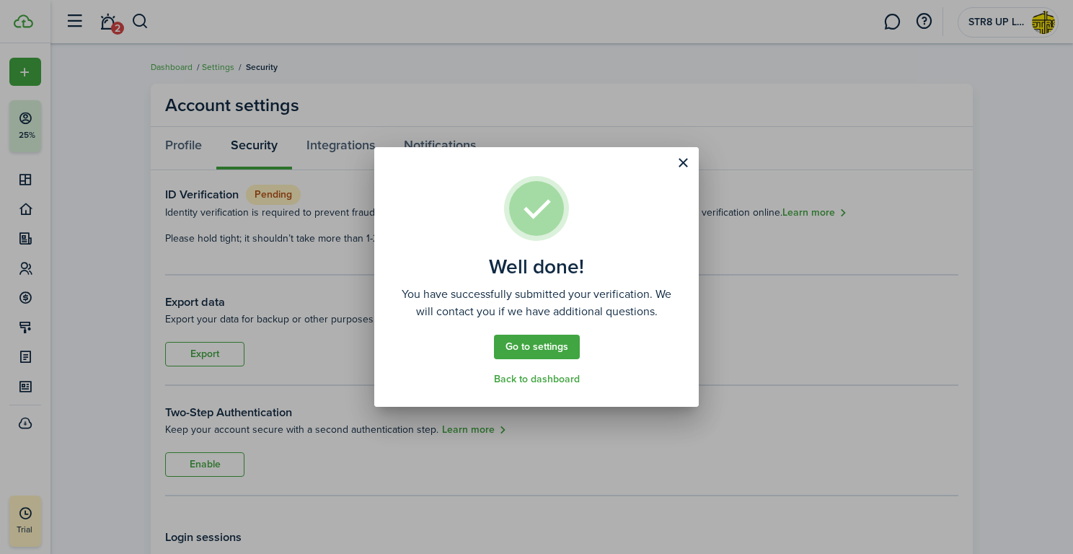
click at [554, 352] on link "Go to settings" at bounding box center [537, 347] width 86 height 25
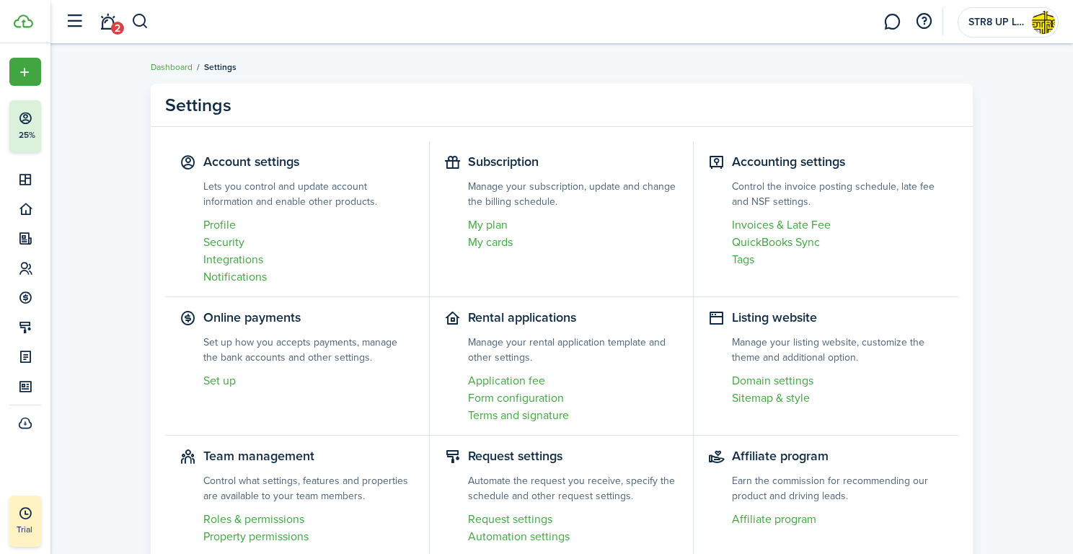
click at [224, 381] on link "Set up" at bounding box center [308, 380] width 211 height 17
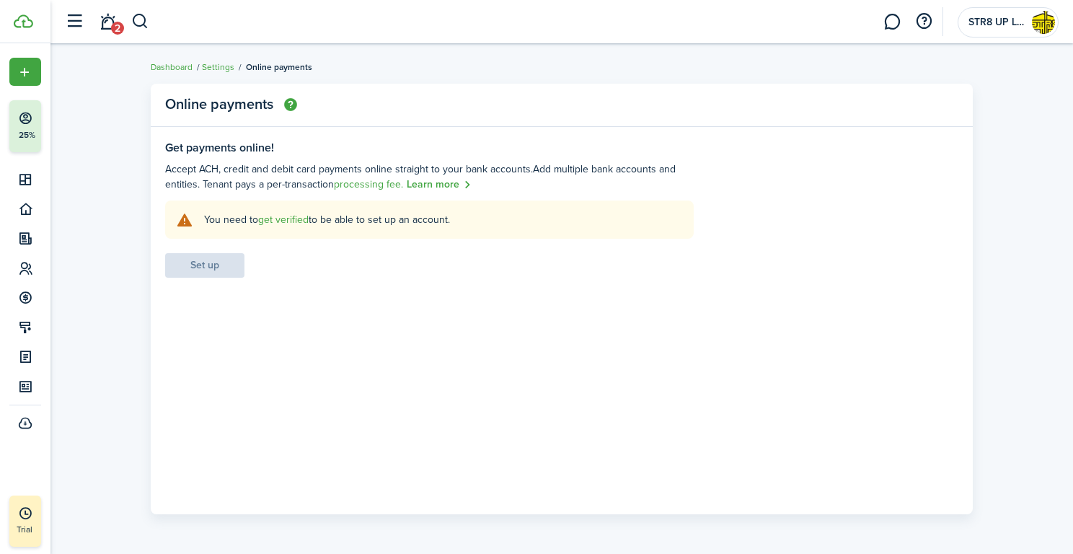
click at [288, 221] on link "get verified" at bounding box center [283, 219] width 50 height 15
